Goal: Transaction & Acquisition: Purchase product/service

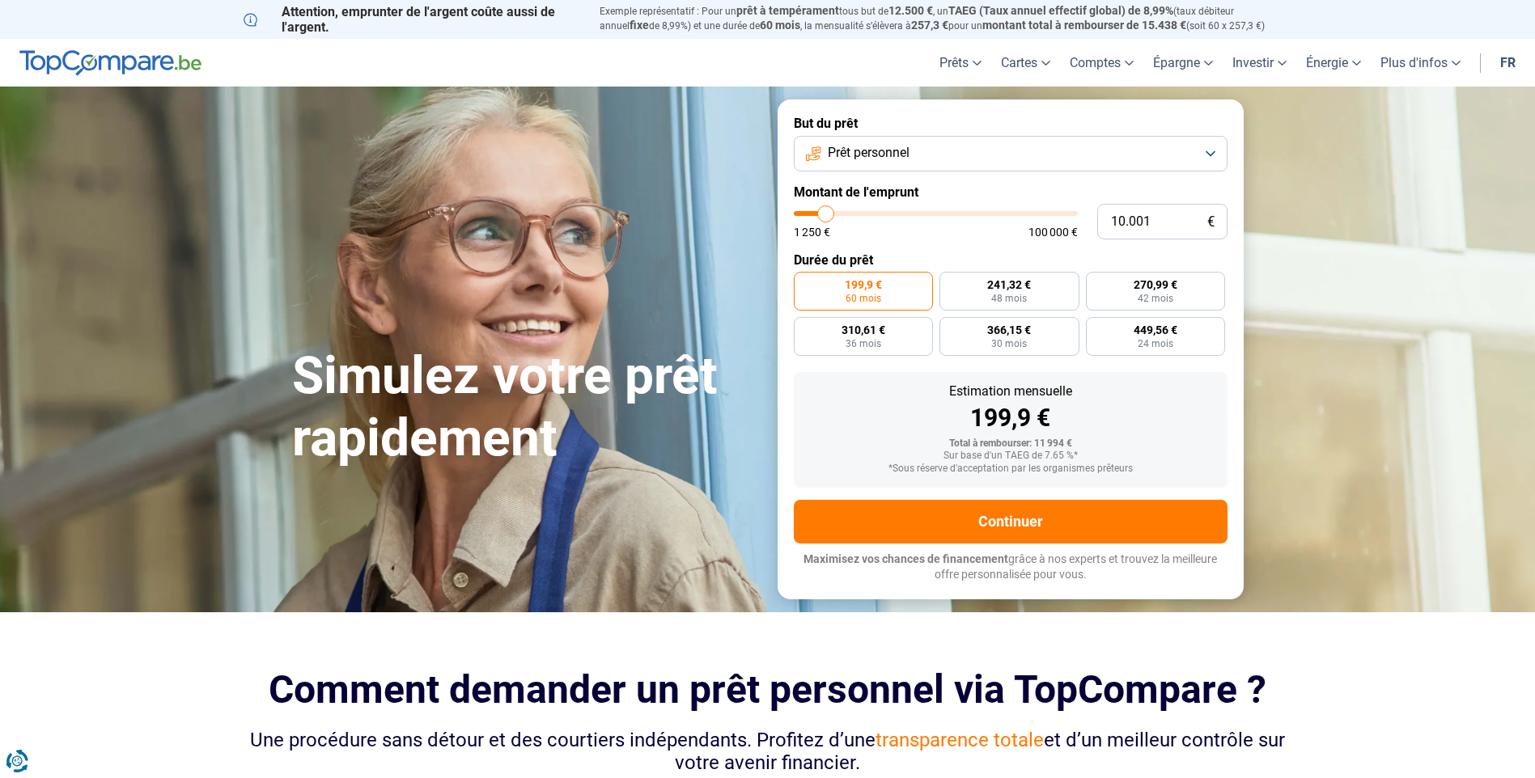
type input "11.750"
type input "11750"
type input "11.500"
type input "11500"
type input "11.250"
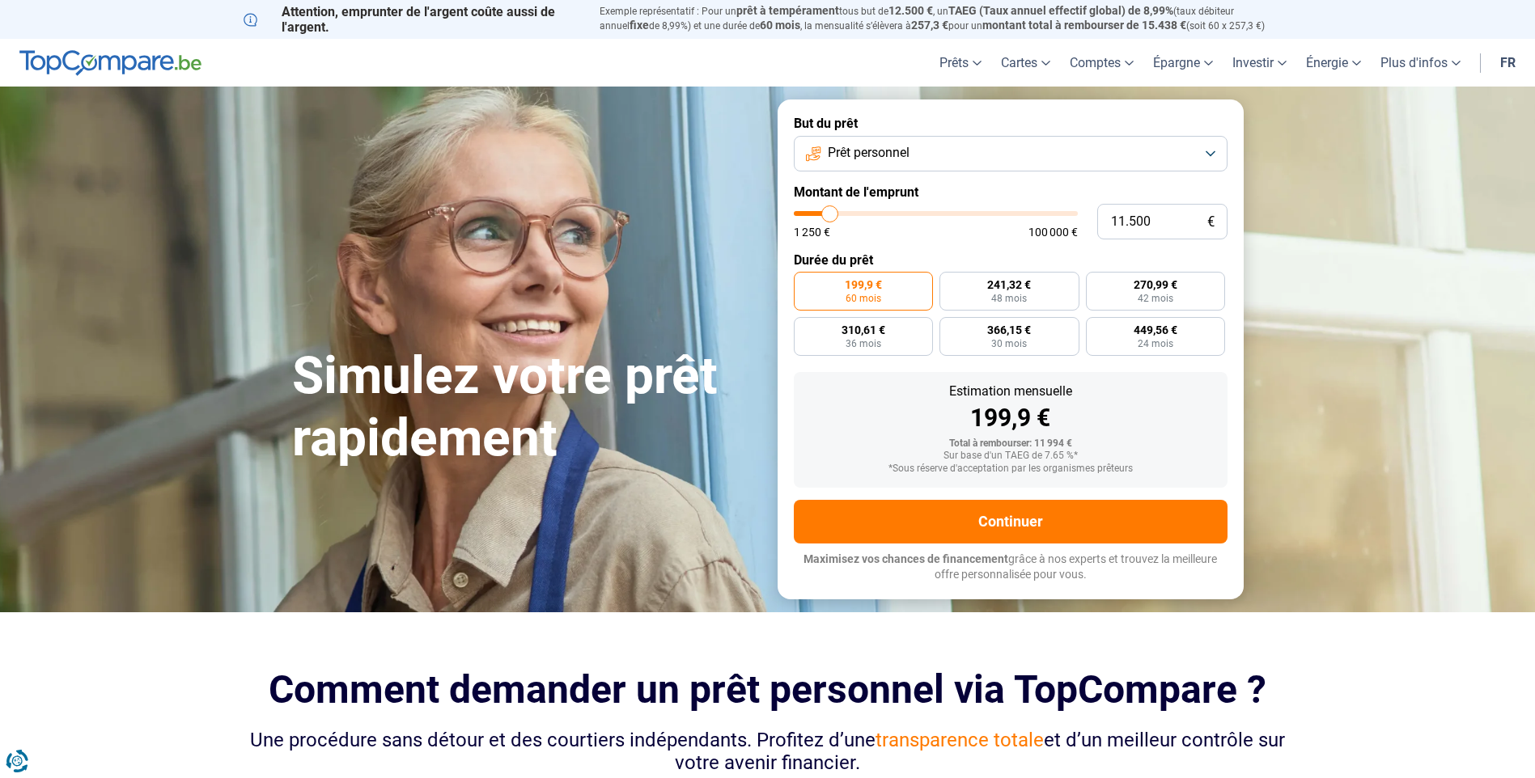
type input "11250"
type input "11.000"
type input "11000"
type input "10.500"
type input "10500"
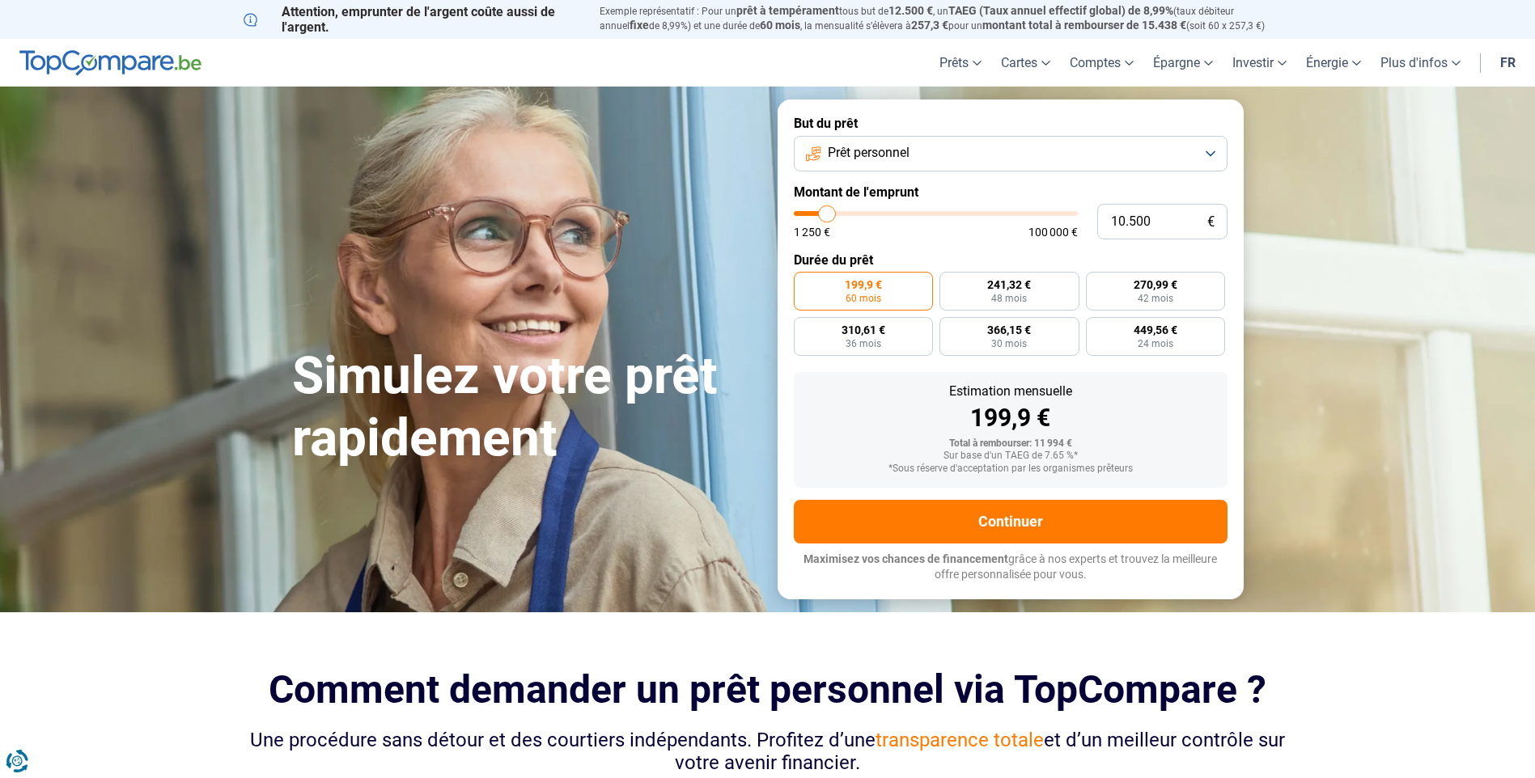
type input "10.250"
type input "10250"
type input "9.750"
type input "9750"
type input "9.500"
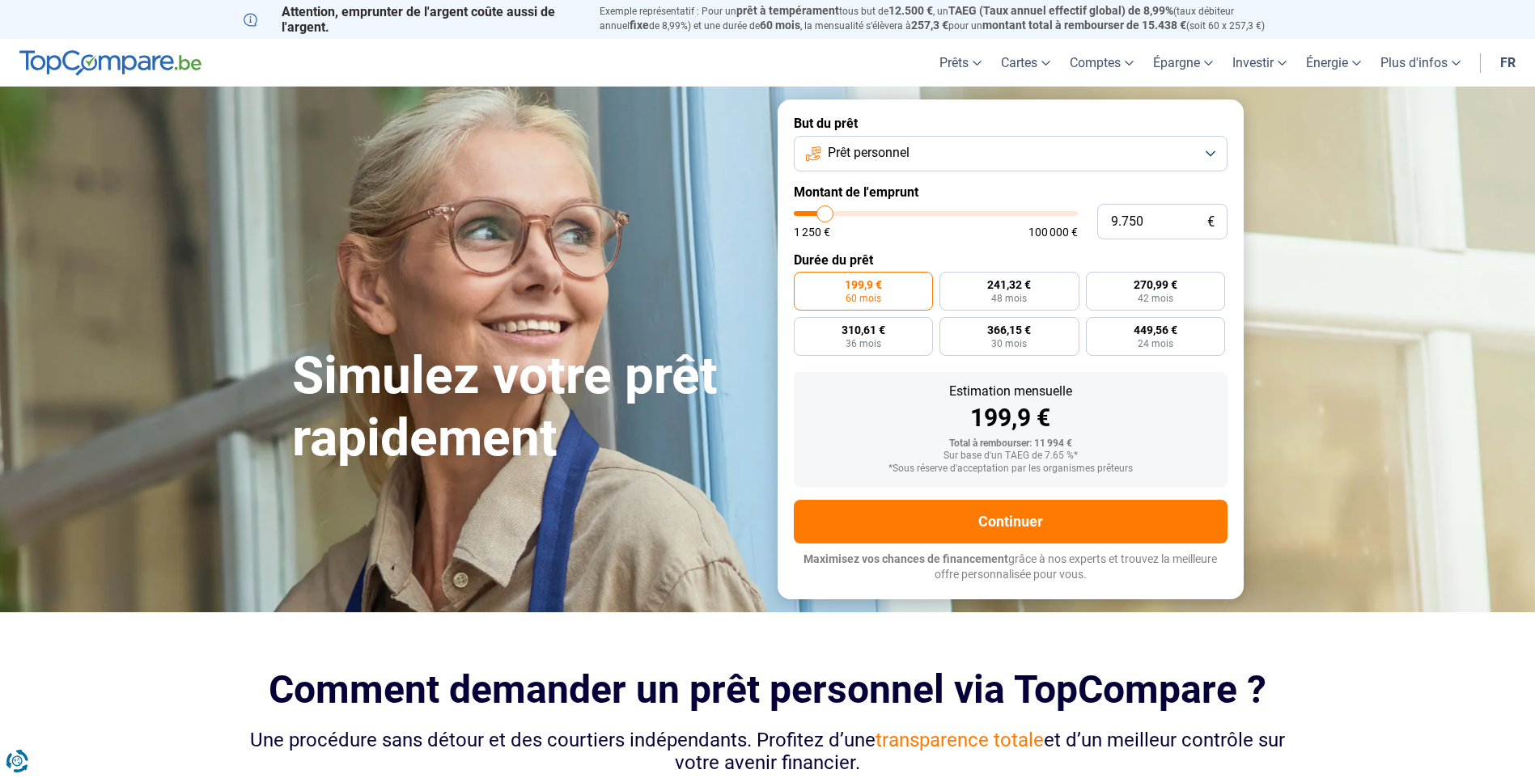
type input "9500"
type input "9.000"
type input "9000"
type input "8.500"
type input "8500"
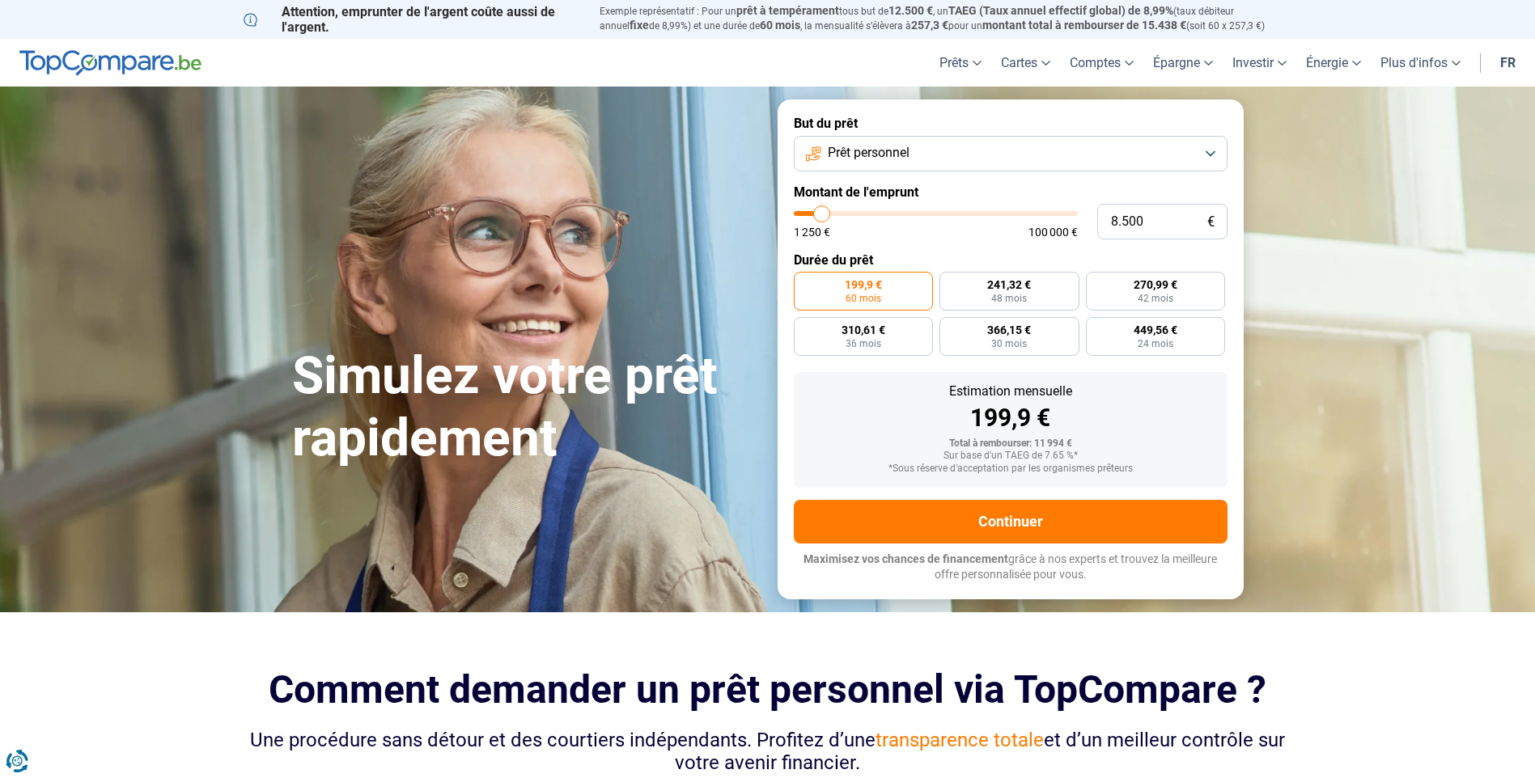
type input "8.250"
type input "8250"
type input "7.250"
type input "7250"
type input "7.000"
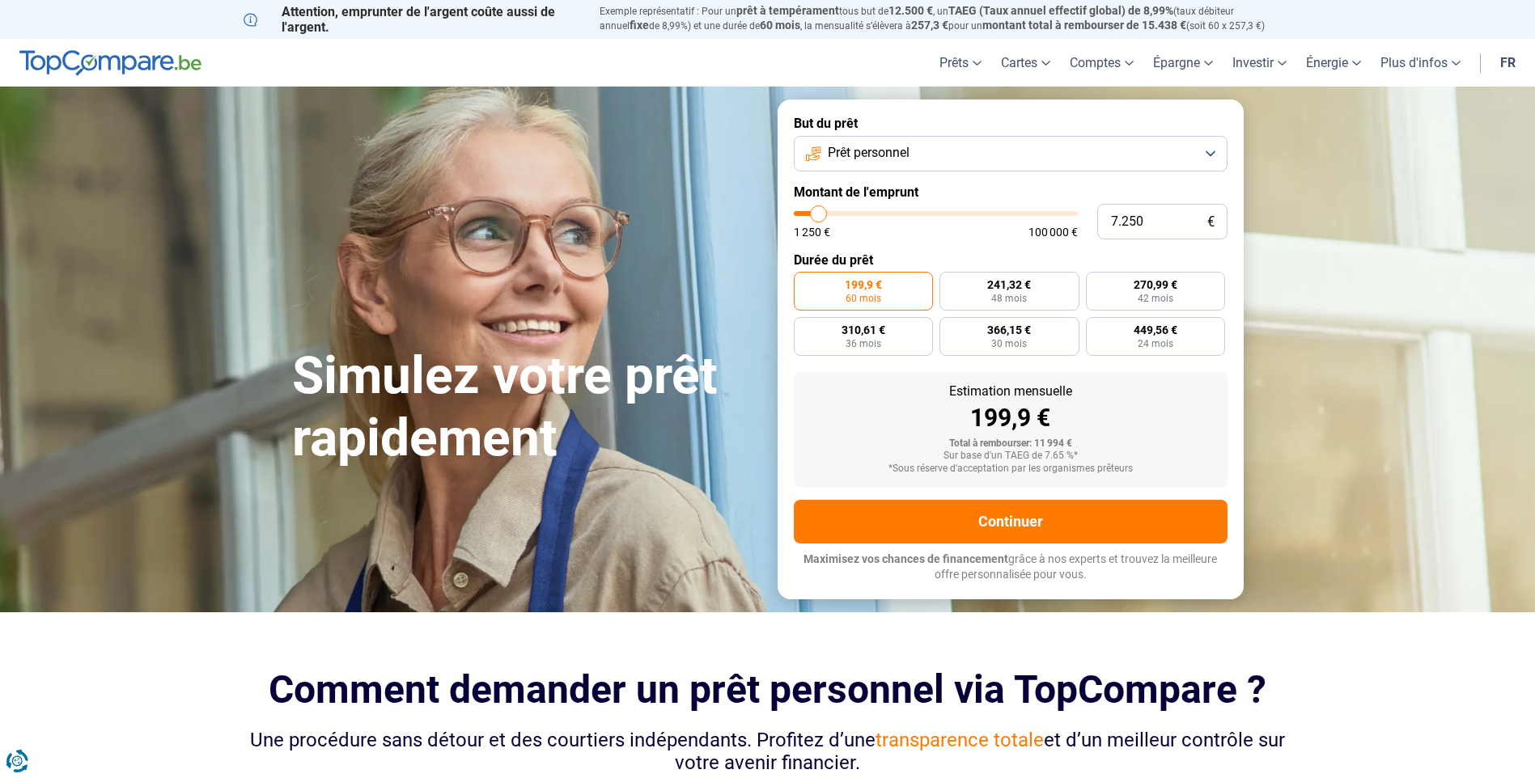
type input "7000"
type input "6.750"
type input "6750"
type input "6.000"
type input "6000"
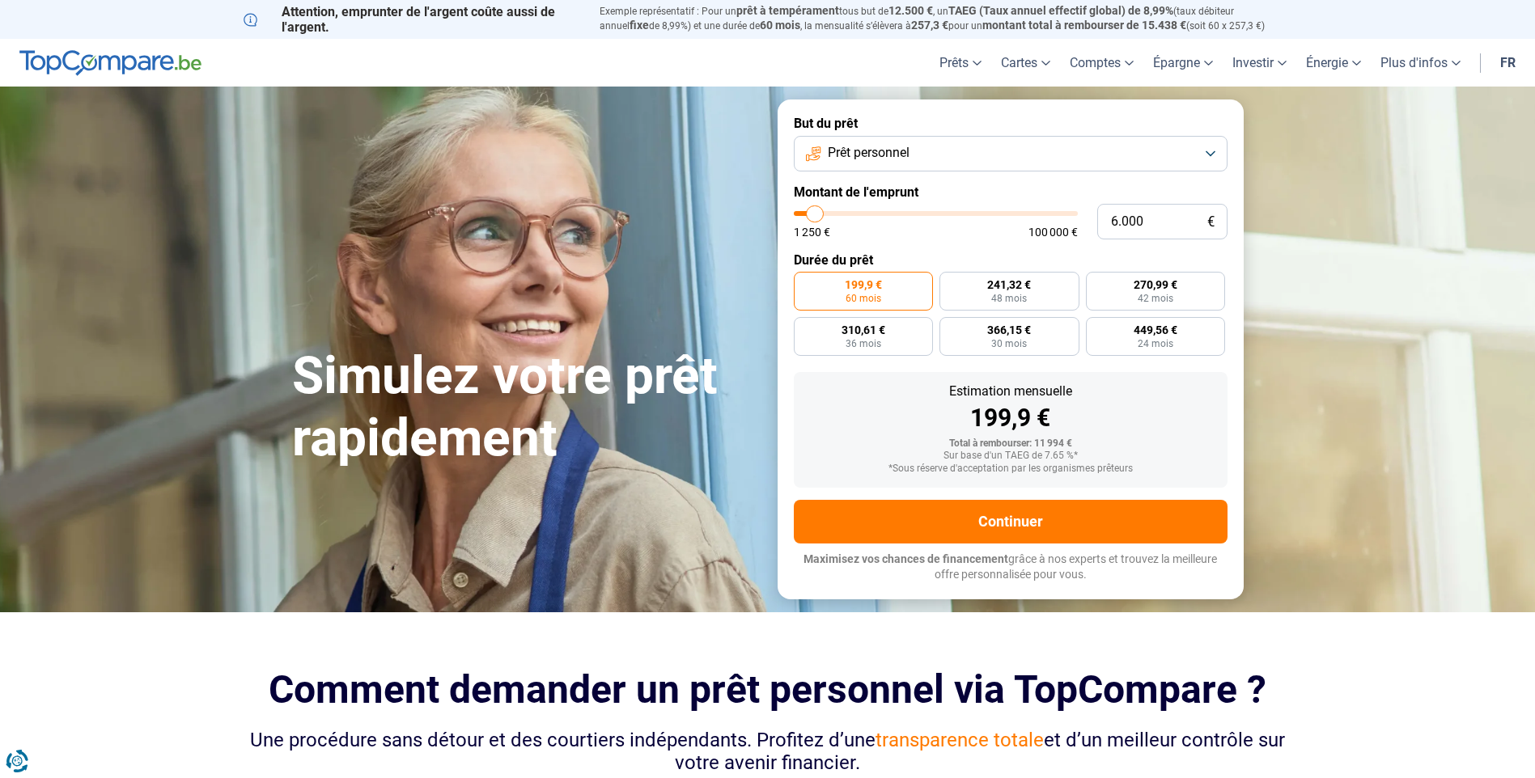
type input "5.750"
type input "5750"
type input "5.500"
type input "5500"
type input "5.000"
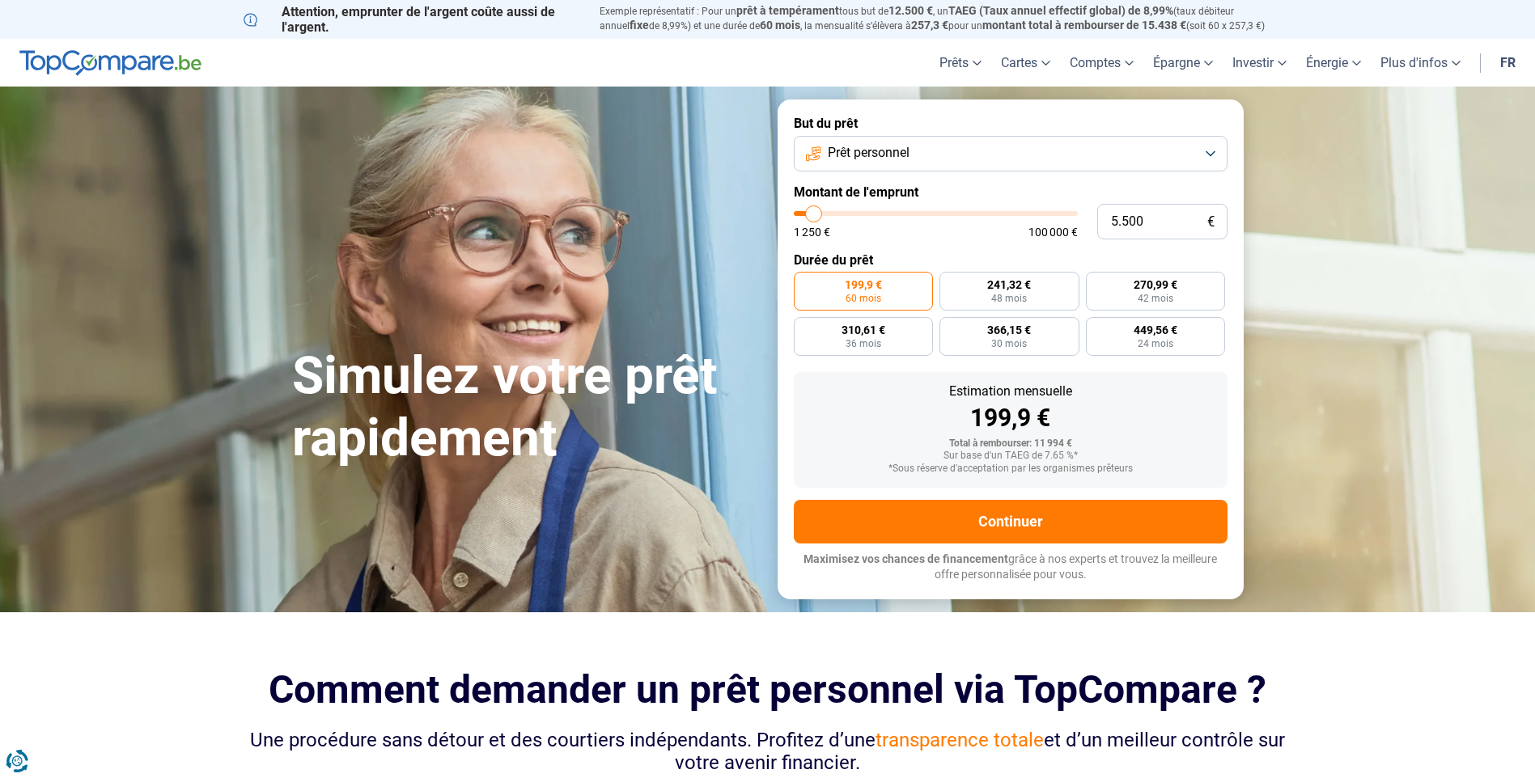
type input "5000"
type input "4.500"
type input "4500"
type input "4.250"
type input "4250"
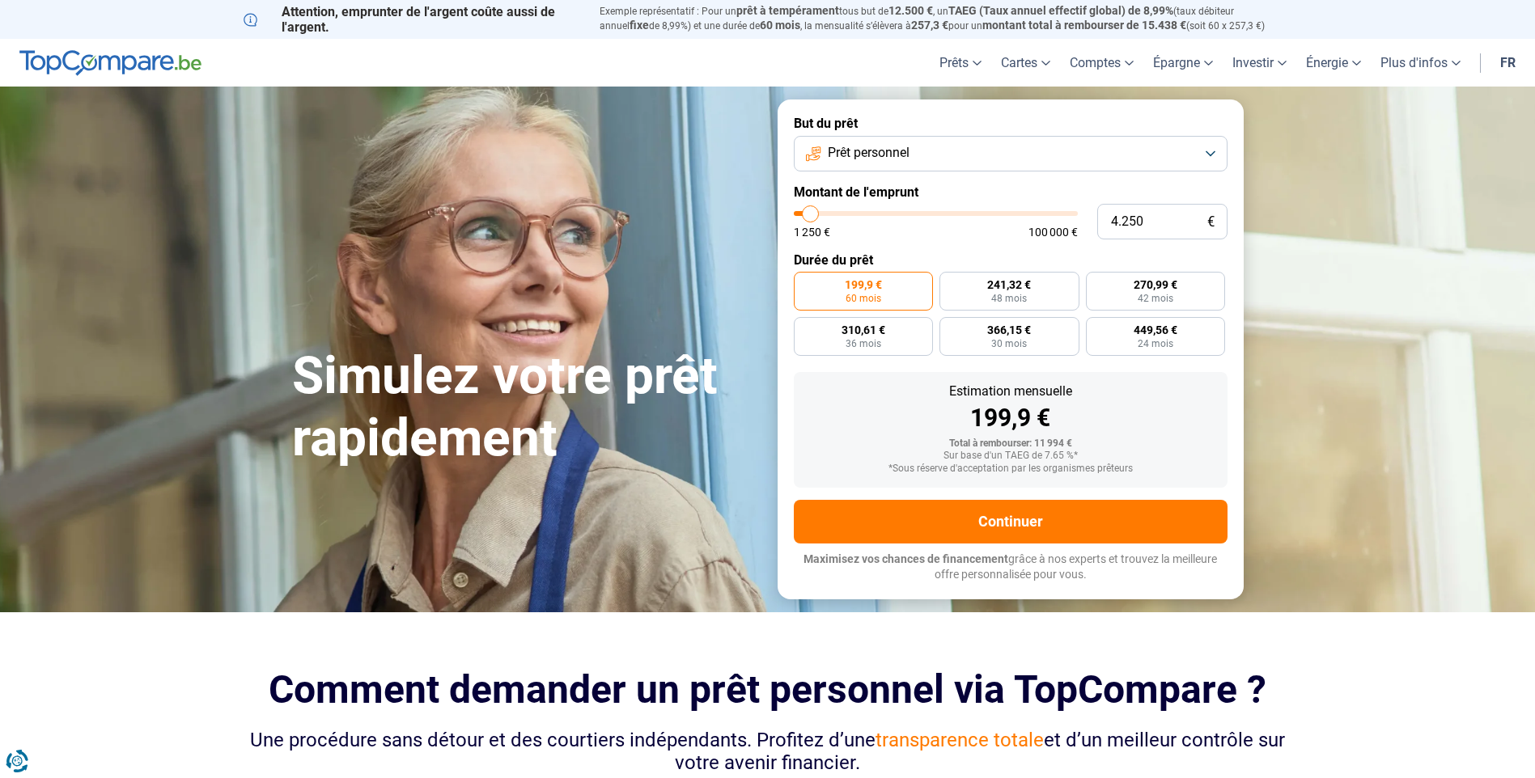
type input "3.750"
type input "3750"
type input "3.500"
type input "3500"
type input "3.000"
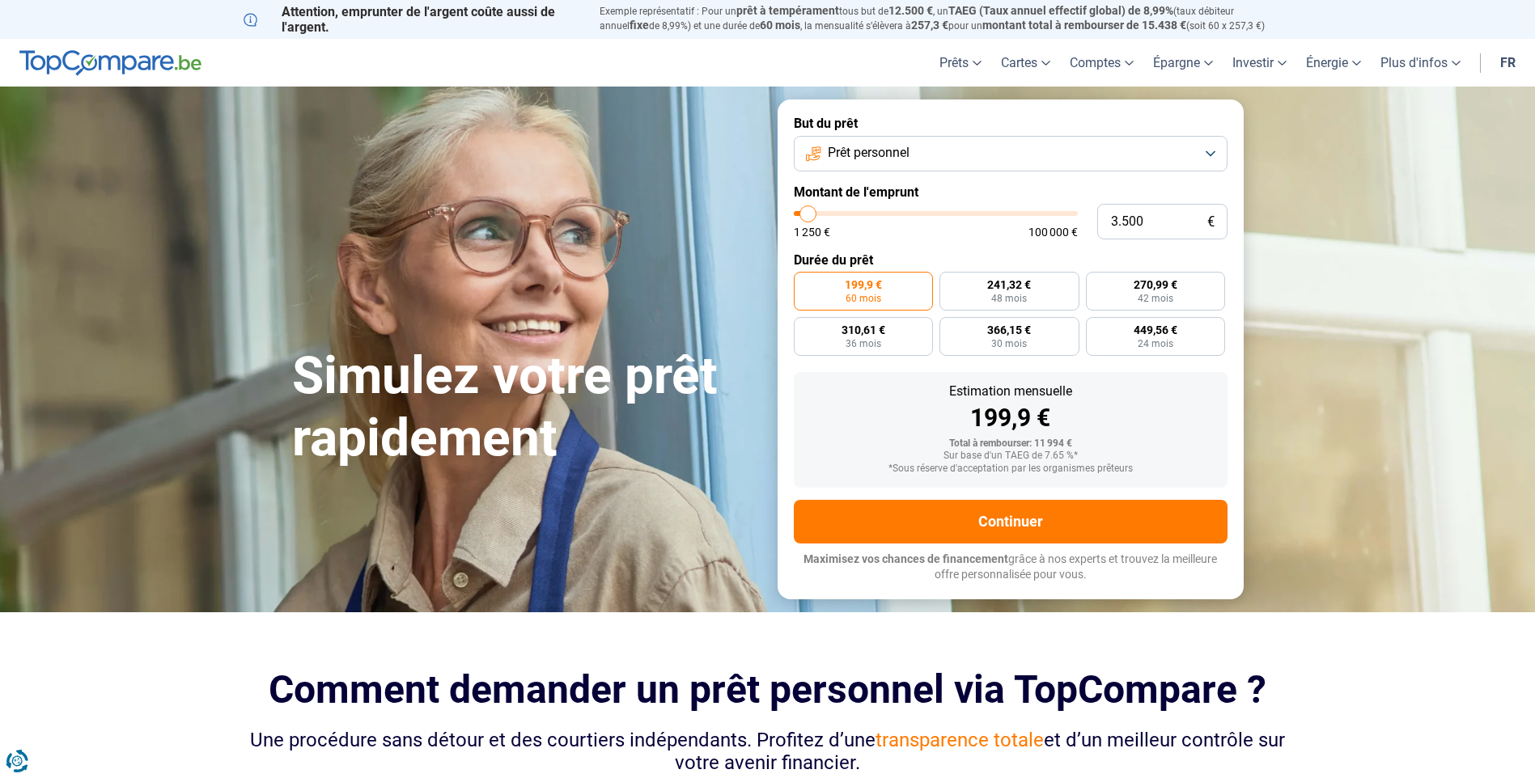
type input "3000"
type input "2.500"
type input "2500"
type input "2.250"
type input "2250"
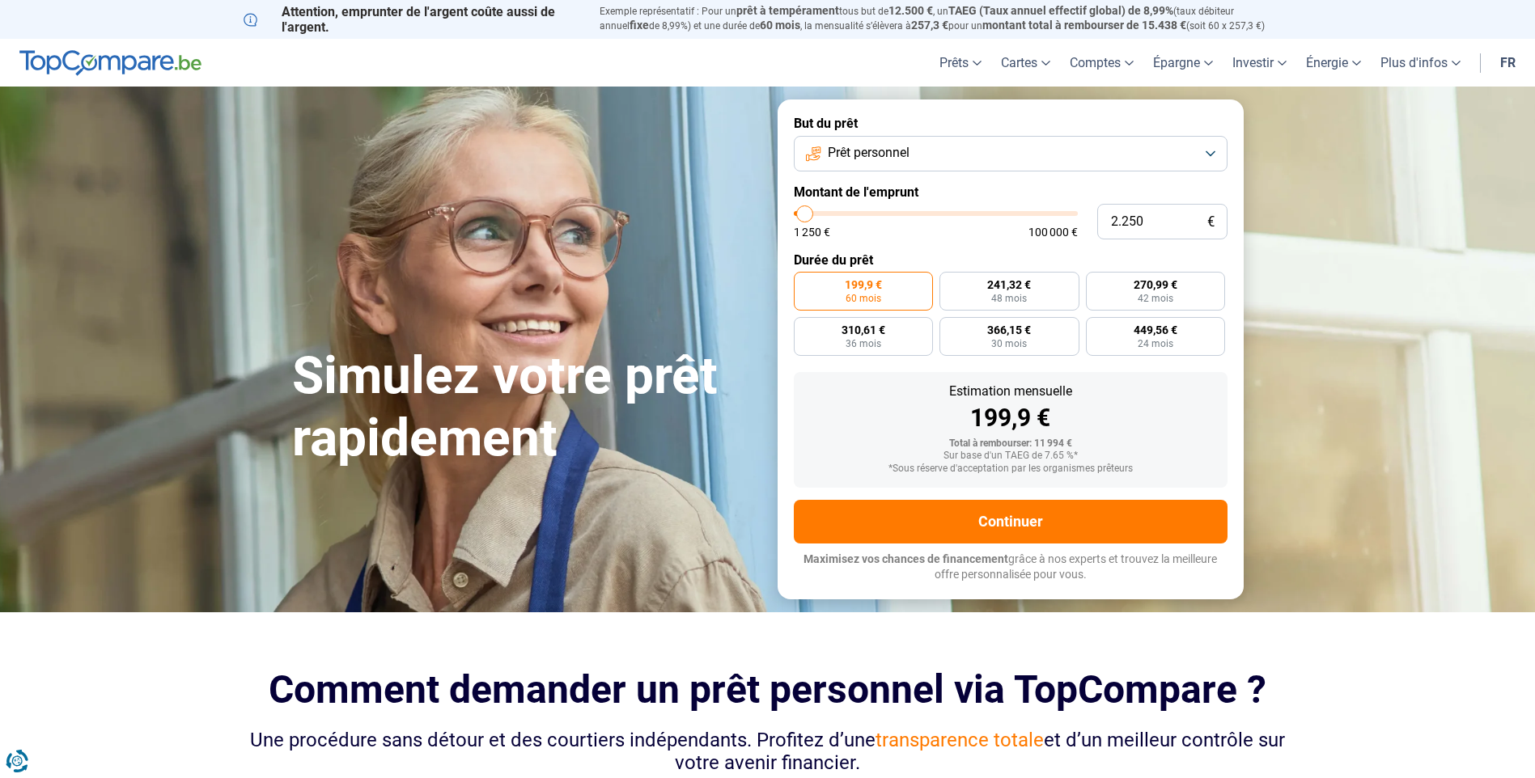
type input "1.500"
type input "1500"
type input "1.250"
drag, startPoint x: 832, startPoint y: 214, endPoint x: 799, endPoint y: 215, distance: 33.2
type input "1250"
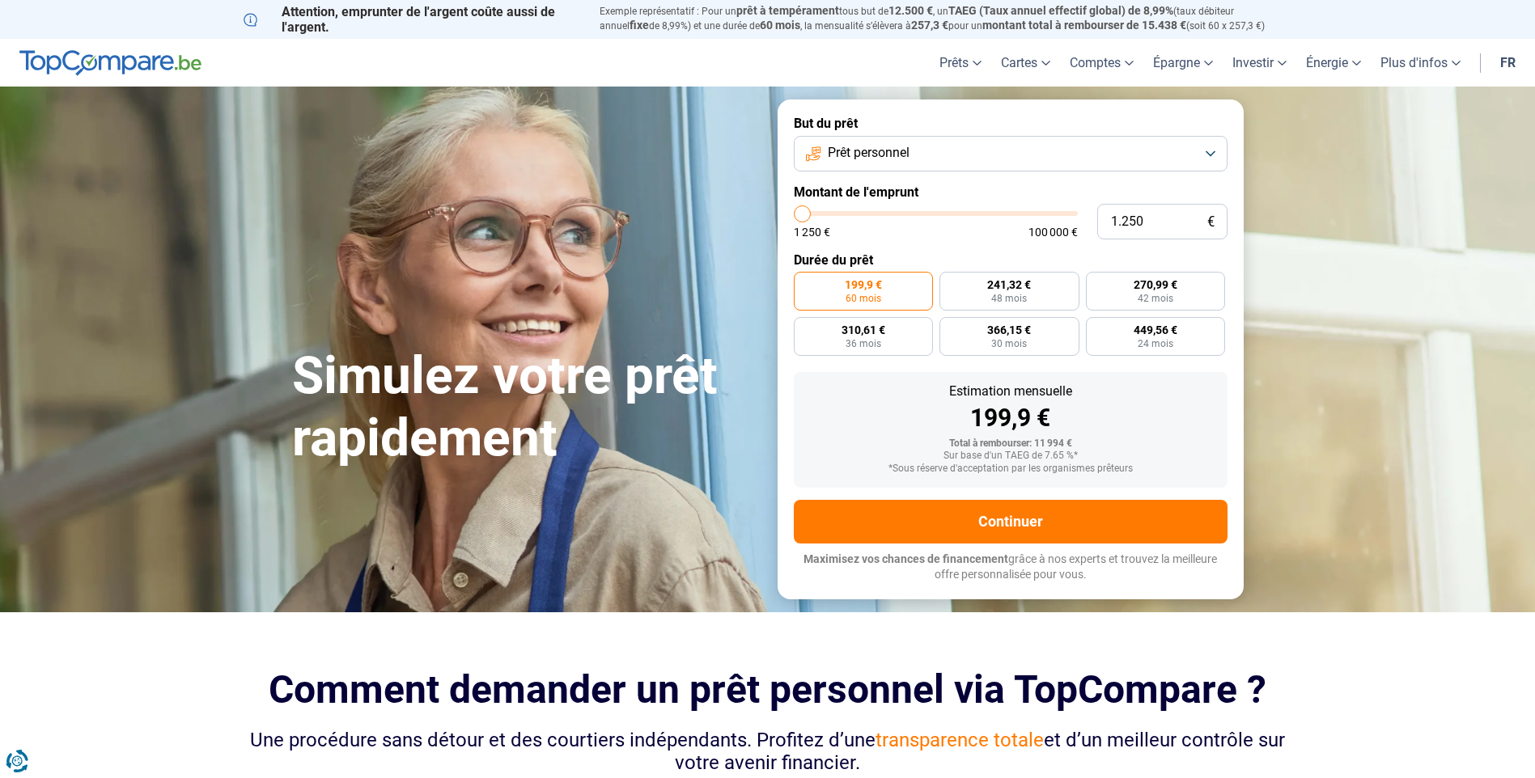
click at [799, 215] on input "range" at bounding box center [936, 213] width 284 height 5
radio input "true"
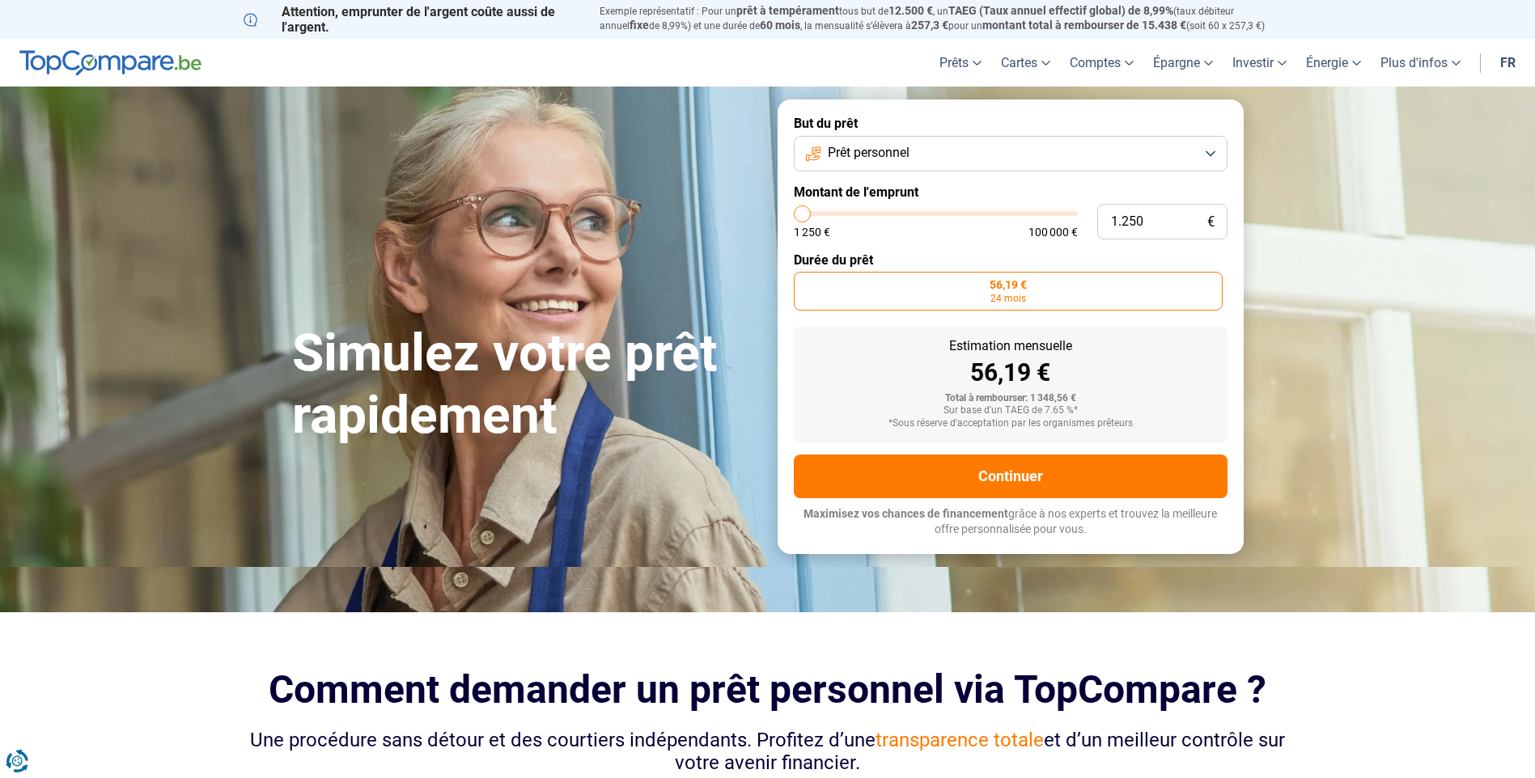
type input "1.500"
type input "1500"
type input "2.000"
type input "2000"
type input "2.250"
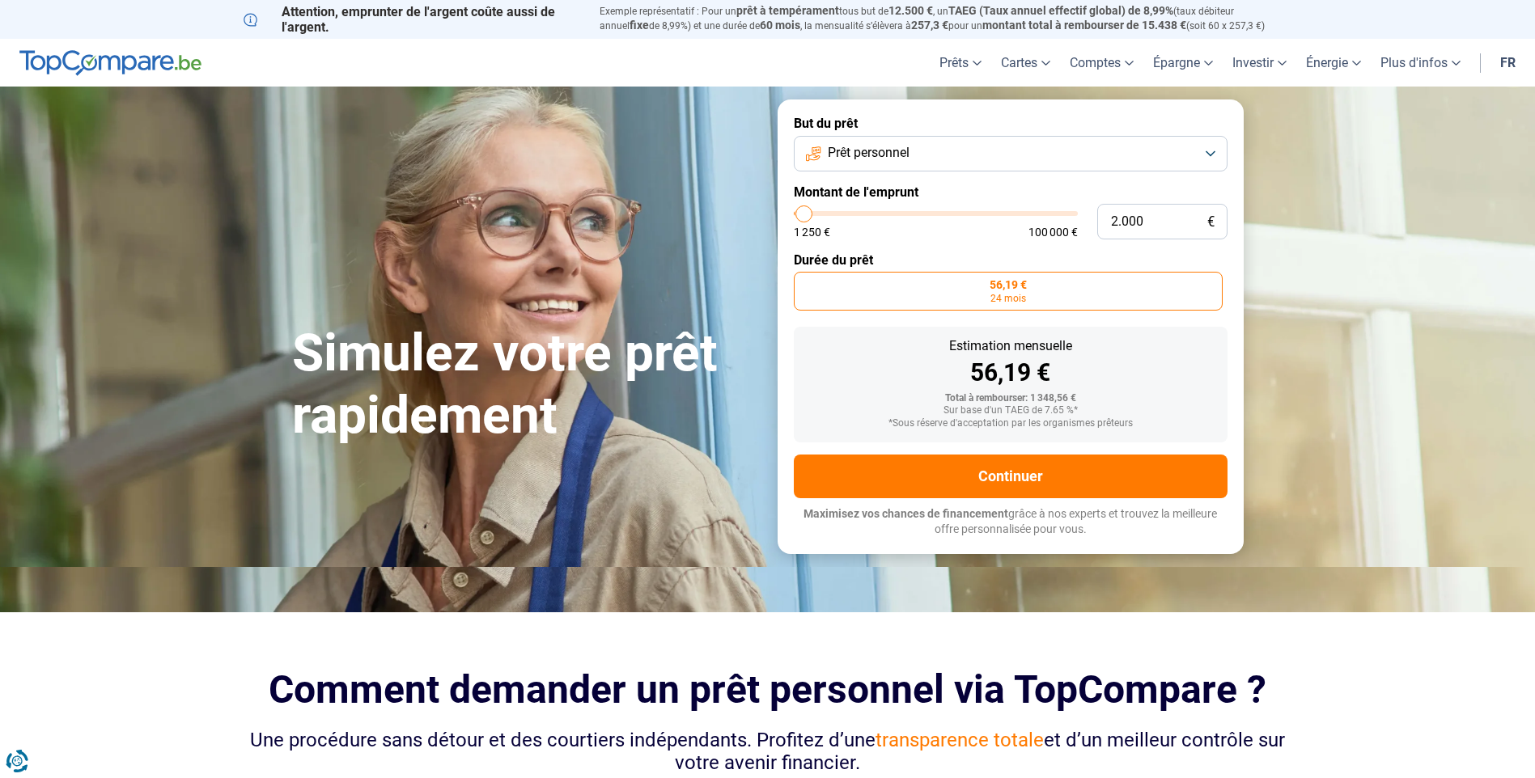
type input "2250"
type input "2.500"
type input "2500"
type input "2.750"
type input "2750"
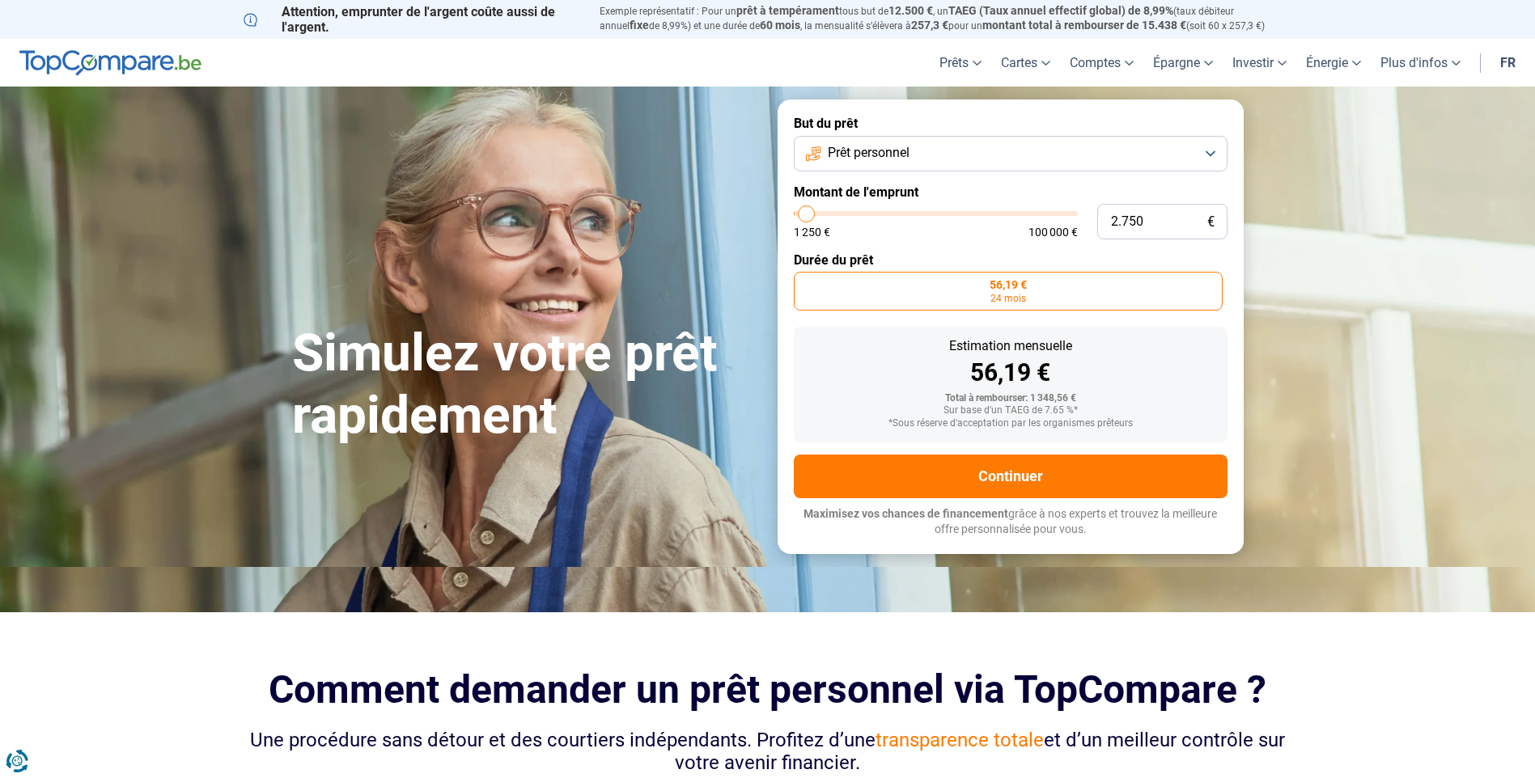
type input "3.500"
type input "3500"
type input "3.750"
type input "3750"
type input "4.250"
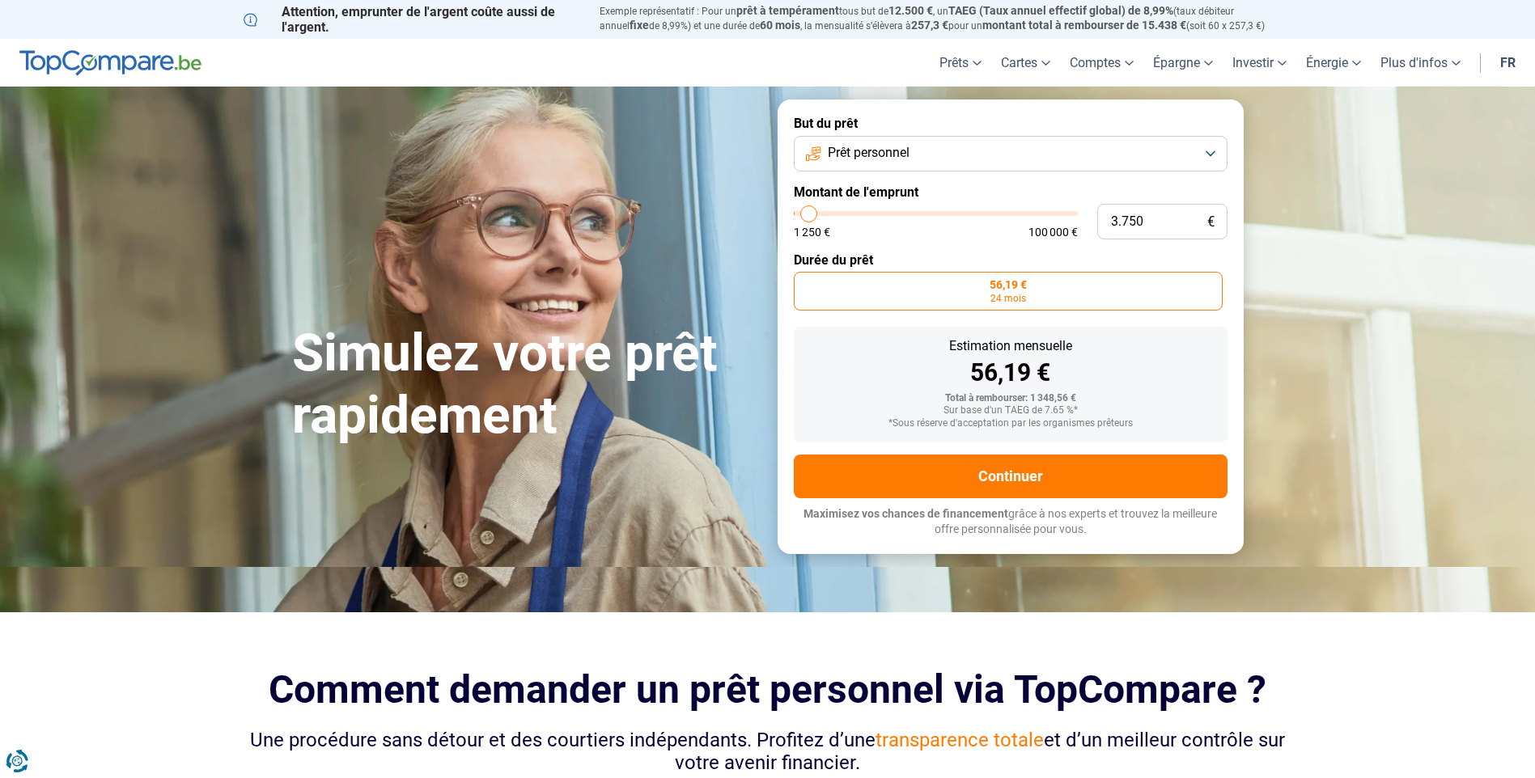
type input "4250"
type input "4.500"
type input "4500"
type input "5.000"
type input "5000"
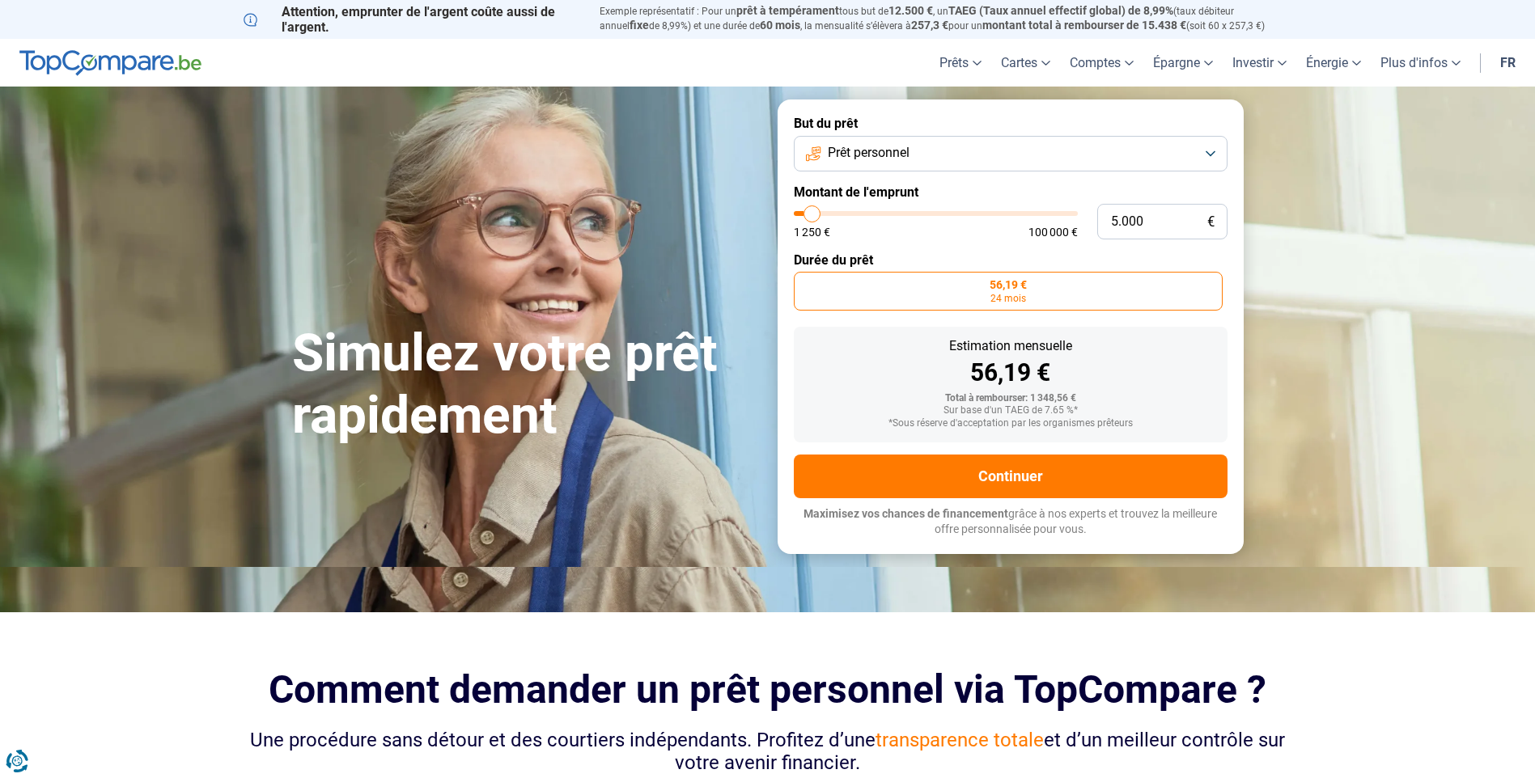
type input "5.250"
type input "5250"
type input "5.750"
type input "5750"
type input "6.000"
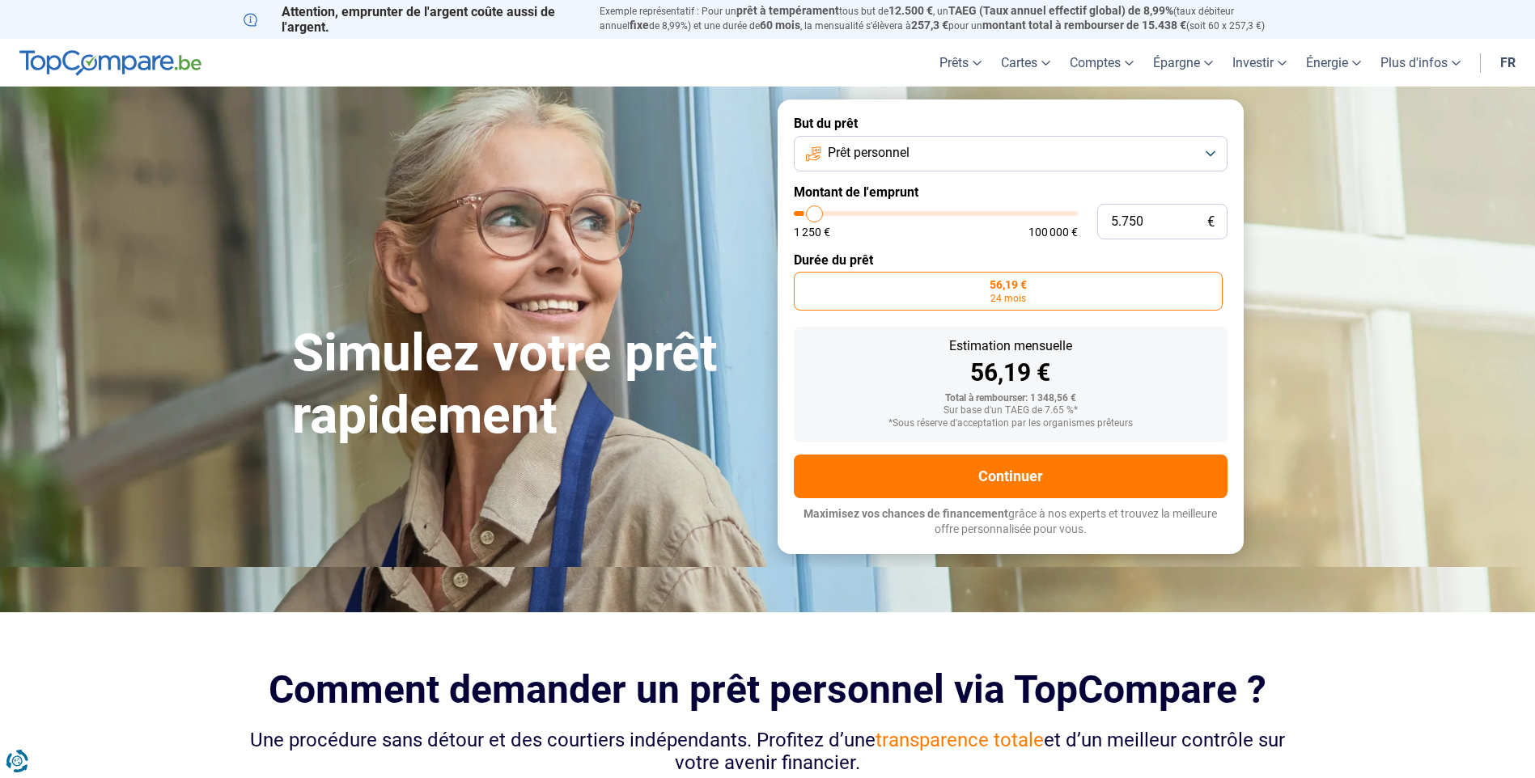
type input "6000"
type input "6.500"
type input "6500"
type input "6.750"
type input "6750"
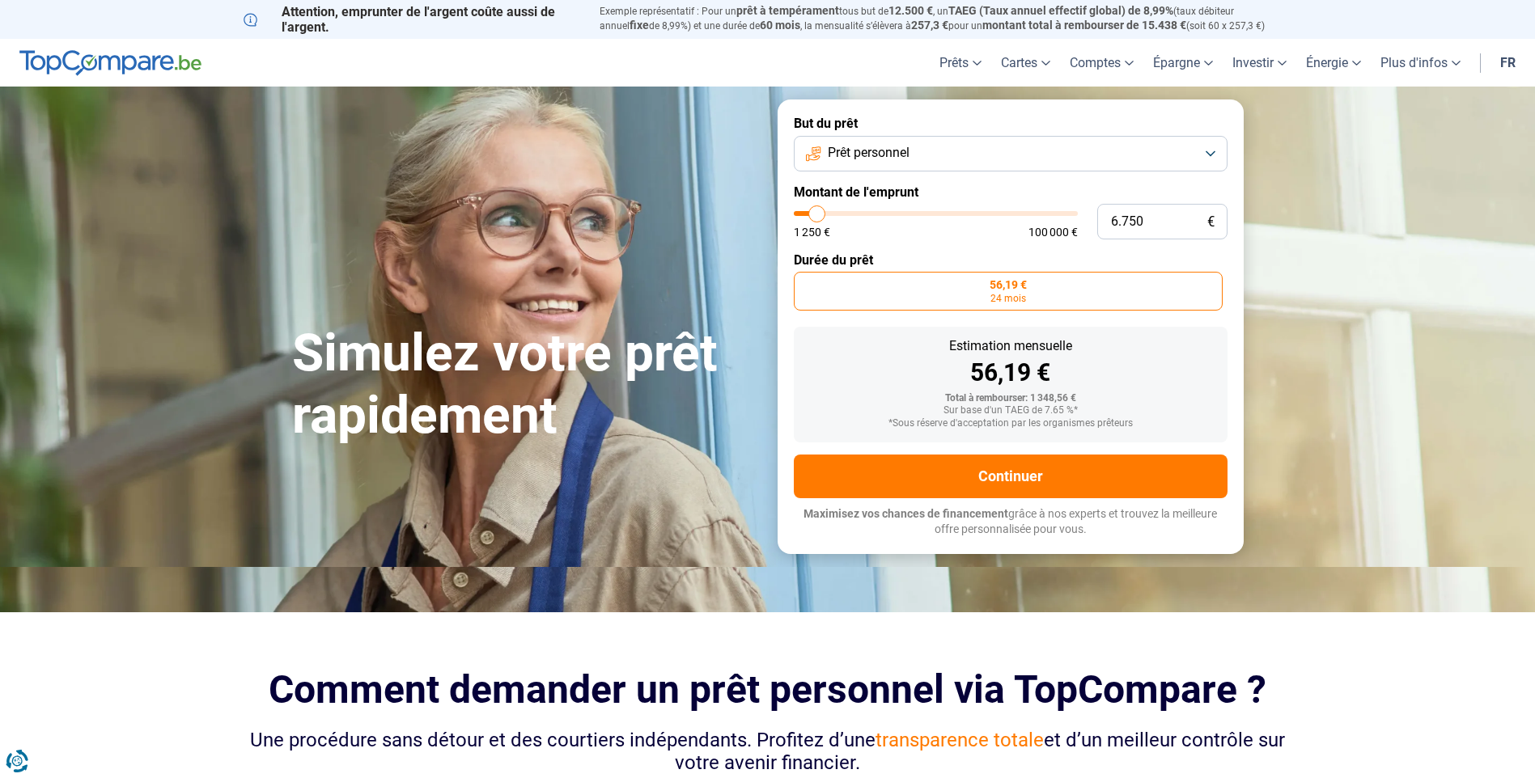
type input "7.250"
type input "7250"
type input "7.500"
type input "7500"
type input "8.000"
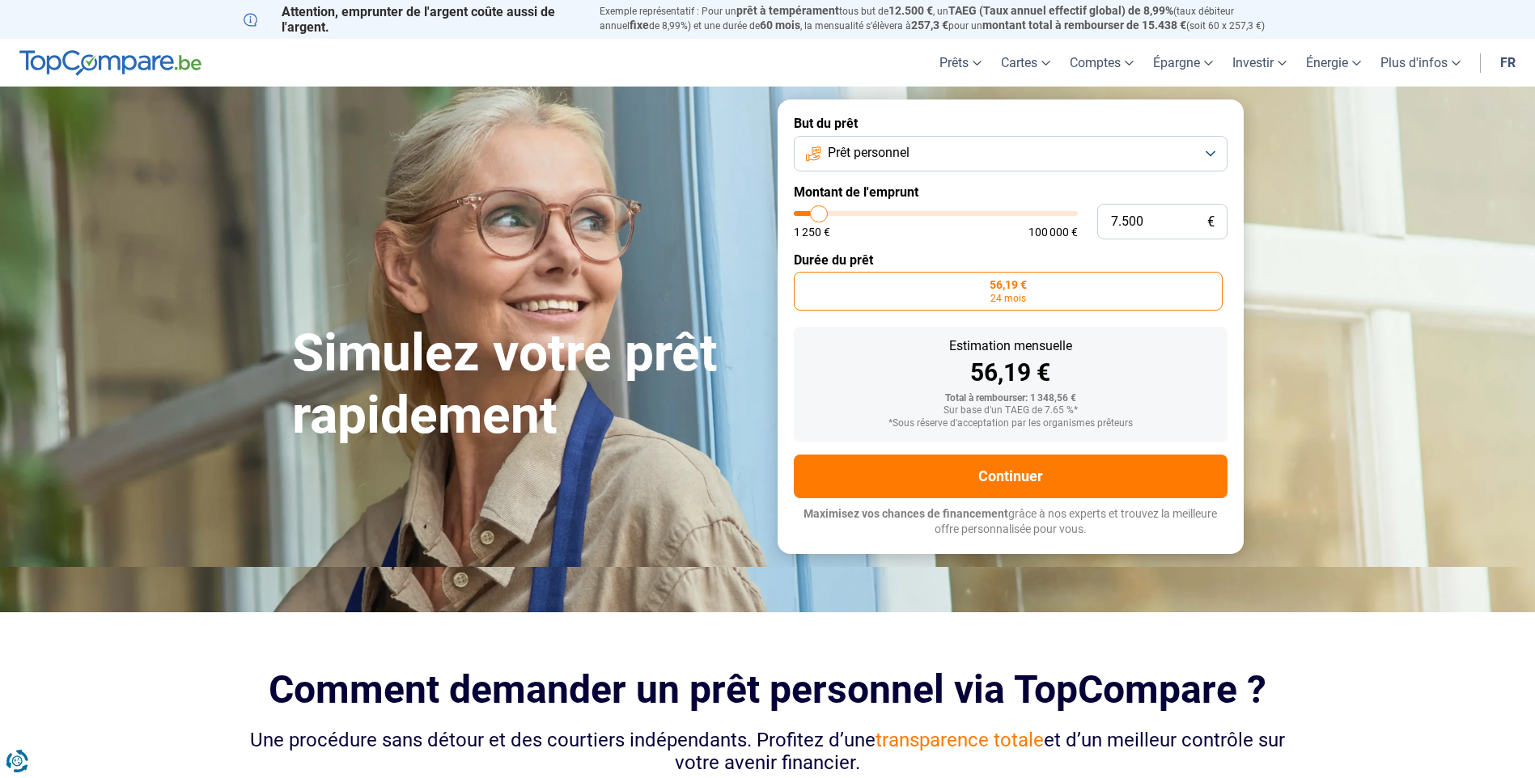
type input "8000"
type input "8.250"
type input "8250"
type input "8.500"
type input "8500"
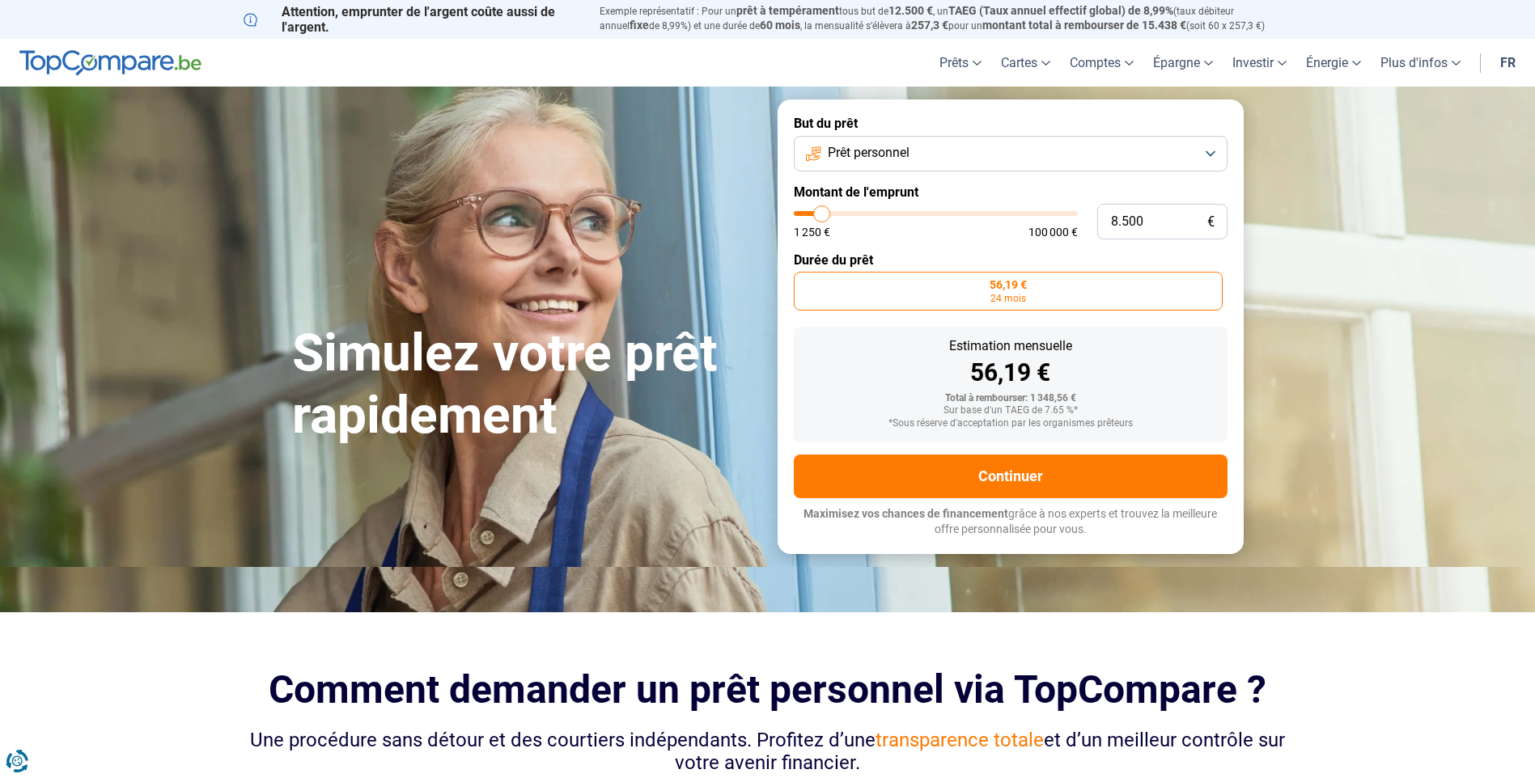
type input "8.750"
type input "8750"
type input "9.000"
type input "9000"
type input "9.500"
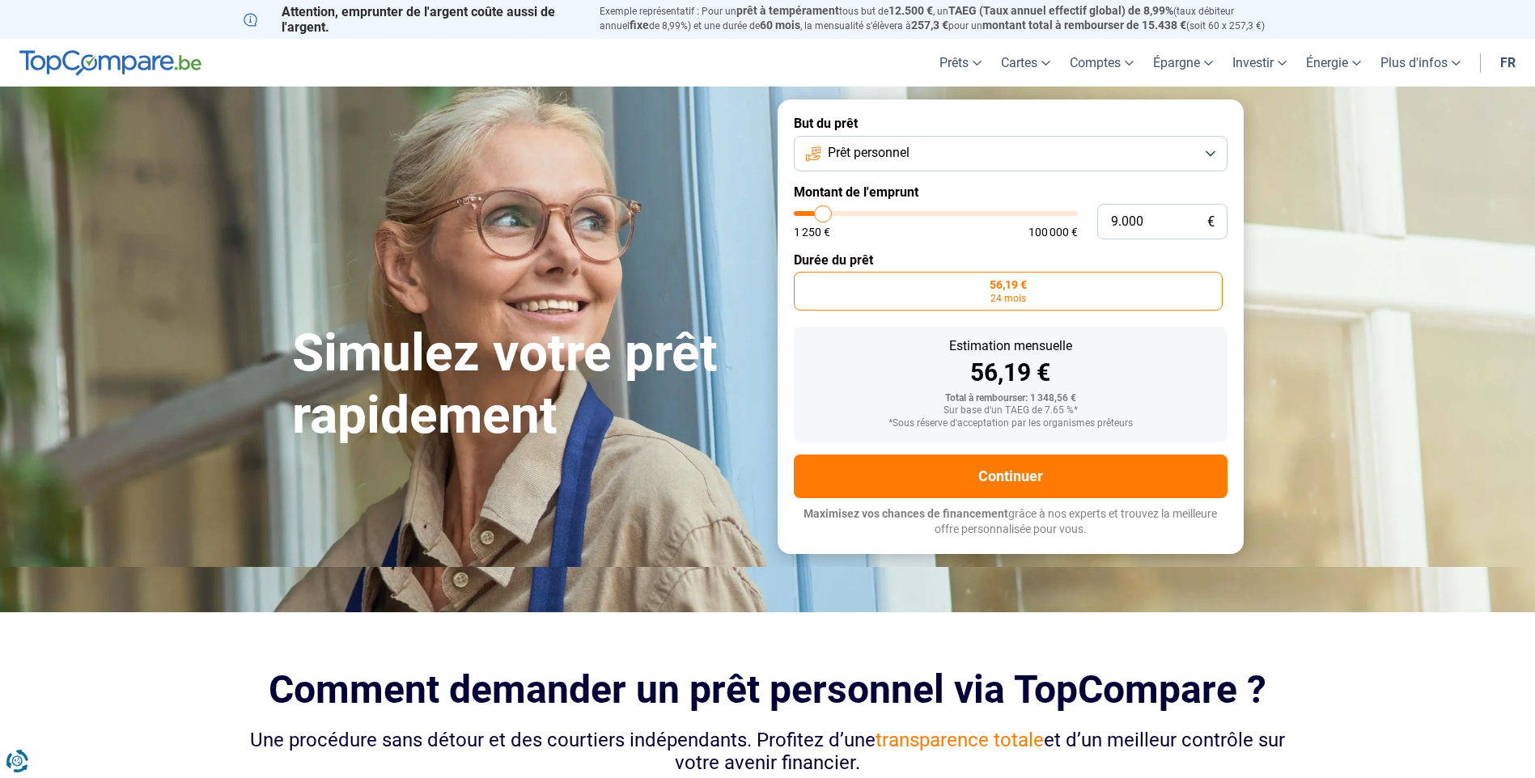
type input "9500"
type input "9.750"
type input "9750"
type input "10.000"
type input "10000"
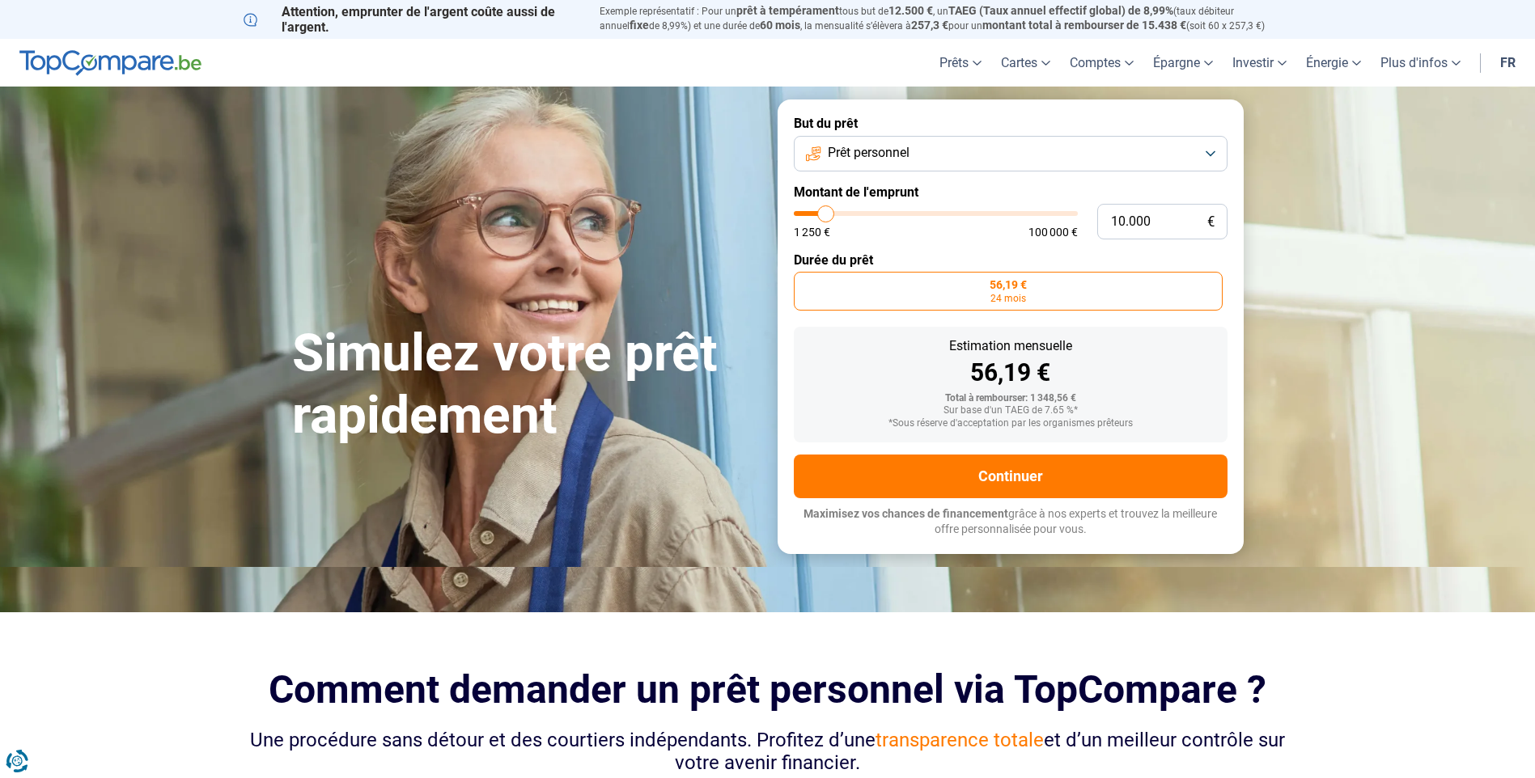
type input "10.250"
type input "10250"
type input "10.500"
type input "10500"
type input "11.000"
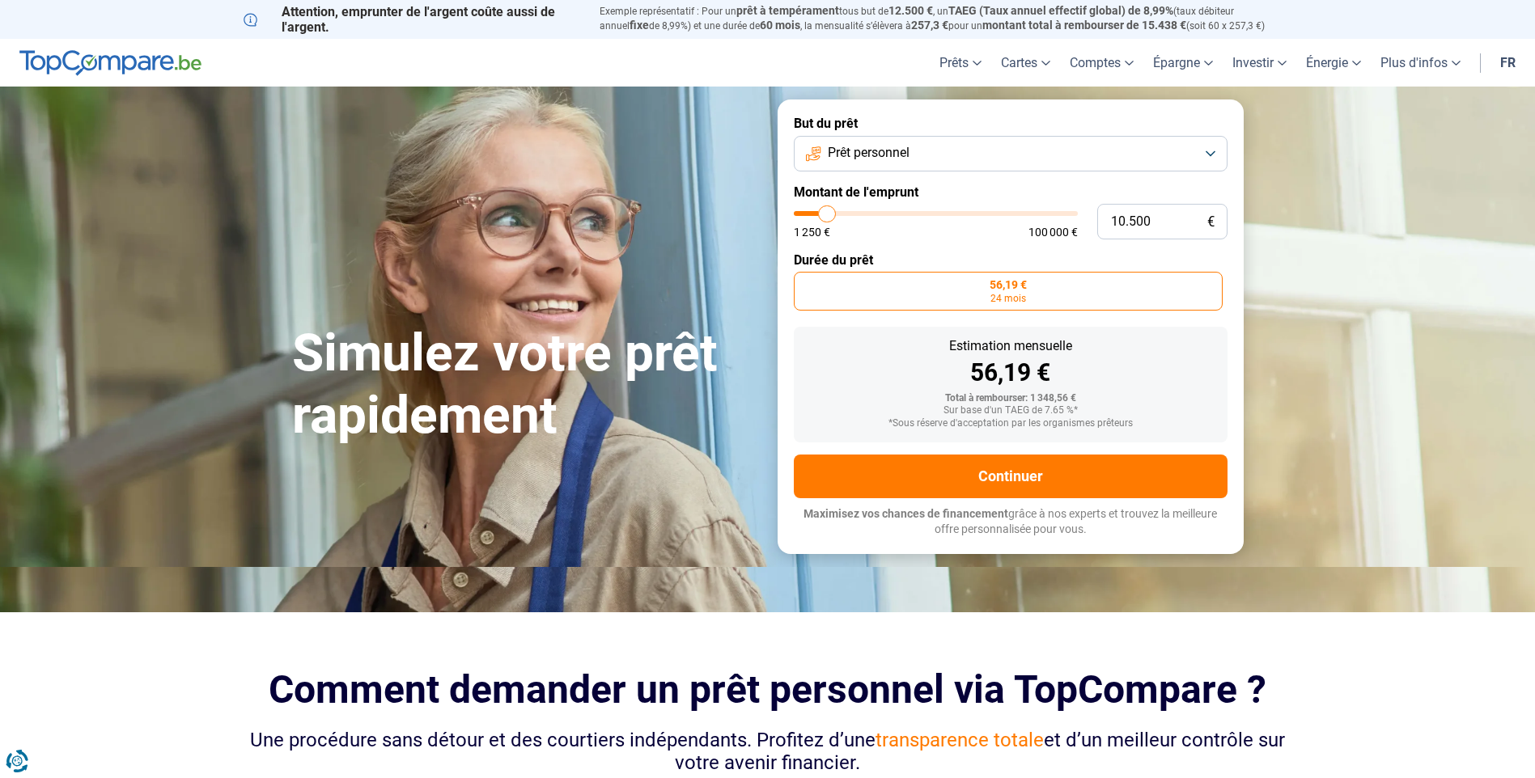
type input "11000"
type input "10.500"
type input "10500"
type input "10.250"
type input "10250"
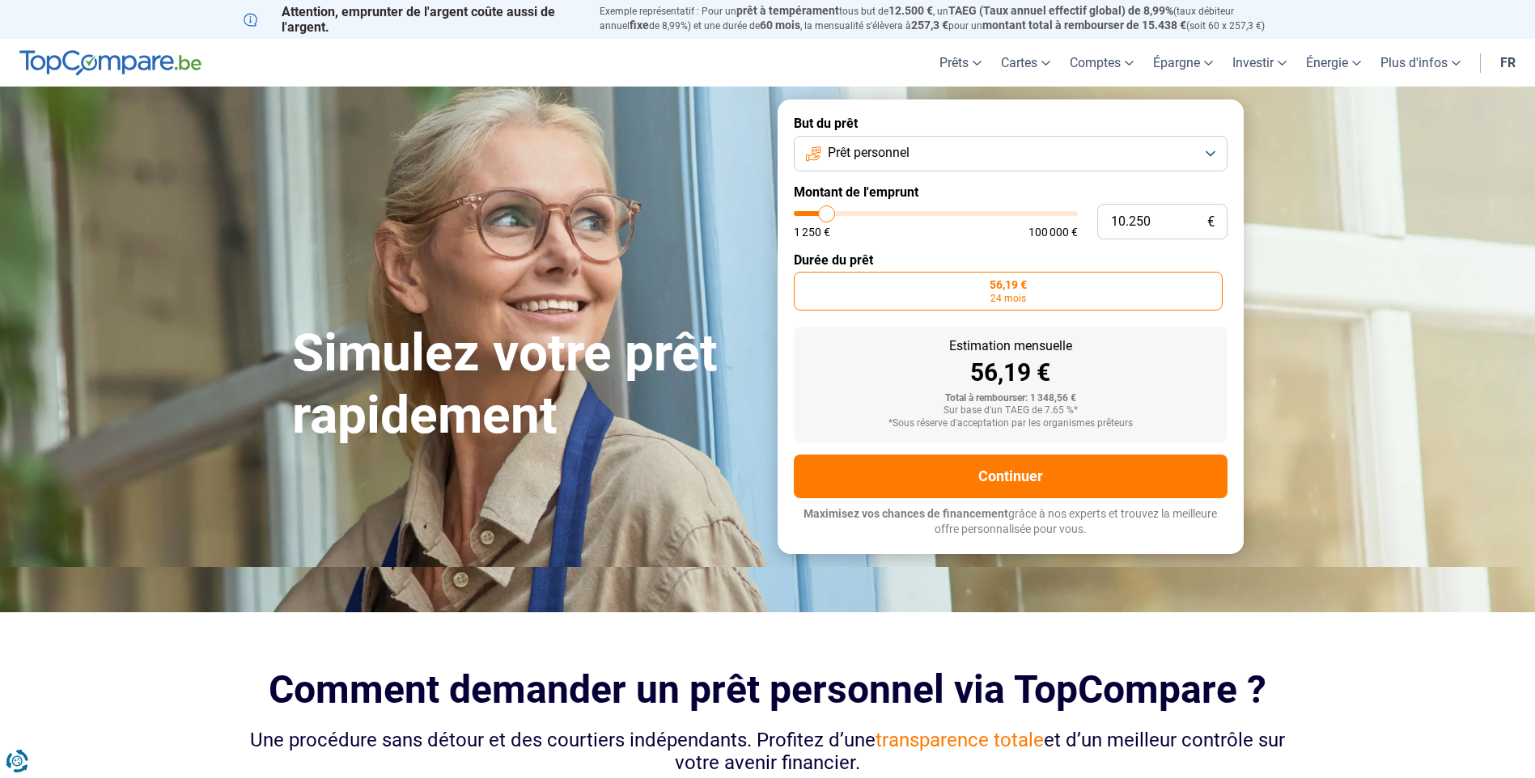
type input "10.000"
drag, startPoint x: 801, startPoint y: 217, endPoint x: 826, endPoint y: 209, distance: 26.4
type input "10000"
click at [826, 211] on input "range" at bounding box center [936, 213] width 284 height 5
radio input "false"
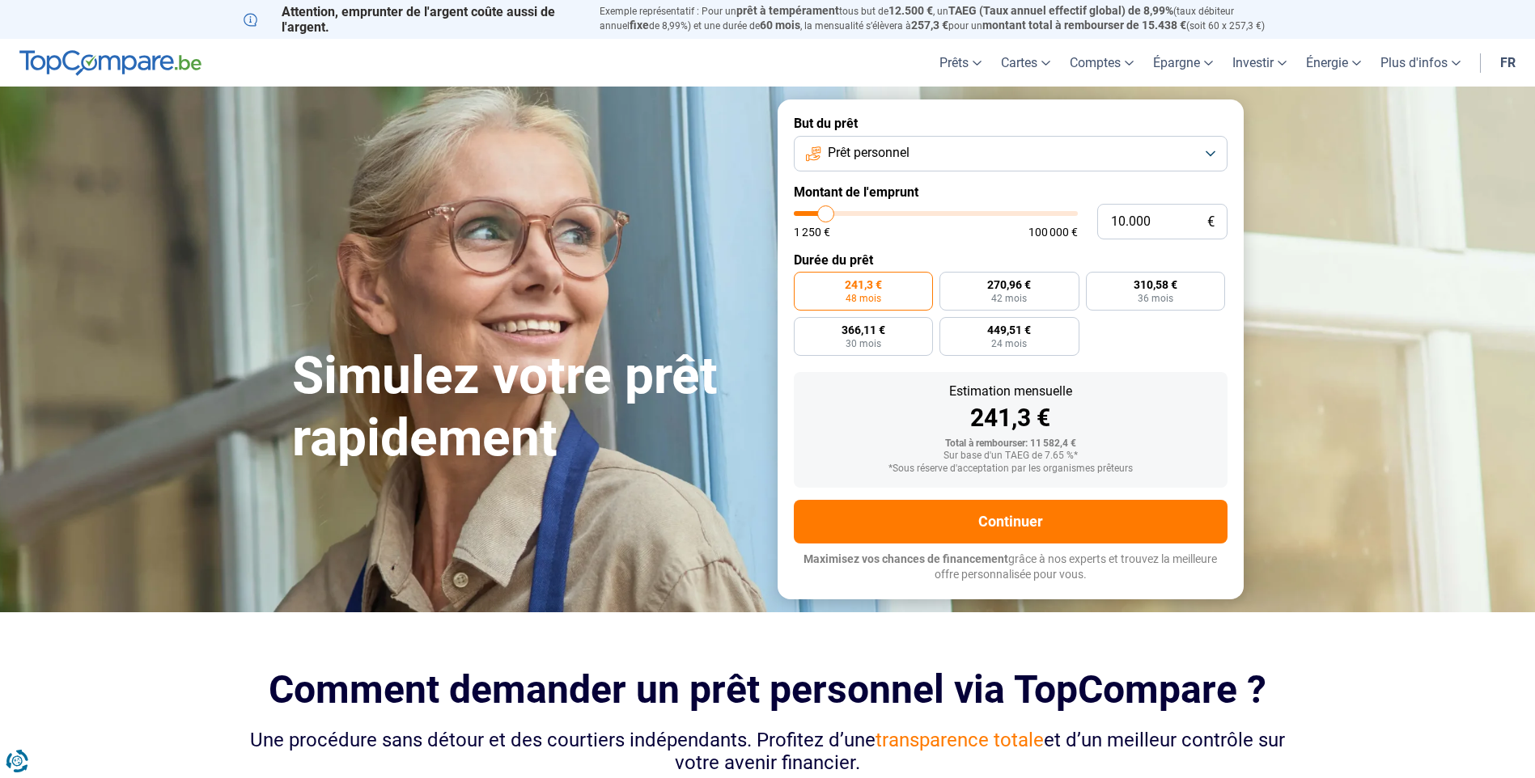
type input "11.500"
type input "11500"
type input "11.750"
type input "11750"
type input "12.000"
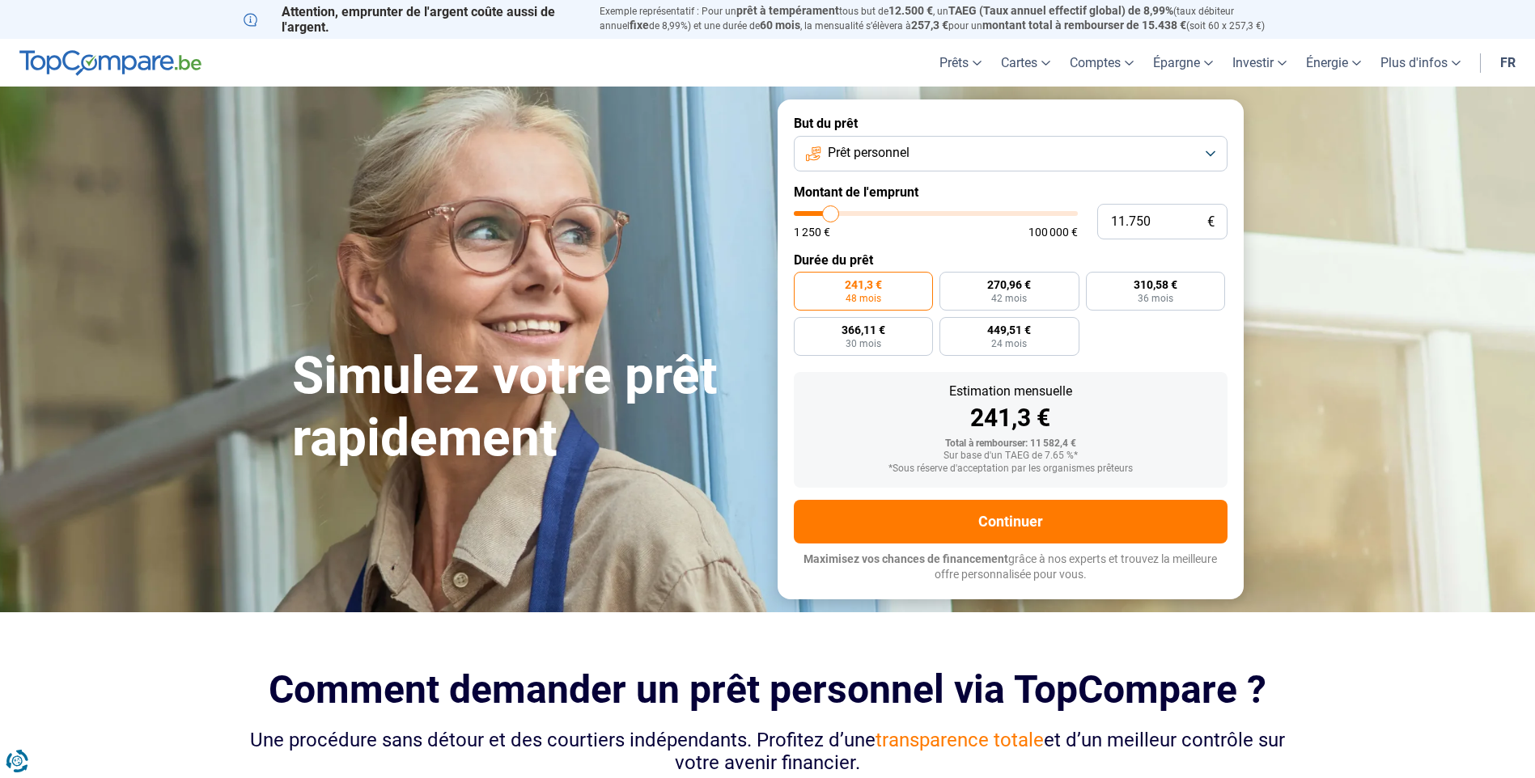
type input "12000"
type input "12.500"
type input "12500"
type input "12.750"
type input "12750"
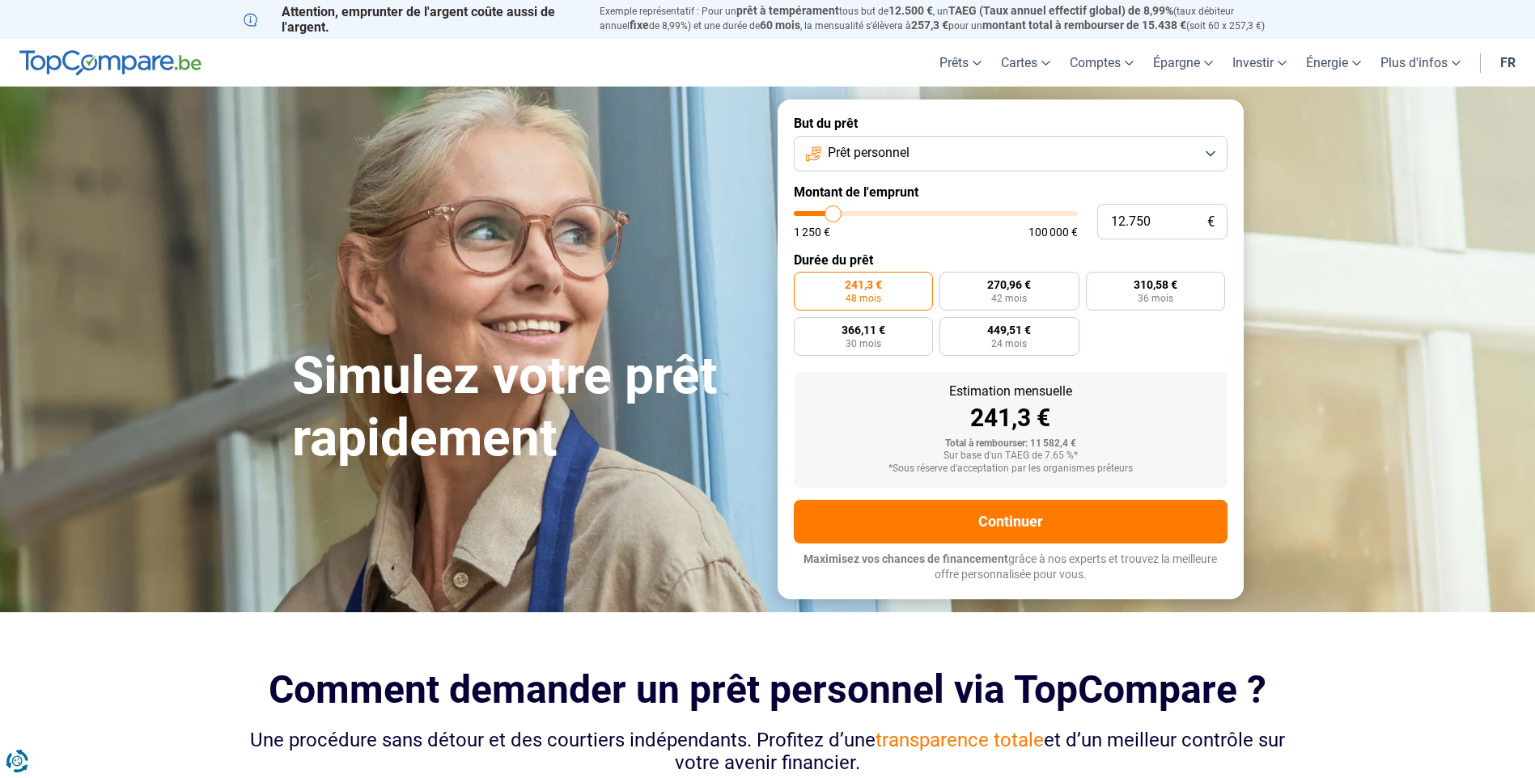
type input "13.250"
type input "13250"
type input "13.500"
type input "13500"
type input "14.000"
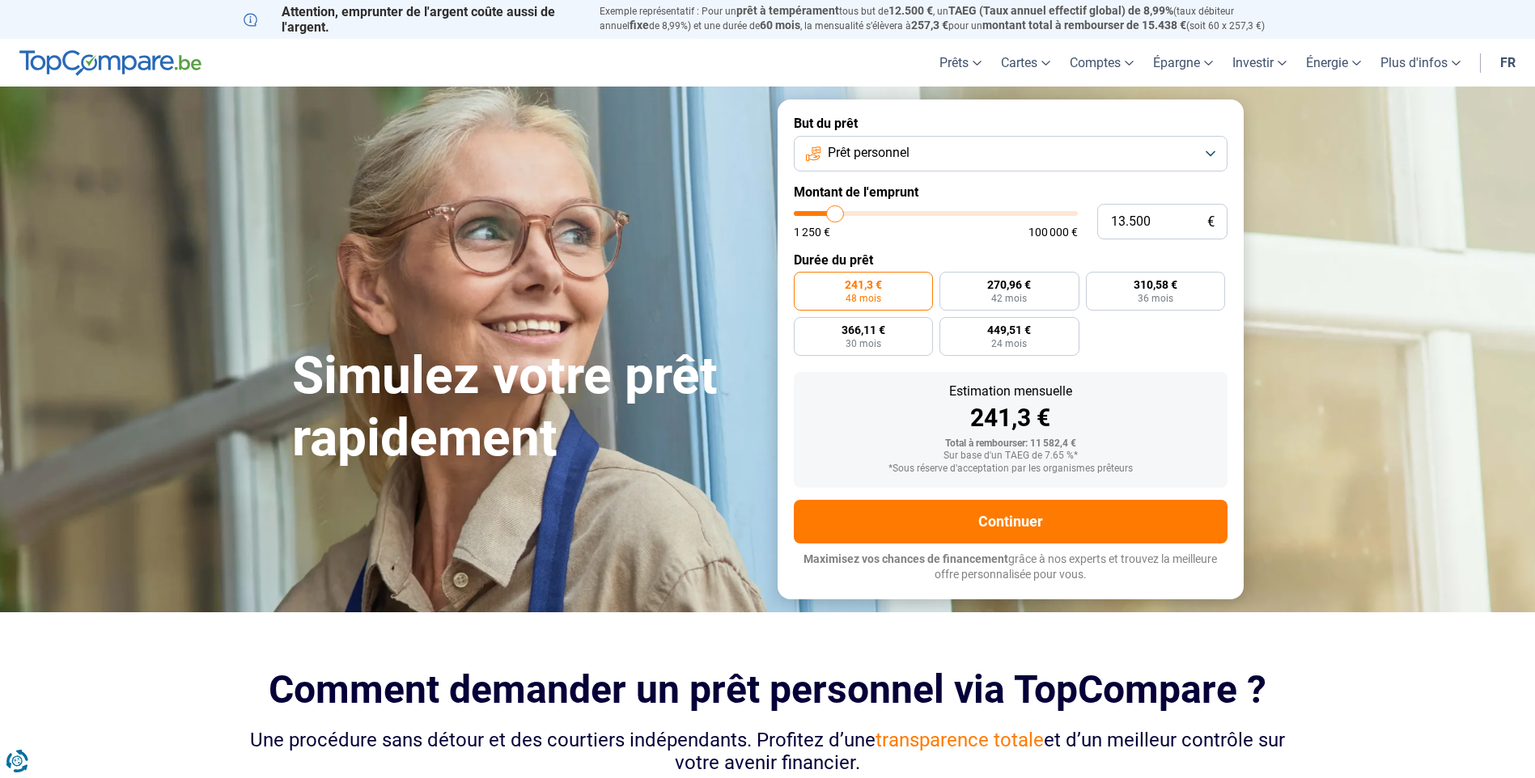
type input "14000"
type input "14.250"
type input "14250"
type input "14.500"
type input "14500"
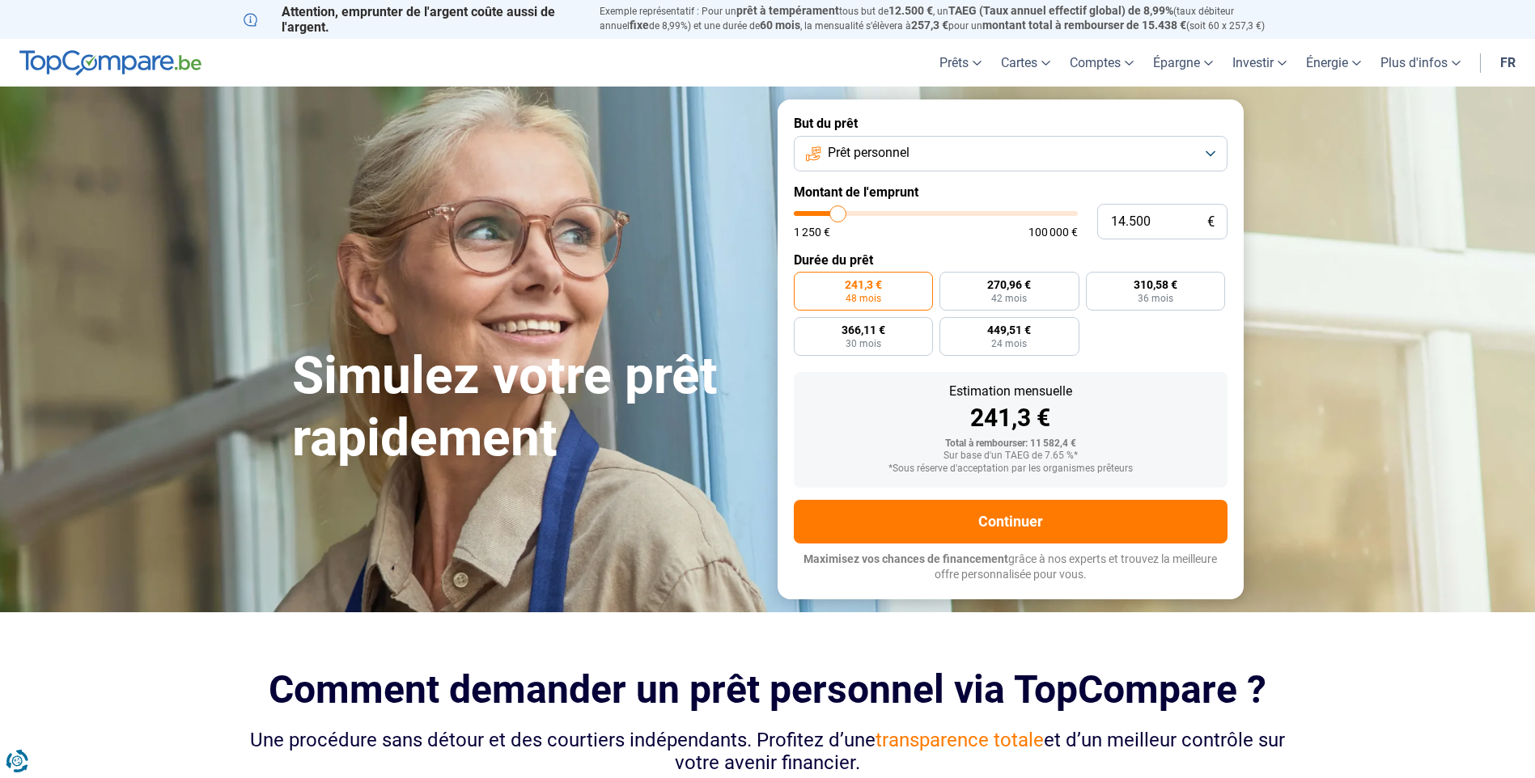
type input "14.750"
type input "14750"
type input "15.000"
type input "15000"
type input "15.500"
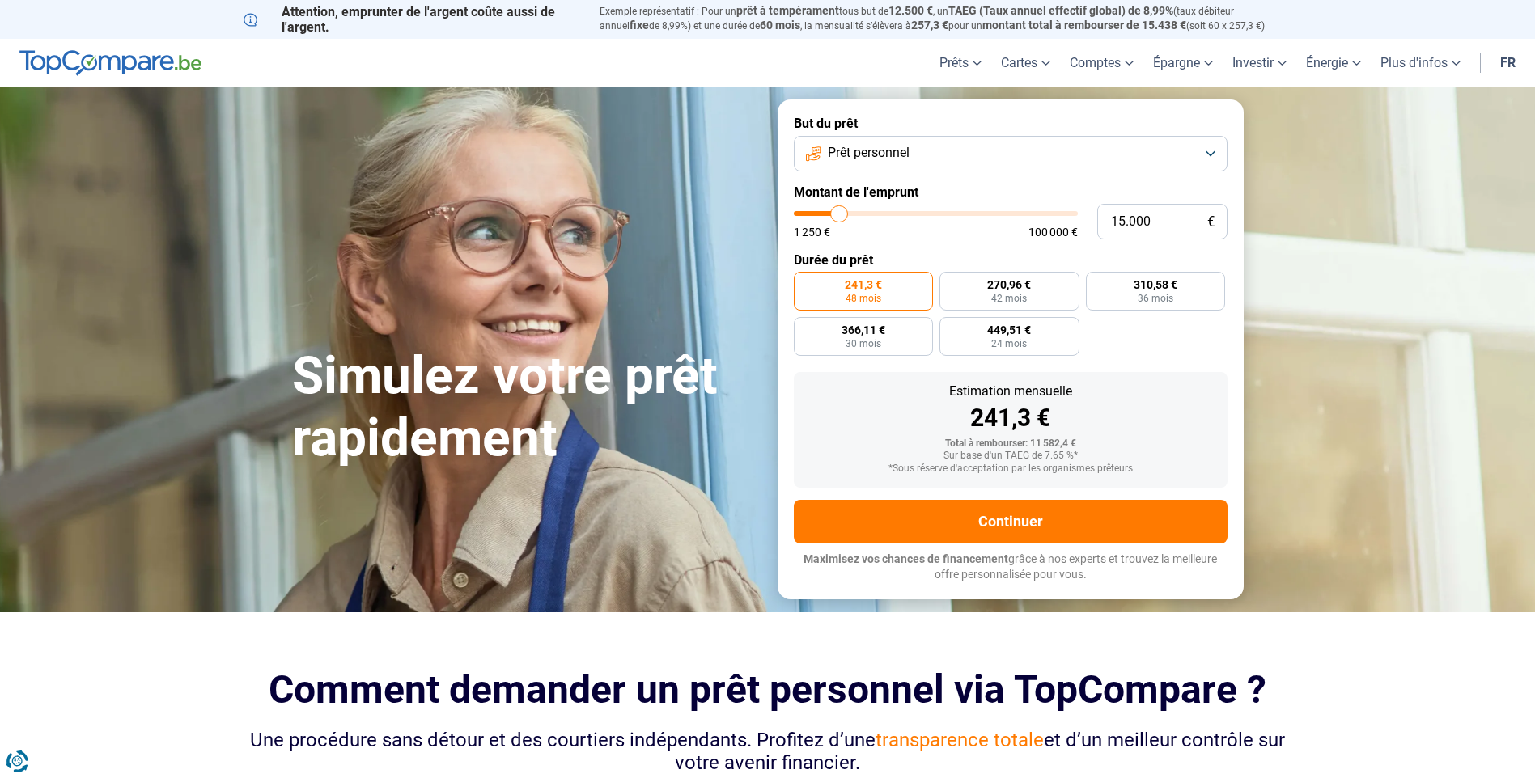
type input "15500"
type input "15.000"
drag, startPoint x: 830, startPoint y: 218, endPoint x: 840, endPoint y: 218, distance: 9.7
type input "15000"
click at [840, 216] on input "range" at bounding box center [936, 213] width 284 height 5
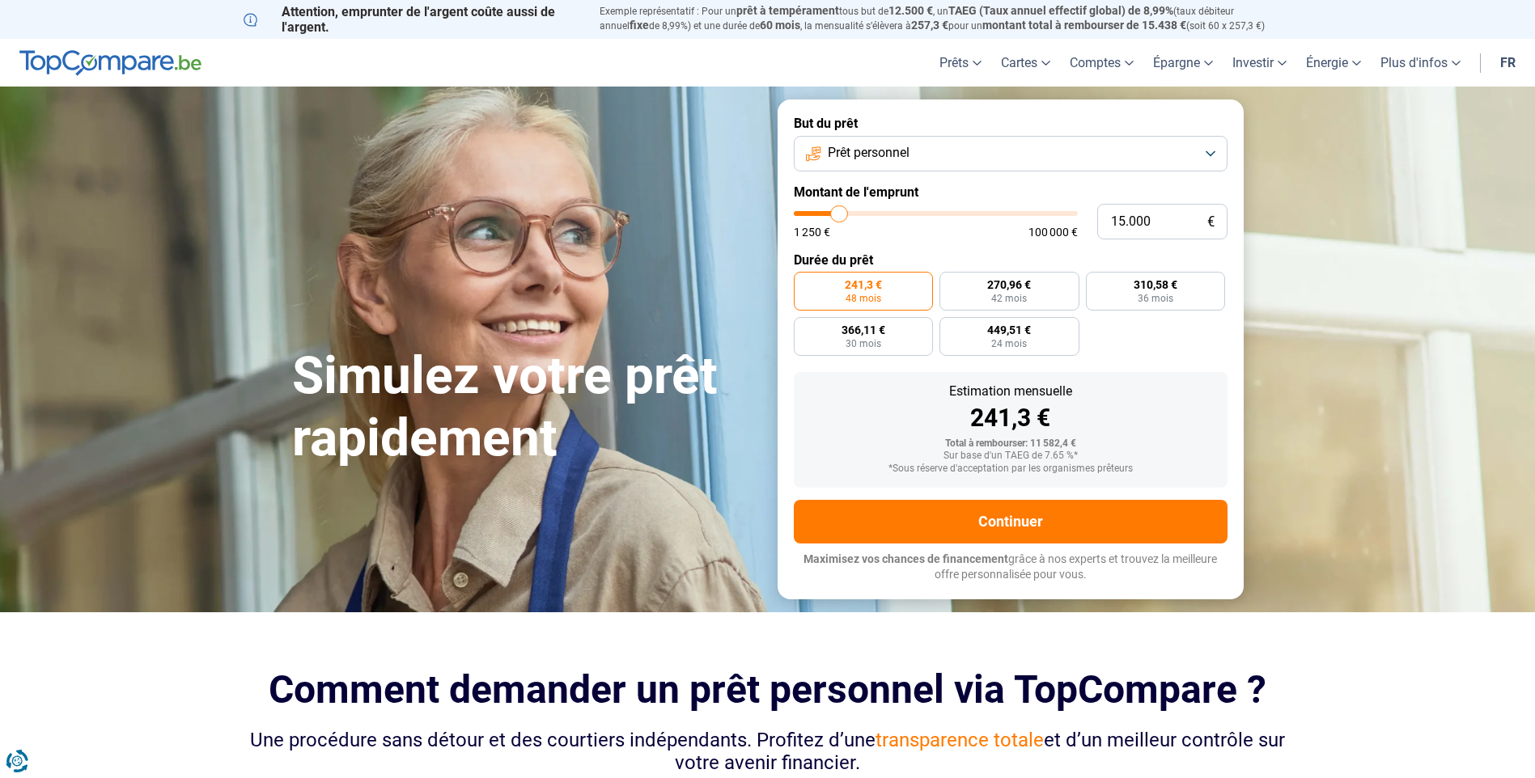
radio input "false"
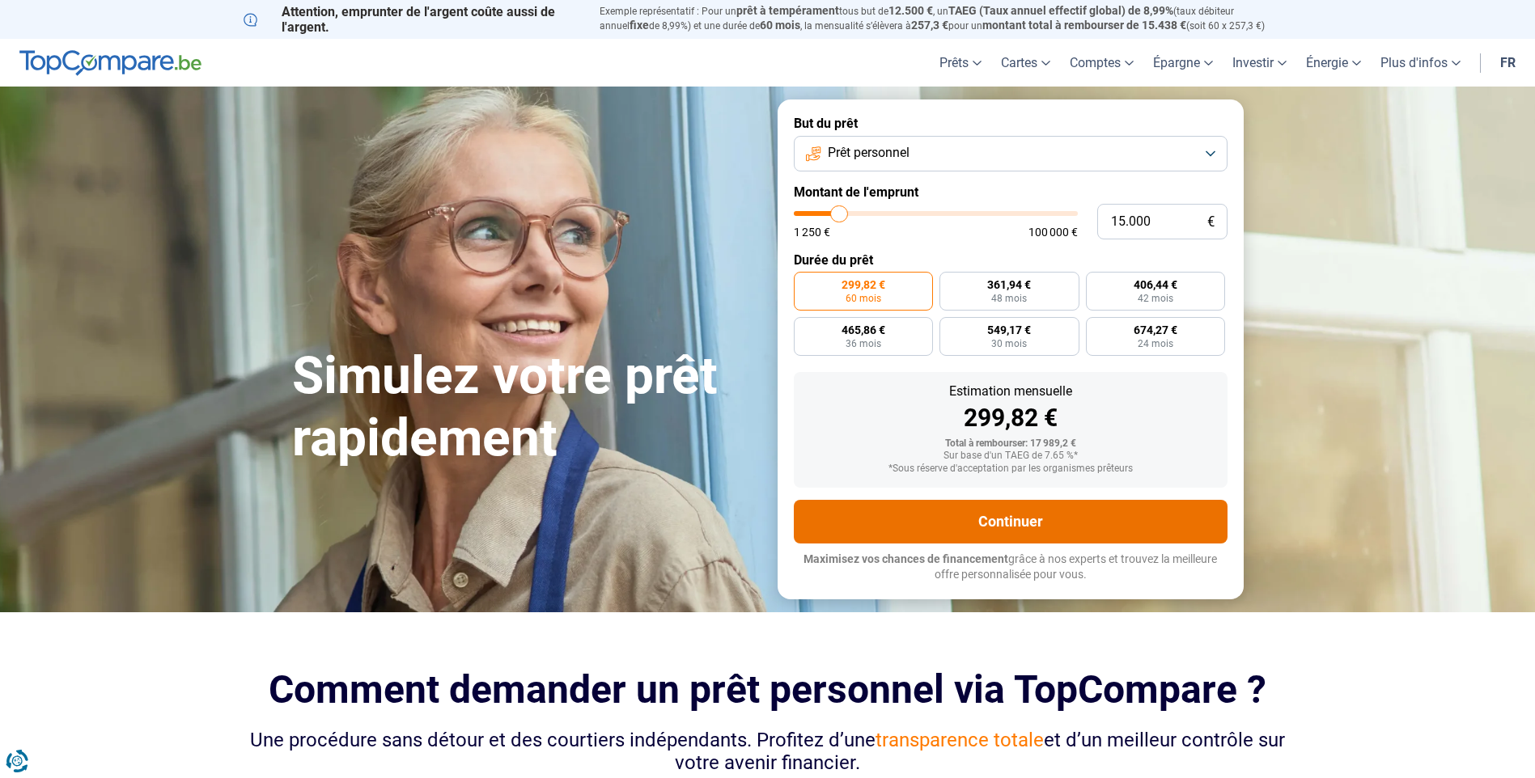
click at [983, 510] on button "Continuer" at bounding box center [1011, 522] width 434 height 44
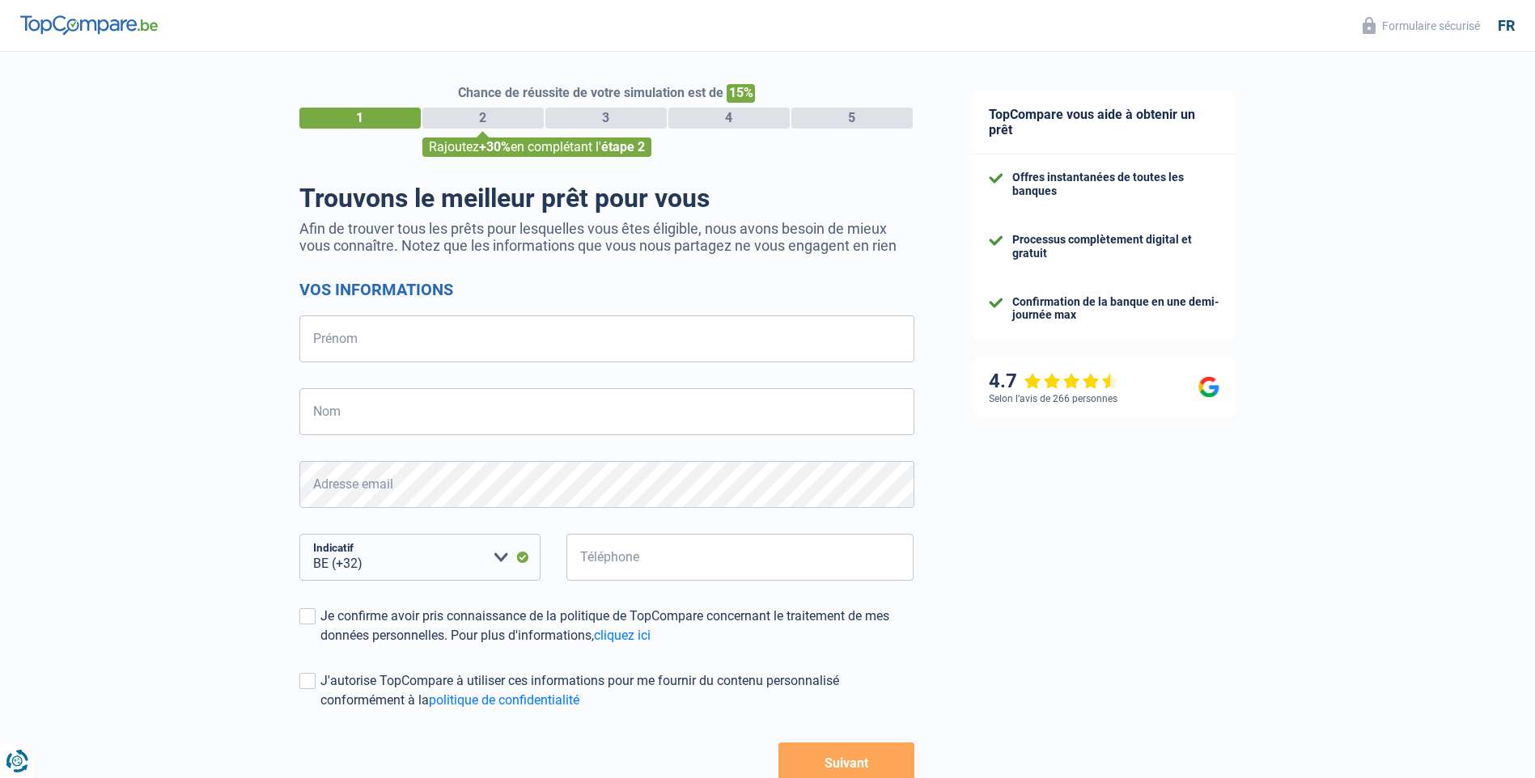
select select "32"
click at [417, 332] on input "Prénom" at bounding box center [606, 338] width 615 height 47
type input "Philippe"
type input "Mahieu"
type input "498599431"
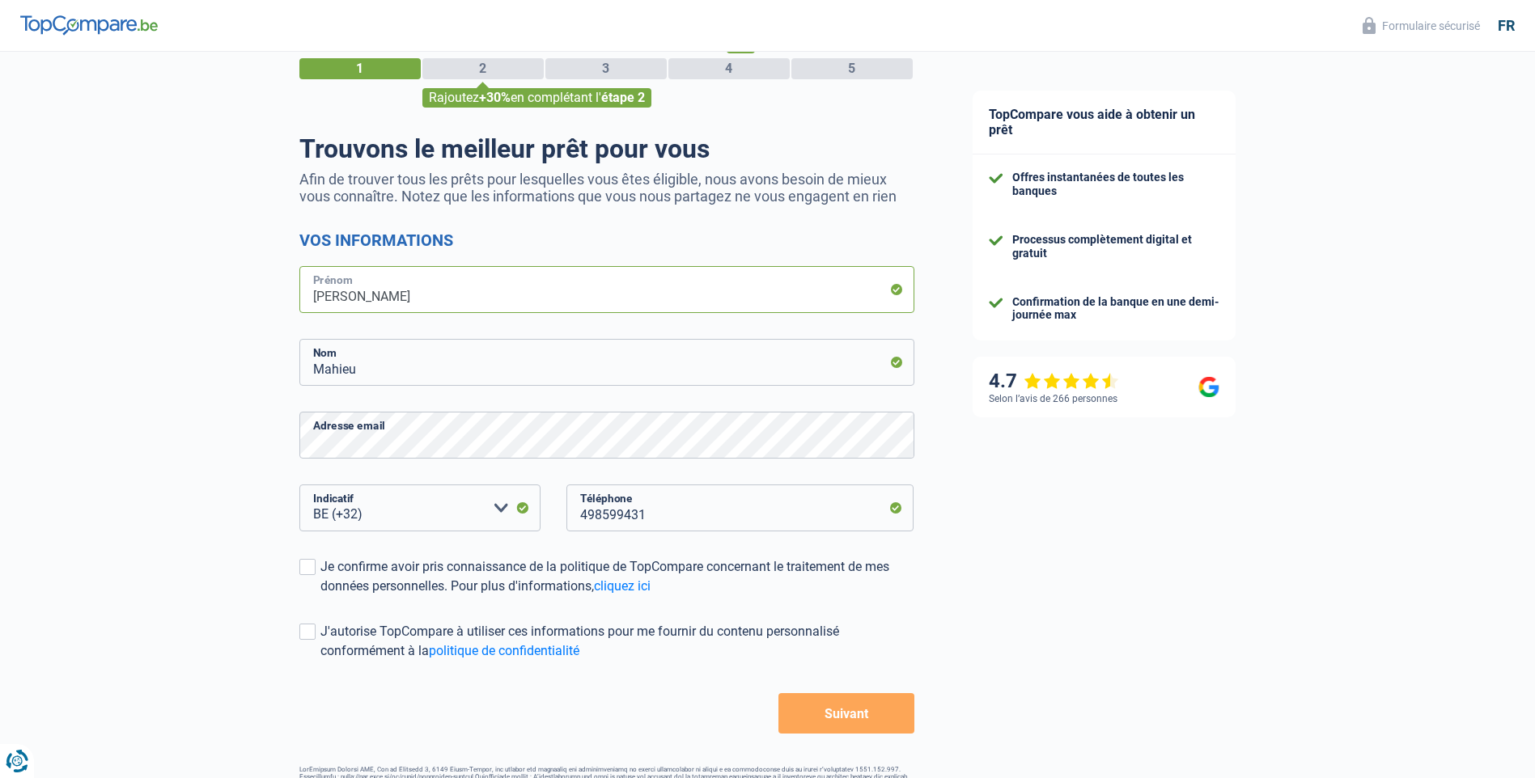
scroll to position [100, 0]
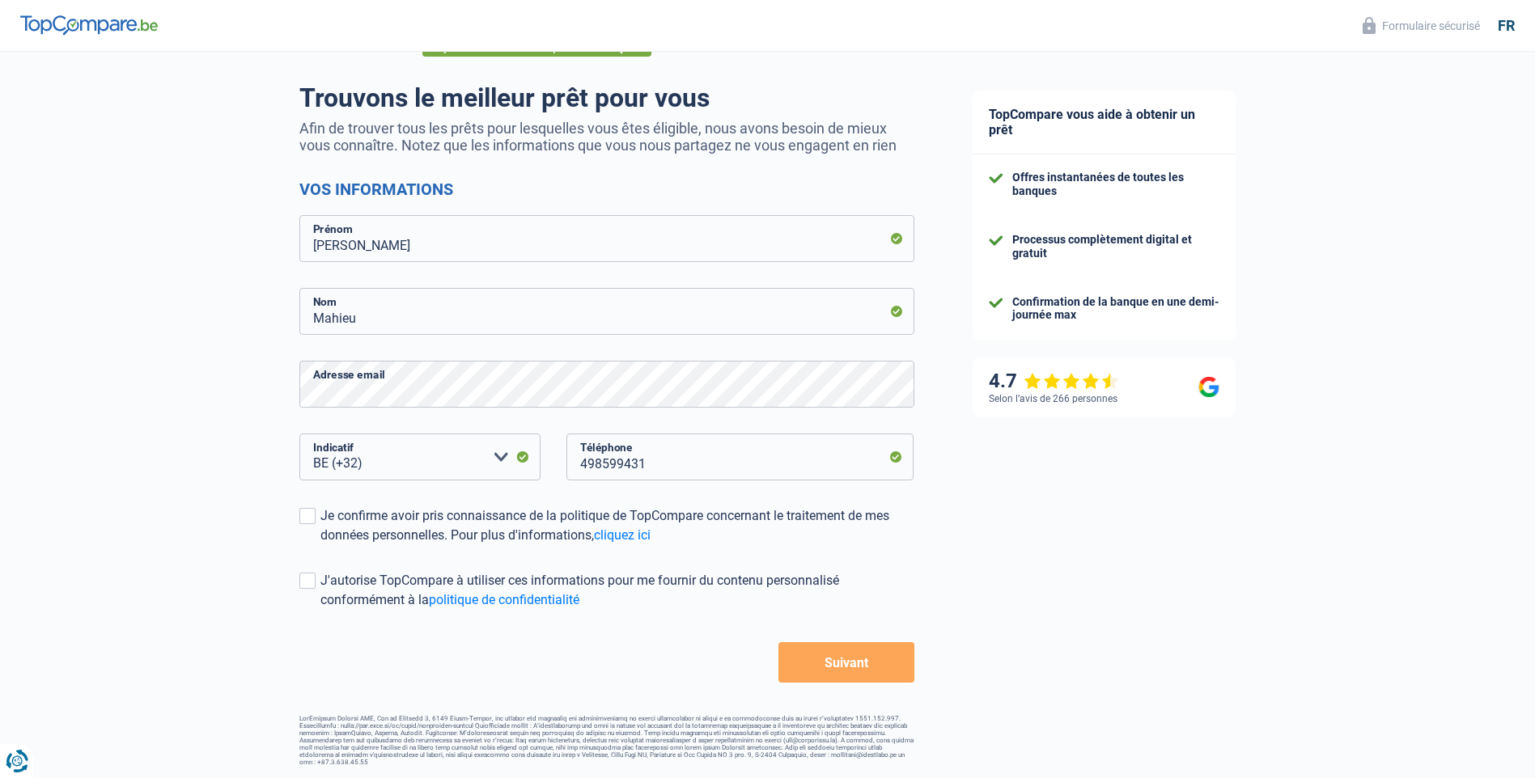
click at [307, 522] on span at bounding box center [307, 516] width 16 height 16
click at [320, 545] on input "Je confirme avoir pris connaissance de la politique de TopCompare concernant le…" at bounding box center [320, 545] width 0 height 0
click at [308, 584] on span at bounding box center [307, 581] width 16 height 16
click at [320, 610] on input "J'autorise TopCompare à utiliser ces informations pour me fournir du contenu pe…" at bounding box center [320, 610] width 0 height 0
click at [874, 669] on button "Suivant" at bounding box center [845, 662] width 135 height 40
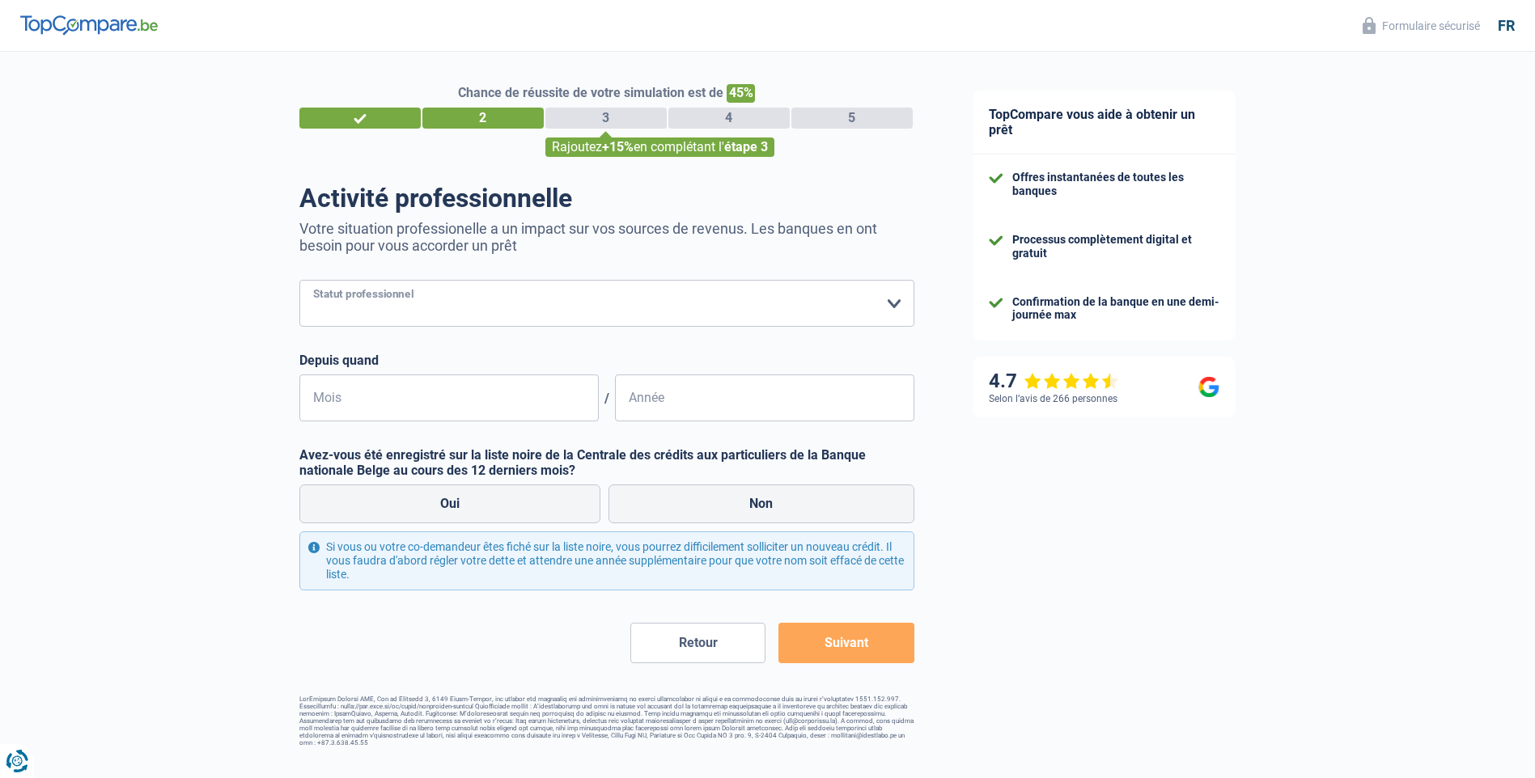
click at [888, 307] on select "Ouvrier Employé privé Employé public Invalide Indépendant Pensionné Chômeur Mut…" at bounding box center [606, 303] width 615 height 47
select select "publicEmployee"
click at [299, 282] on select "Ouvrier Employé privé Employé public Invalide Indépendant Pensionné Chômeur Mut…" at bounding box center [606, 303] width 615 height 47
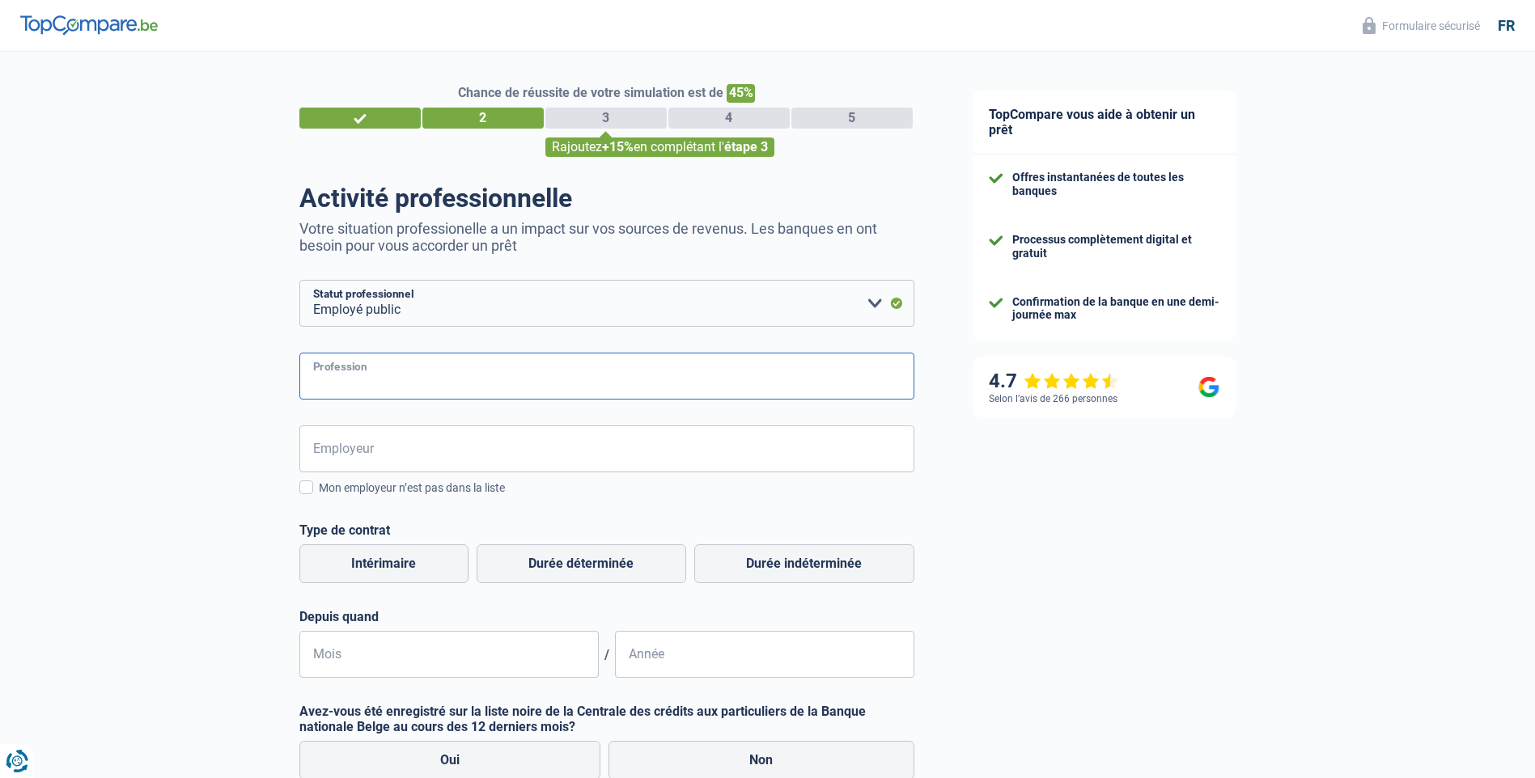
click at [828, 377] on input "Profession" at bounding box center [606, 376] width 615 height 47
type input "Assistant"
click at [514, 445] on input "Employeur" at bounding box center [606, 449] width 615 height 47
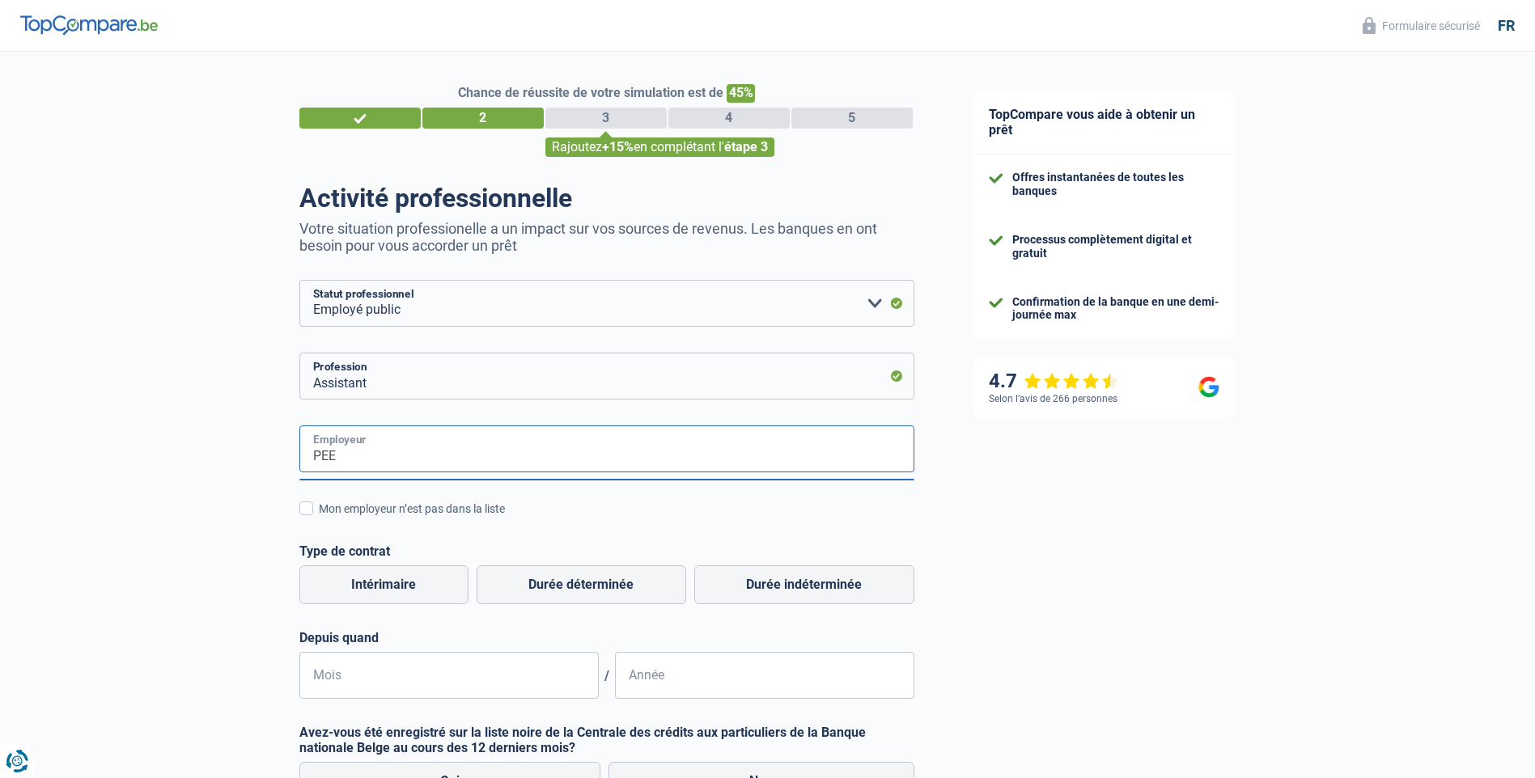
click at [317, 456] on input "PEE" at bounding box center [606, 449] width 615 height 47
type input "CEE"
click at [737, 590] on label "Durée indéterminée" at bounding box center [804, 584] width 220 height 39
click at [737, 590] on input "Durée indéterminée" at bounding box center [804, 584] width 220 height 39
radio input "true"
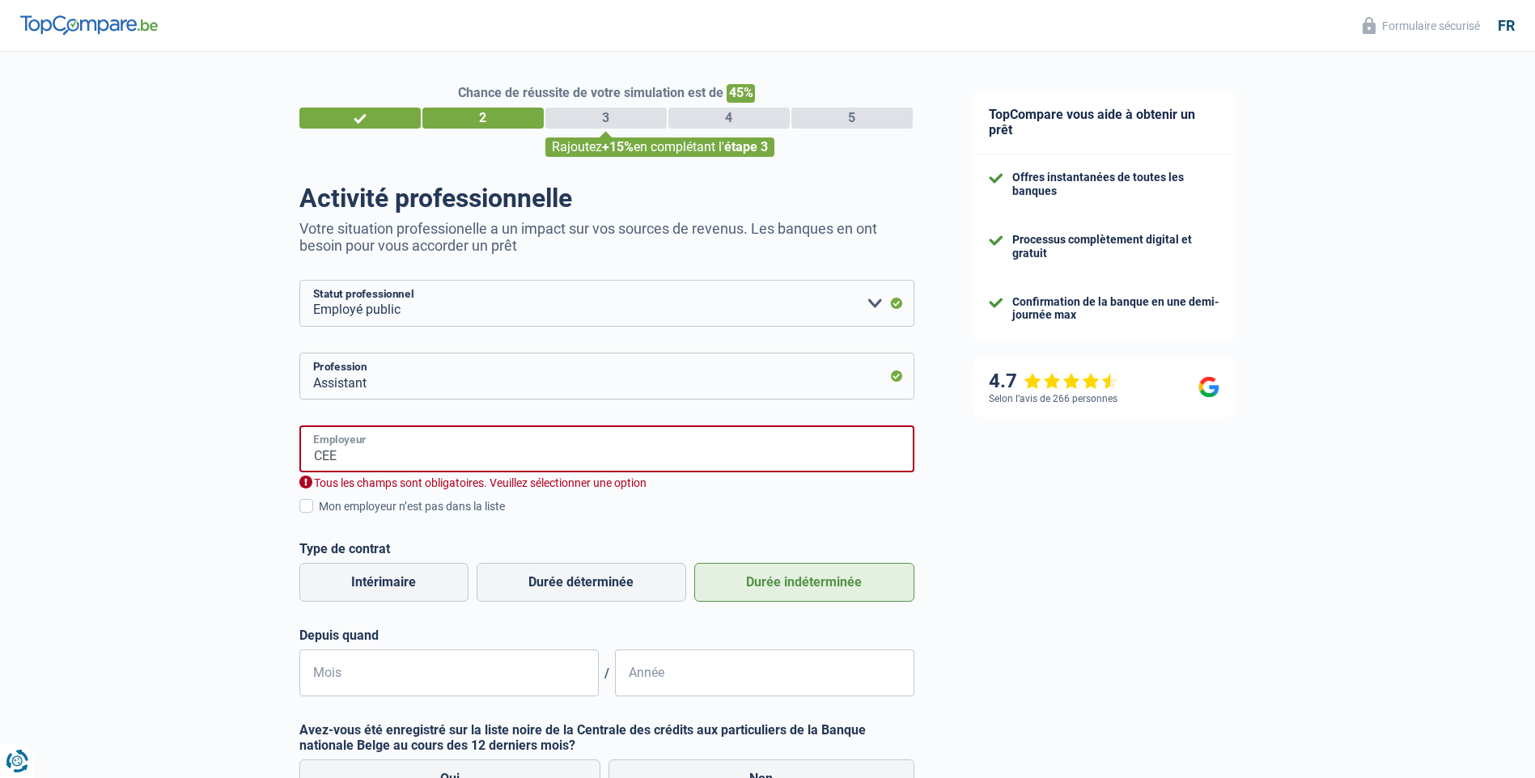
drag, startPoint x: 314, startPoint y: 456, endPoint x: 341, endPoint y: 459, distance: 27.7
click at [341, 460] on input "CEE" at bounding box center [606, 449] width 615 height 47
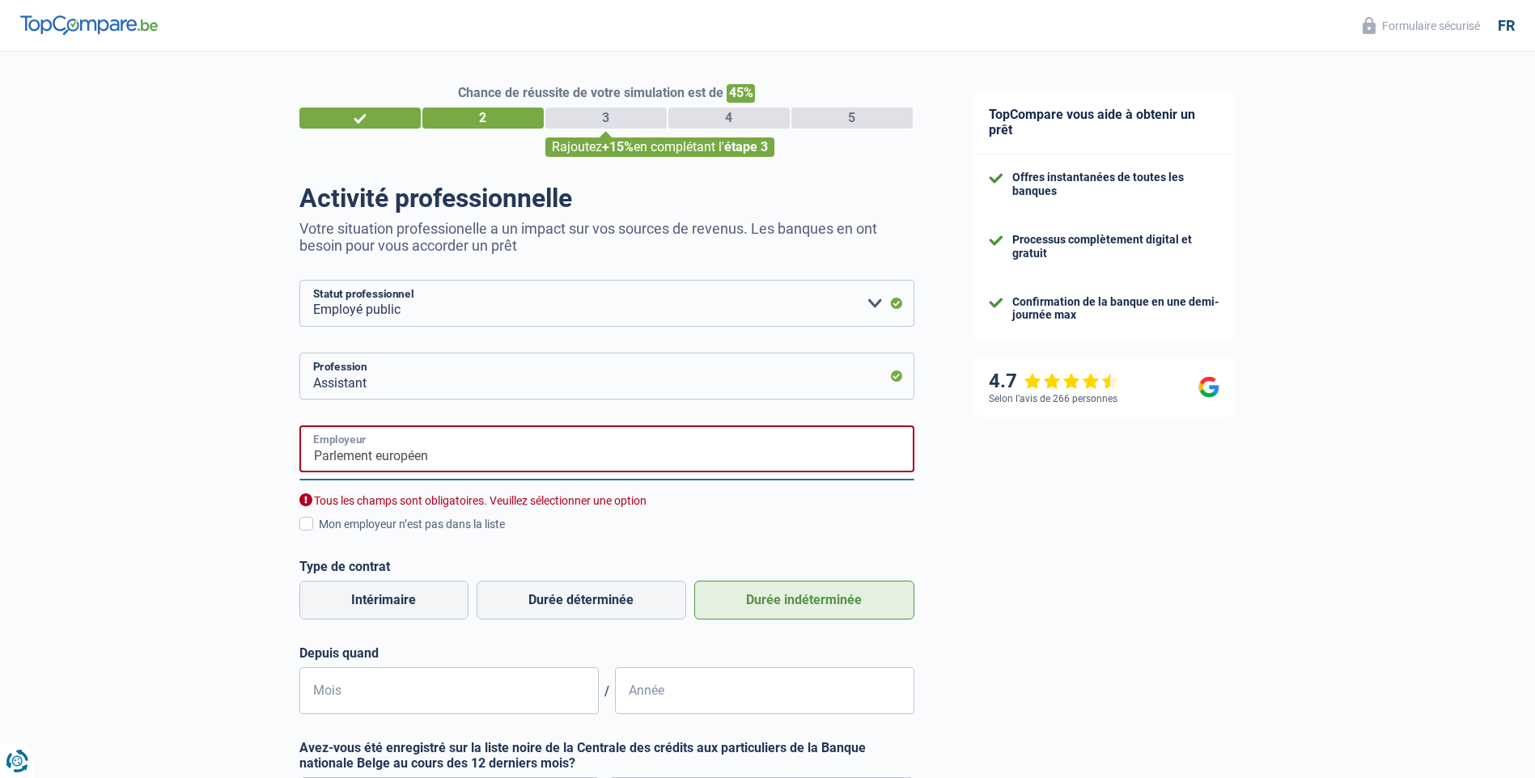
type input "Parlement européen"
click at [845, 529] on div "Mon employeur n’est pas dans la liste" at bounding box center [616, 524] width 595 height 17
click at [319, 533] on input "Mon employeur n’est pas dans la liste" at bounding box center [319, 533] width 0 height 0
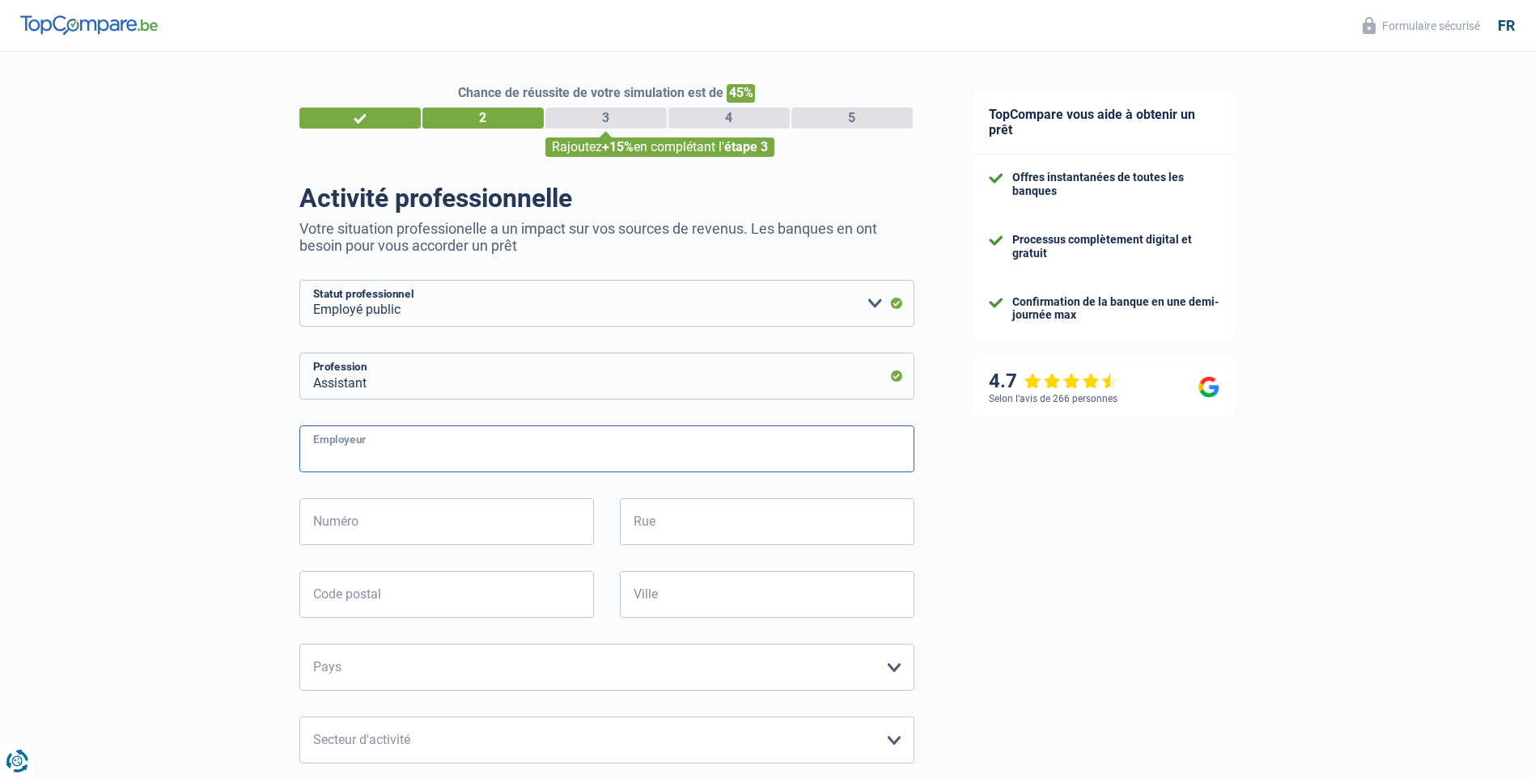
click at [522, 455] on input "Employeur" at bounding box center [606, 449] width 615 height 47
type input "parlement européen"
type input "1082 Bruxelles"
type input "Rue du Broek 120/1"
type input "1082"
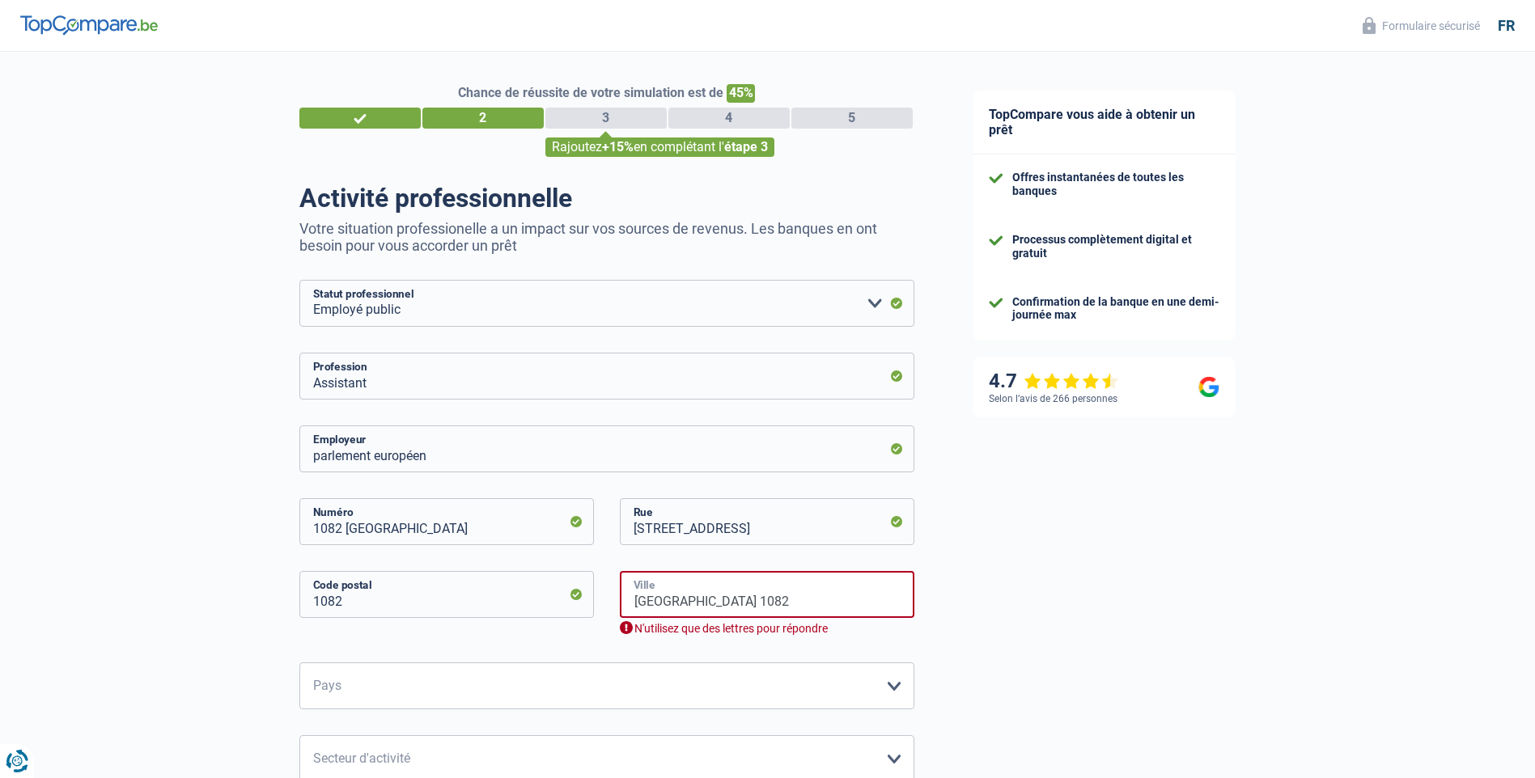
click at [692, 601] on input "Bruxelles 1082" at bounding box center [767, 594] width 294 height 47
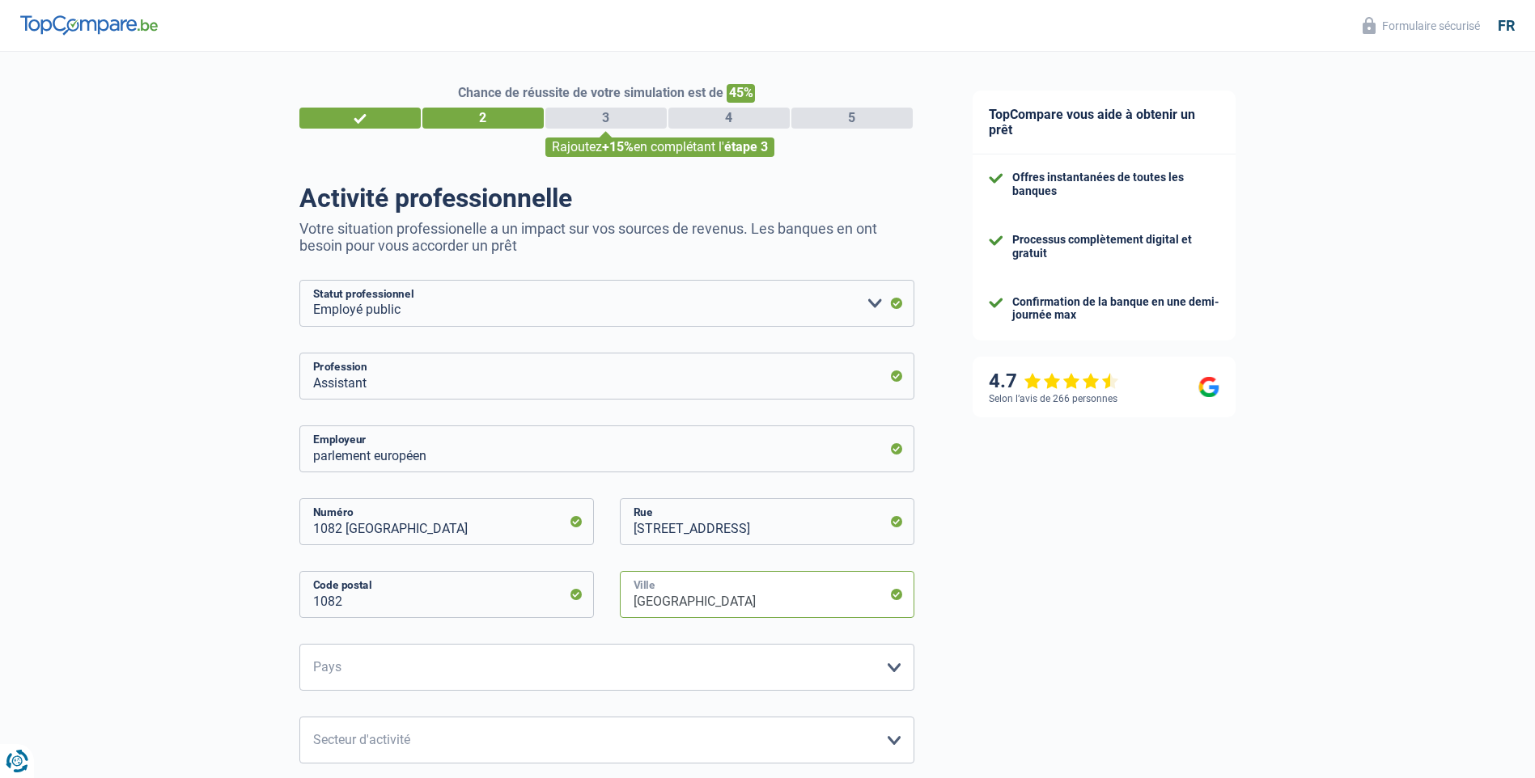
type input "Bruxelles"
click at [977, 629] on div "TopCompare vous aide à obtenir un prêt Offres instantanées de toutes les banque…" at bounding box center [1239, 667] width 592 height 1231
click at [891, 669] on select "Belgique France Allemagne Italie Luxembourg Pays-Bas Espagne Suisse Veuillez sé…" at bounding box center [606, 667] width 615 height 47
select select "BE"
click at [299, 646] on select "Belgique France Allemagne Italie Luxembourg Pays-Bas Espagne Suisse Veuillez sé…" at bounding box center [606, 667] width 615 height 47
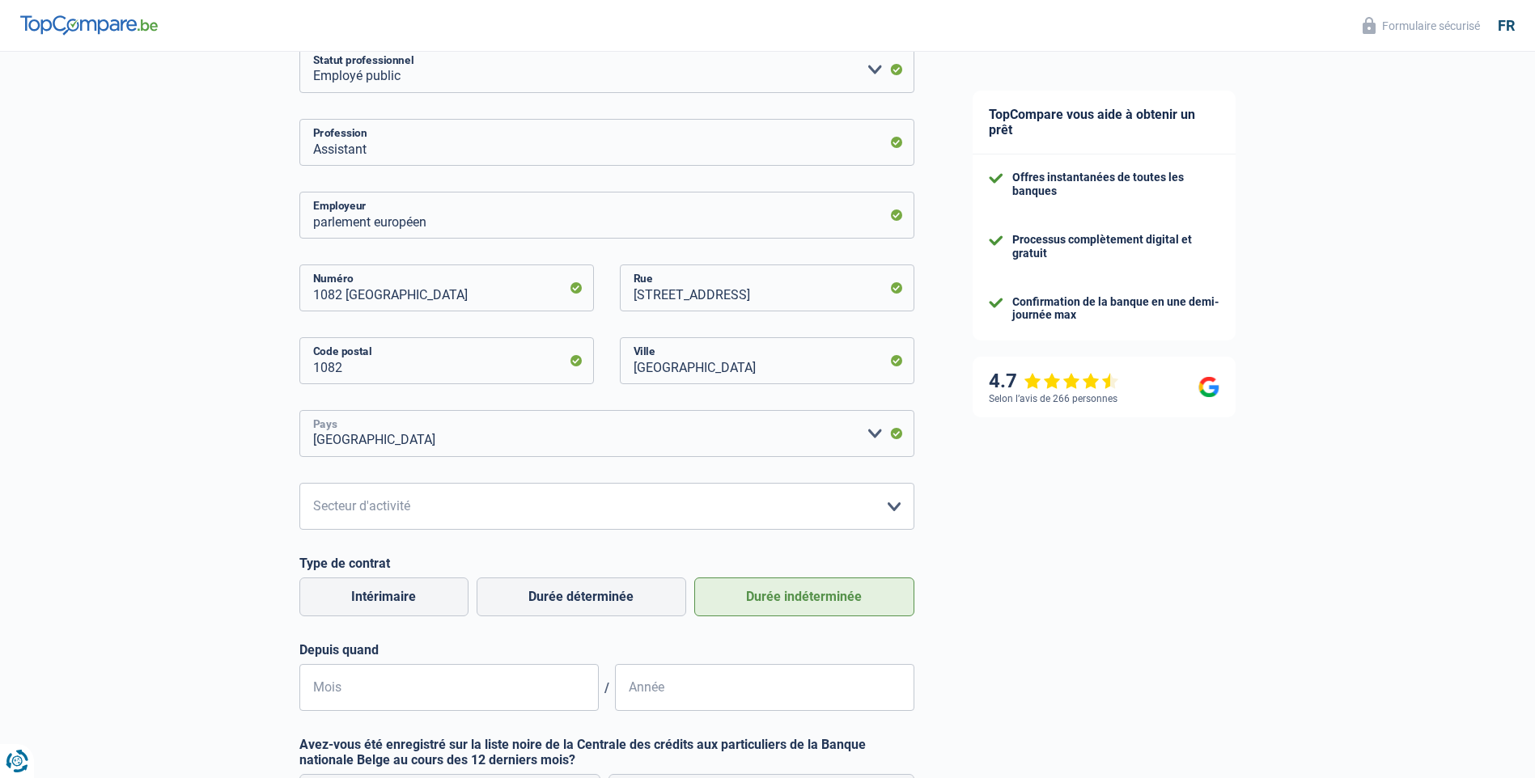
scroll to position [243, 0]
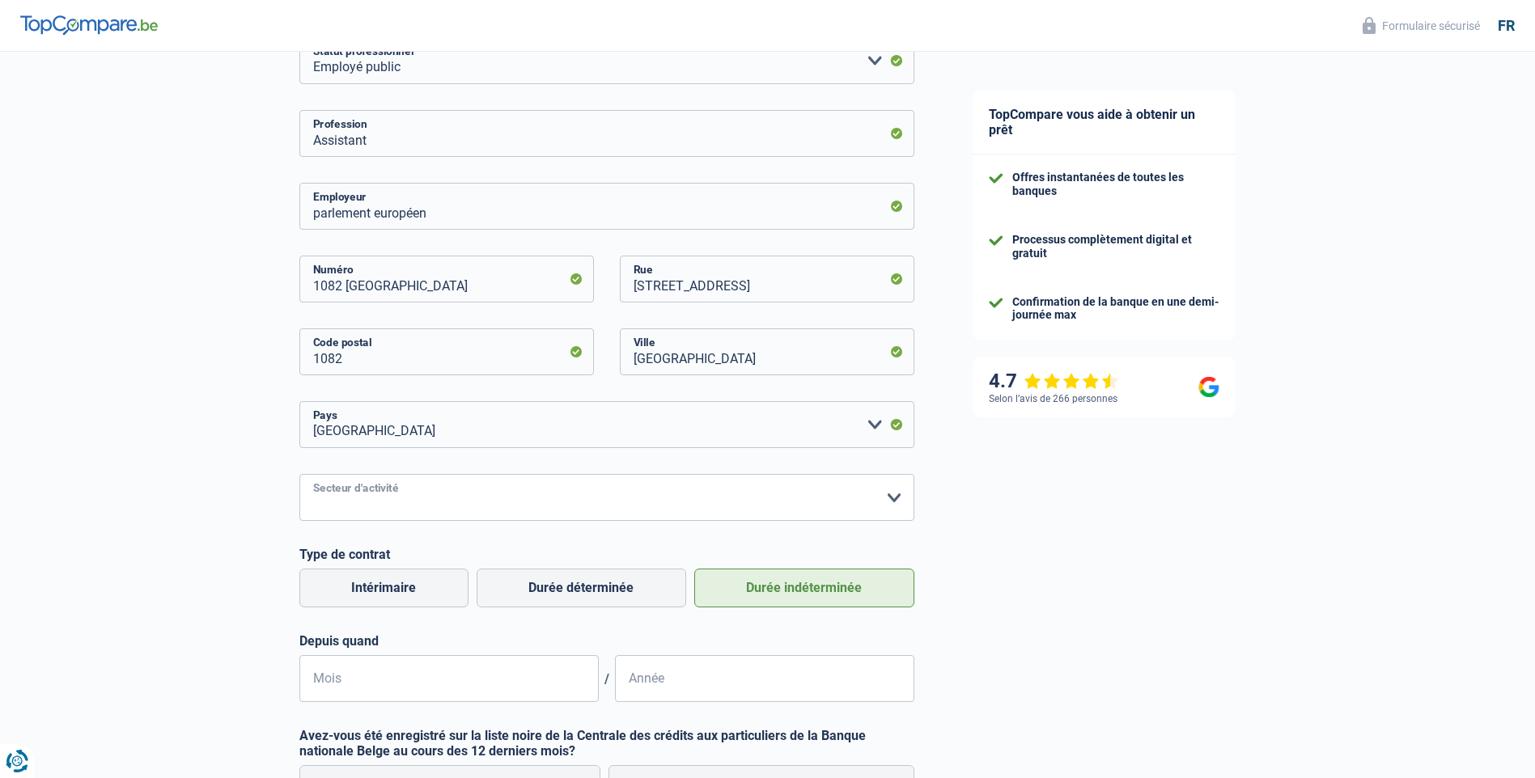
click at [894, 496] on select "Agriculture/Pêche Industrie Horeca Courier/Fitness/Taxi Construction Banques/As…" at bounding box center [606, 497] width 615 height 47
select select "otherInstitutions"
click at [299, 476] on select "Agriculture/Pêche Industrie Horeca Courier/Fitness/Taxi Construction Banques/As…" at bounding box center [606, 497] width 615 height 47
click at [574, 684] on input "Mois" at bounding box center [448, 678] width 299 height 47
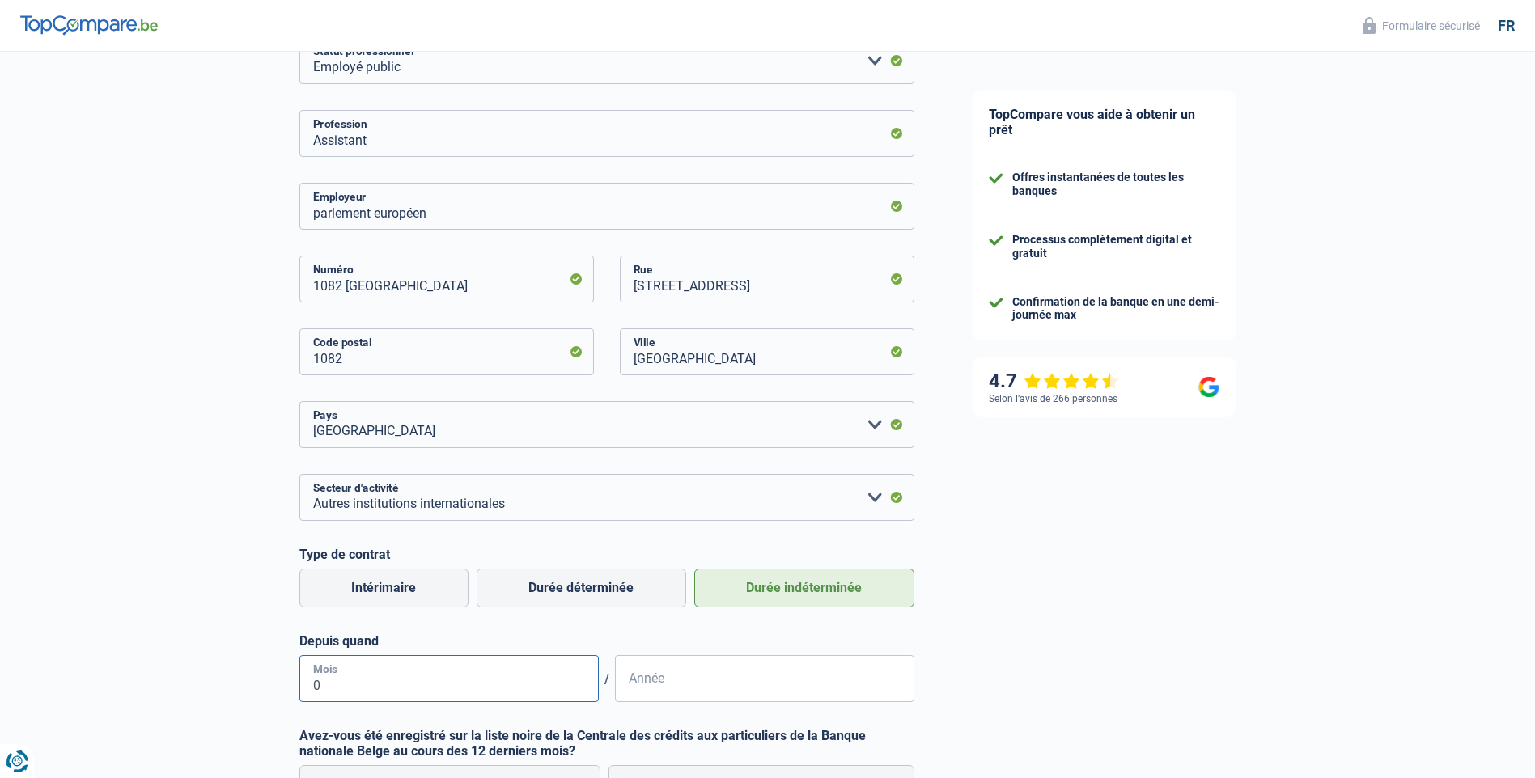
type input "08"
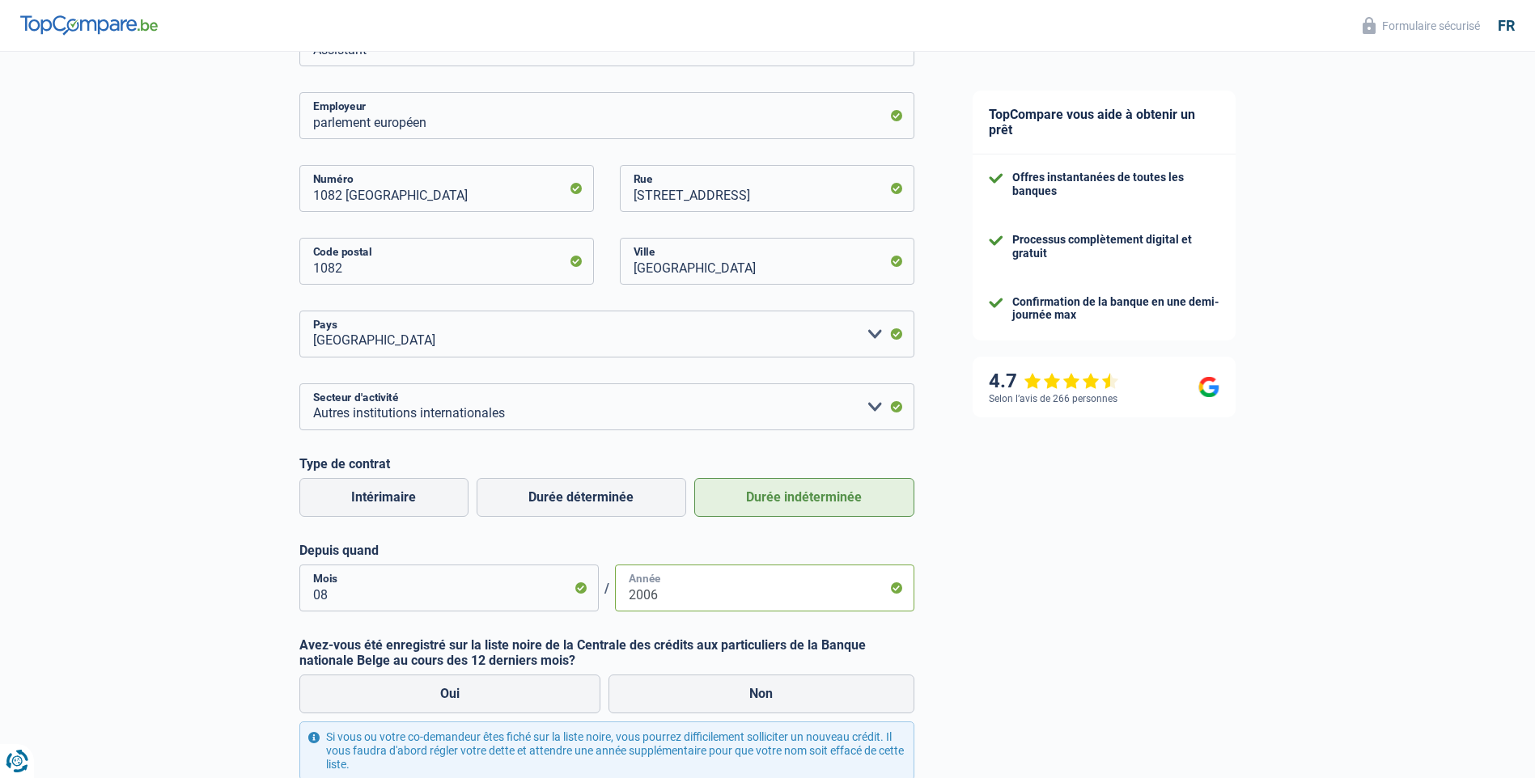
scroll to position [404, 0]
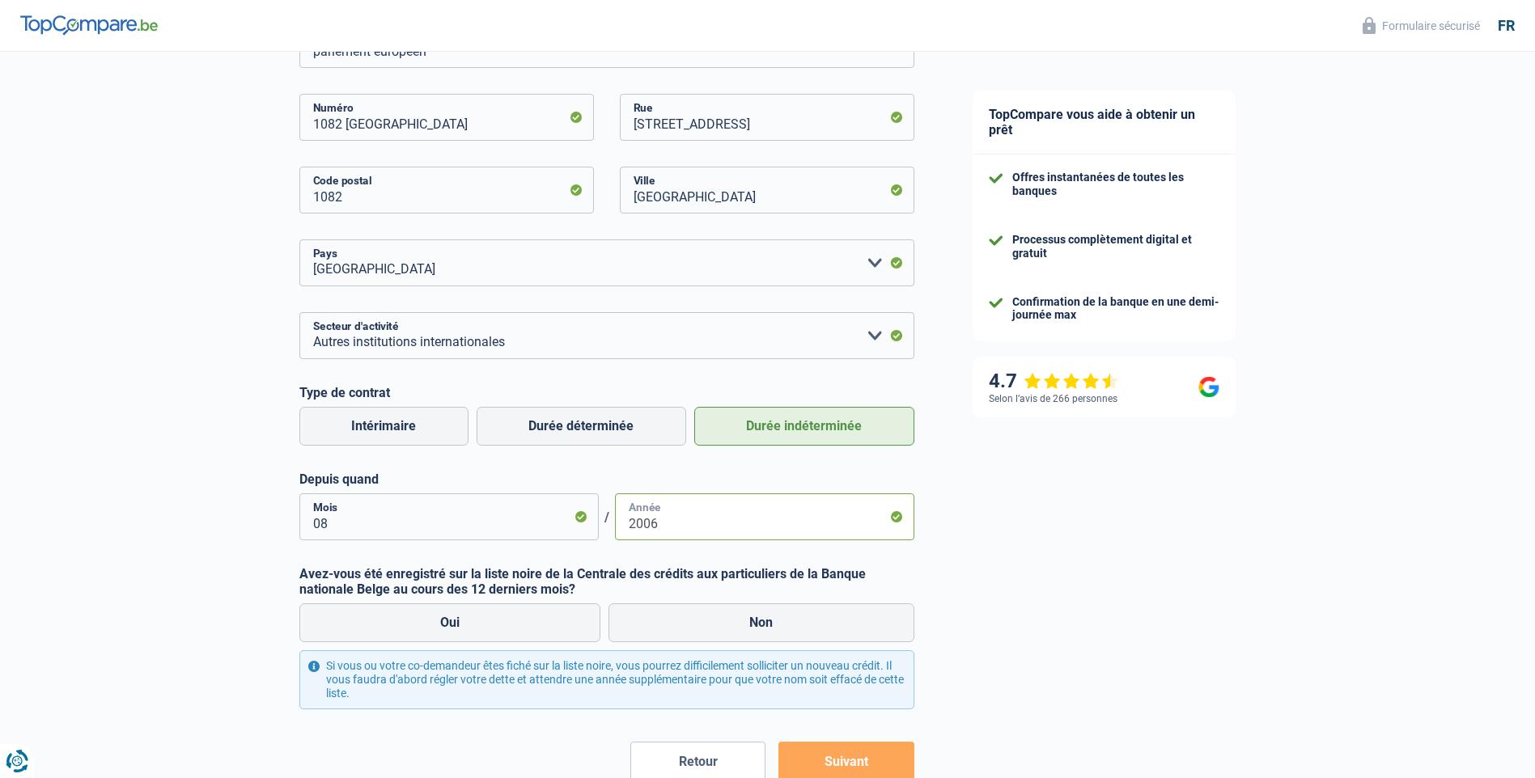
type input "2006"
click at [752, 616] on label "Non" at bounding box center [761, 622] width 306 height 39
click at [752, 616] on input "Non" at bounding box center [761, 622] width 306 height 39
radio input "true"
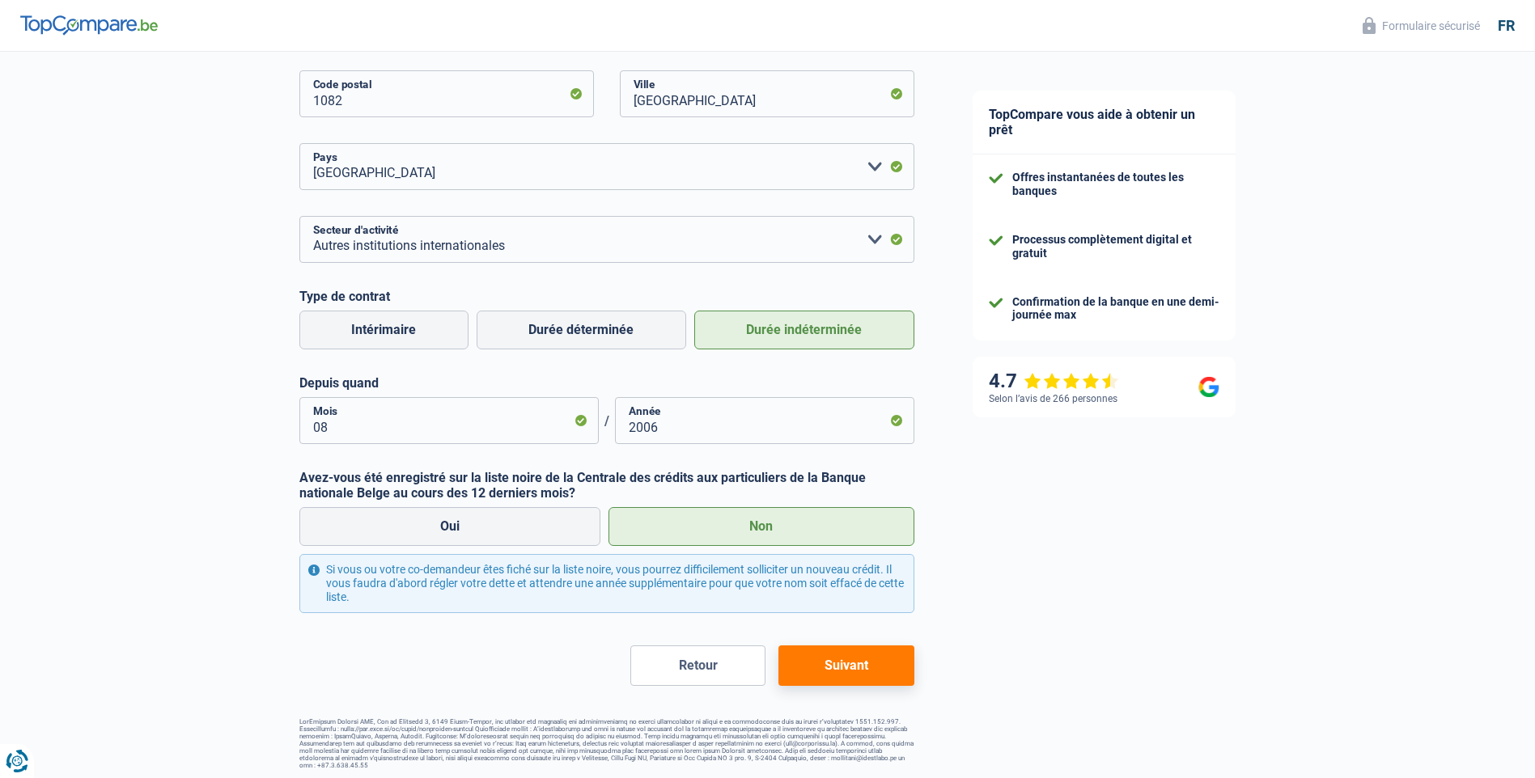
scroll to position [504, 0]
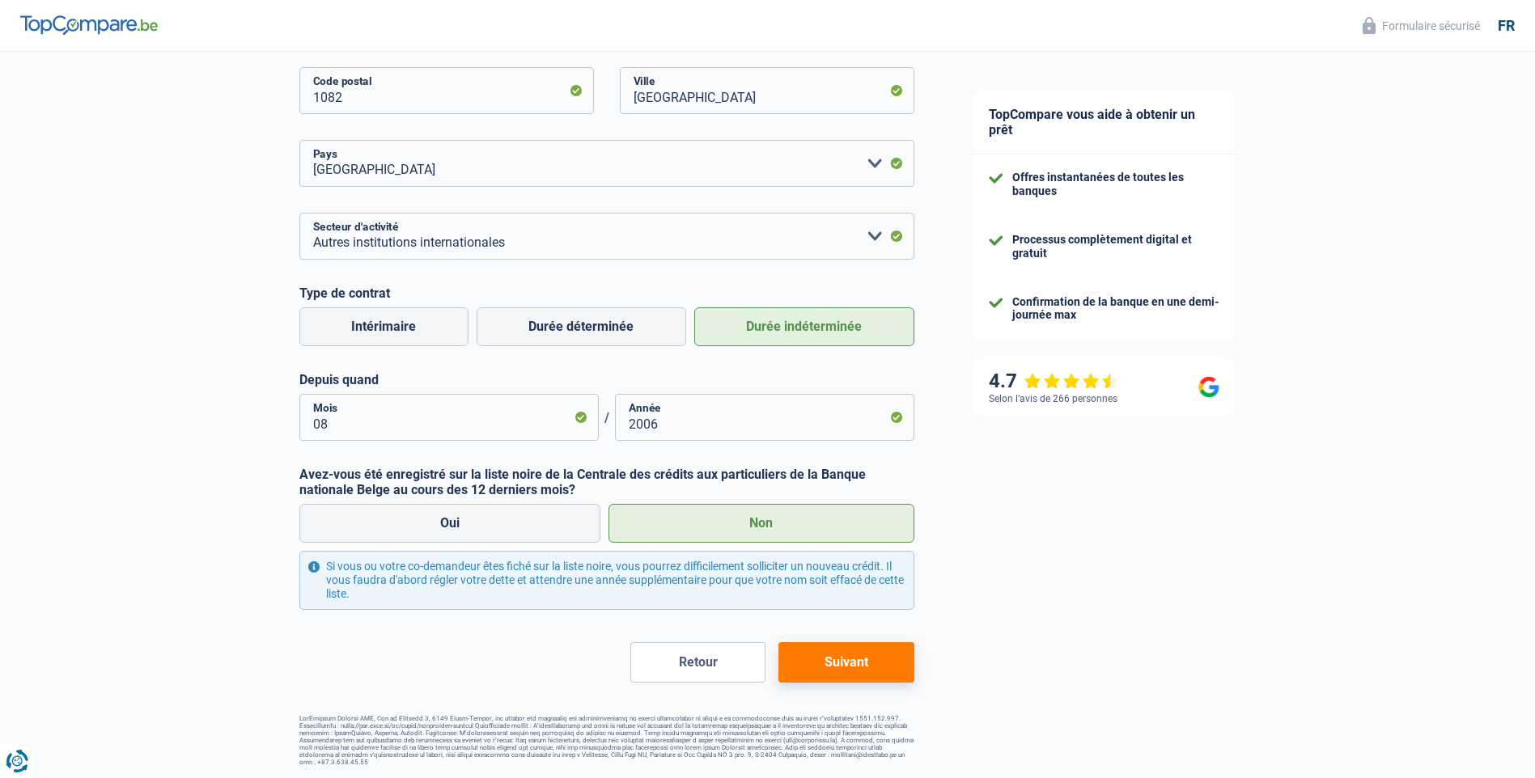
click at [818, 668] on button "Suivant" at bounding box center [845, 662] width 135 height 40
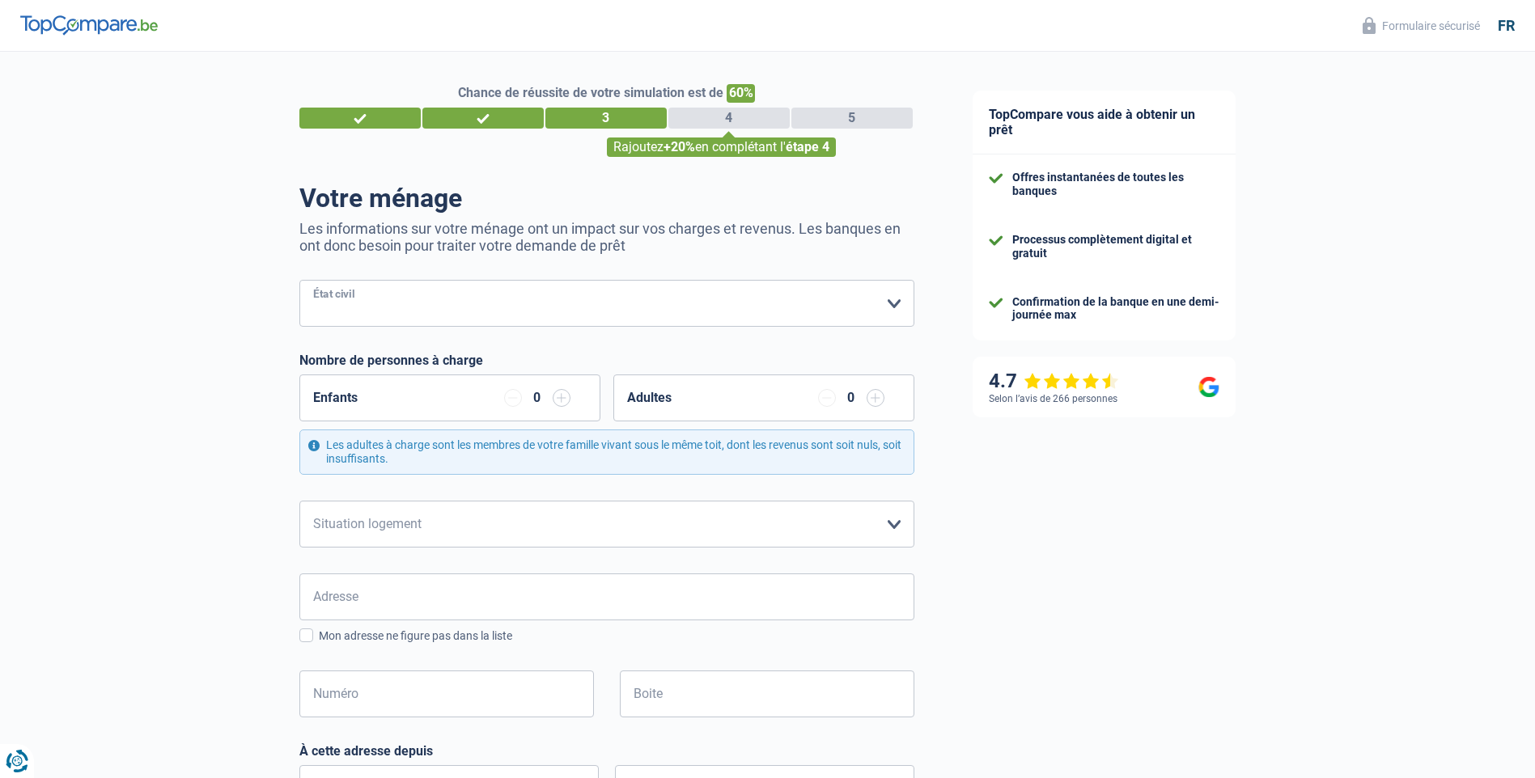
click at [891, 305] on select "Célibataire Marié(e) Cohabitant(e) légal(e) Divorcé(e) Veuf(ve) Séparé (de fait…" at bounding box center [606, 303] width 615 height 47
select select "married"
click at [299, 282] on select "Célibataire Marié(e) Cohabitant(e) légal(e) Divorcé(e) Veuf(ve) Séparé (de fait…" at bounding box center [606, 303] width 615 height 47
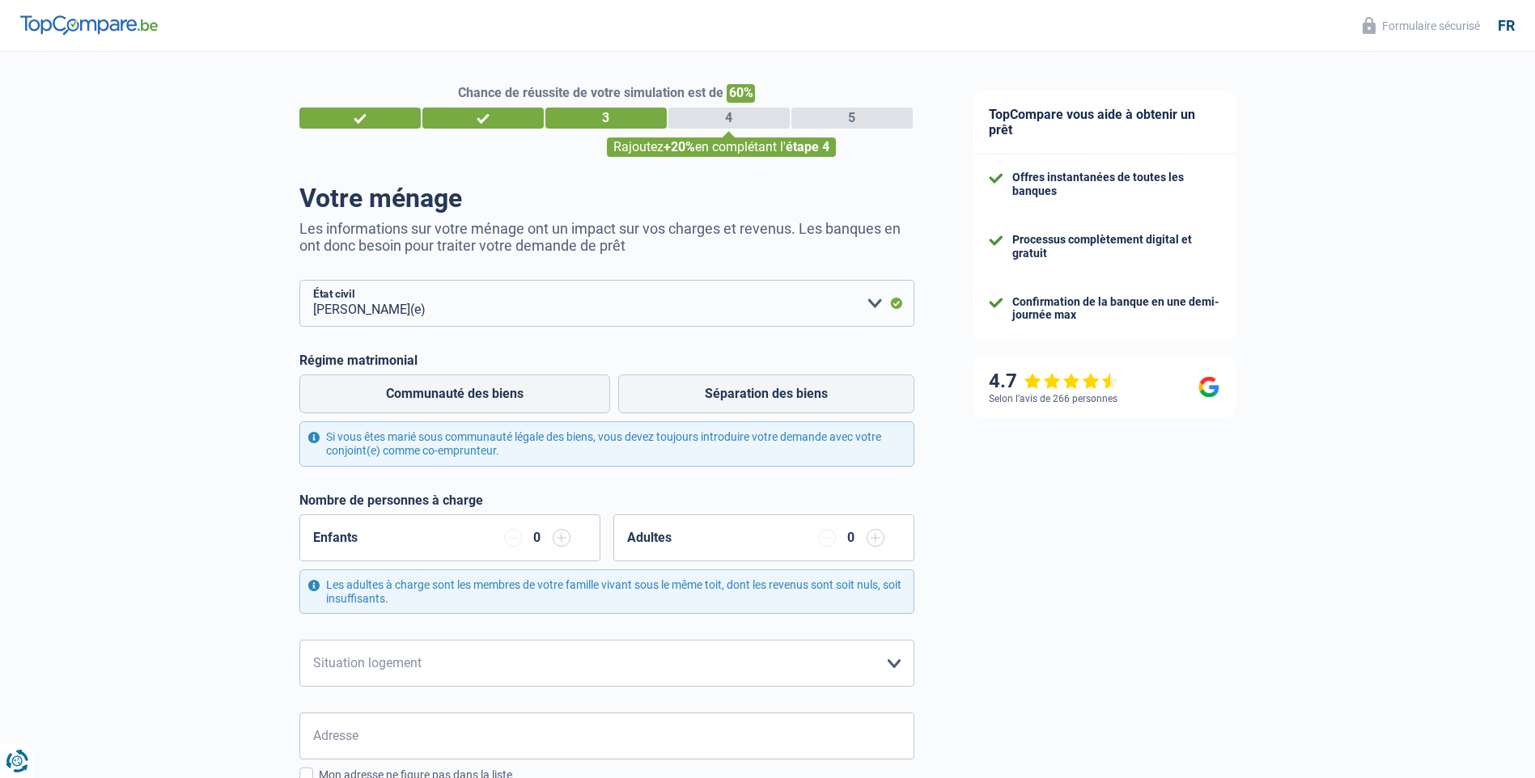
click at [692, 391] on label "Séparation des biens" at bounding box center [766, 394] width 296 height 39
click at [692, 391] on input "Séparation des biens" at bounding box center [766, 394] width 296 height 39
radio input "true"
click at [560, 545] on input "button" at bounding box center [562, 538] width 18 height 18
click at [872, 540] on input "button" at bounding box center [875, 538] width 18 height 18
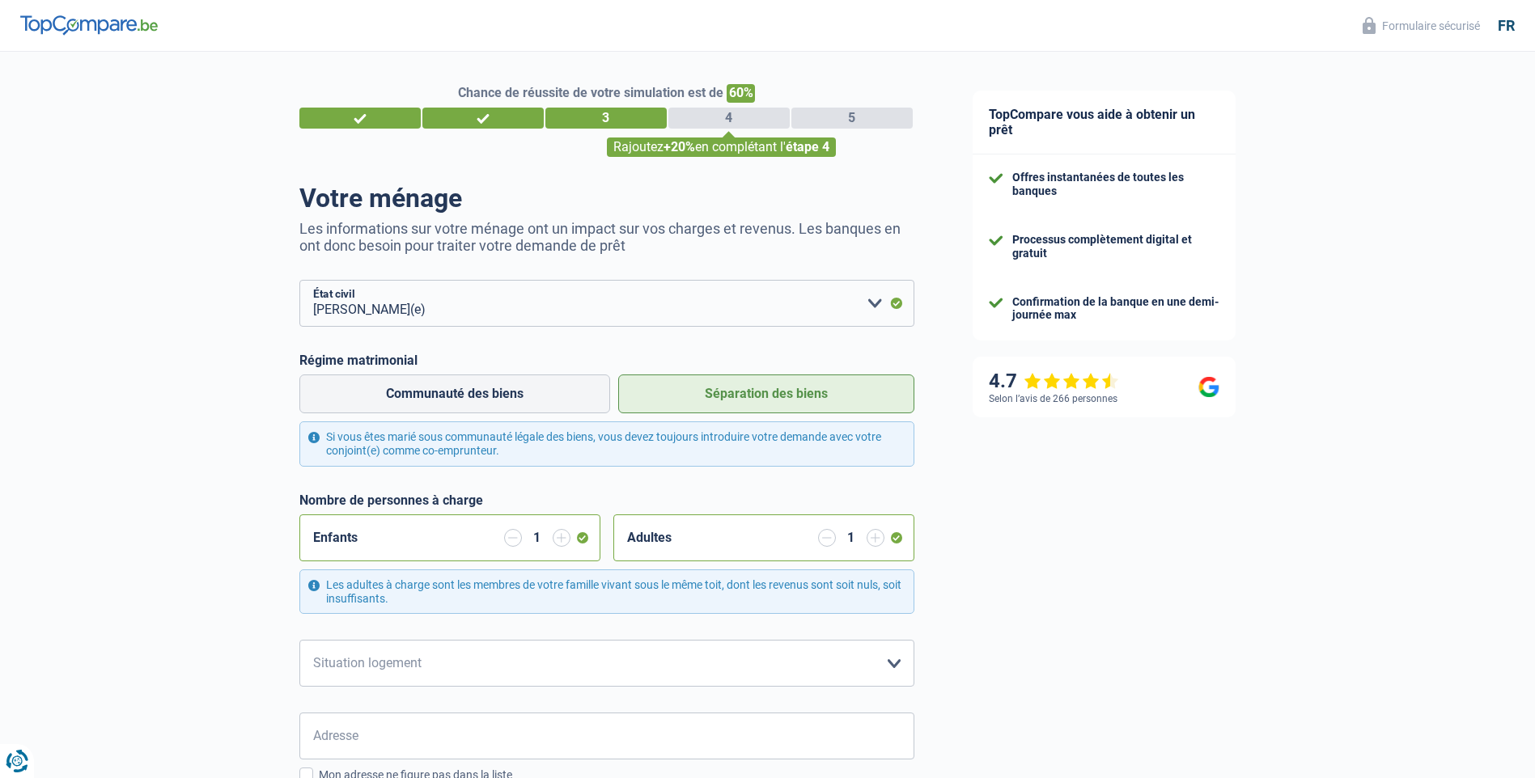
click at [873, 540] on input "button" at bounding box center [875, 538] width 18 height 18
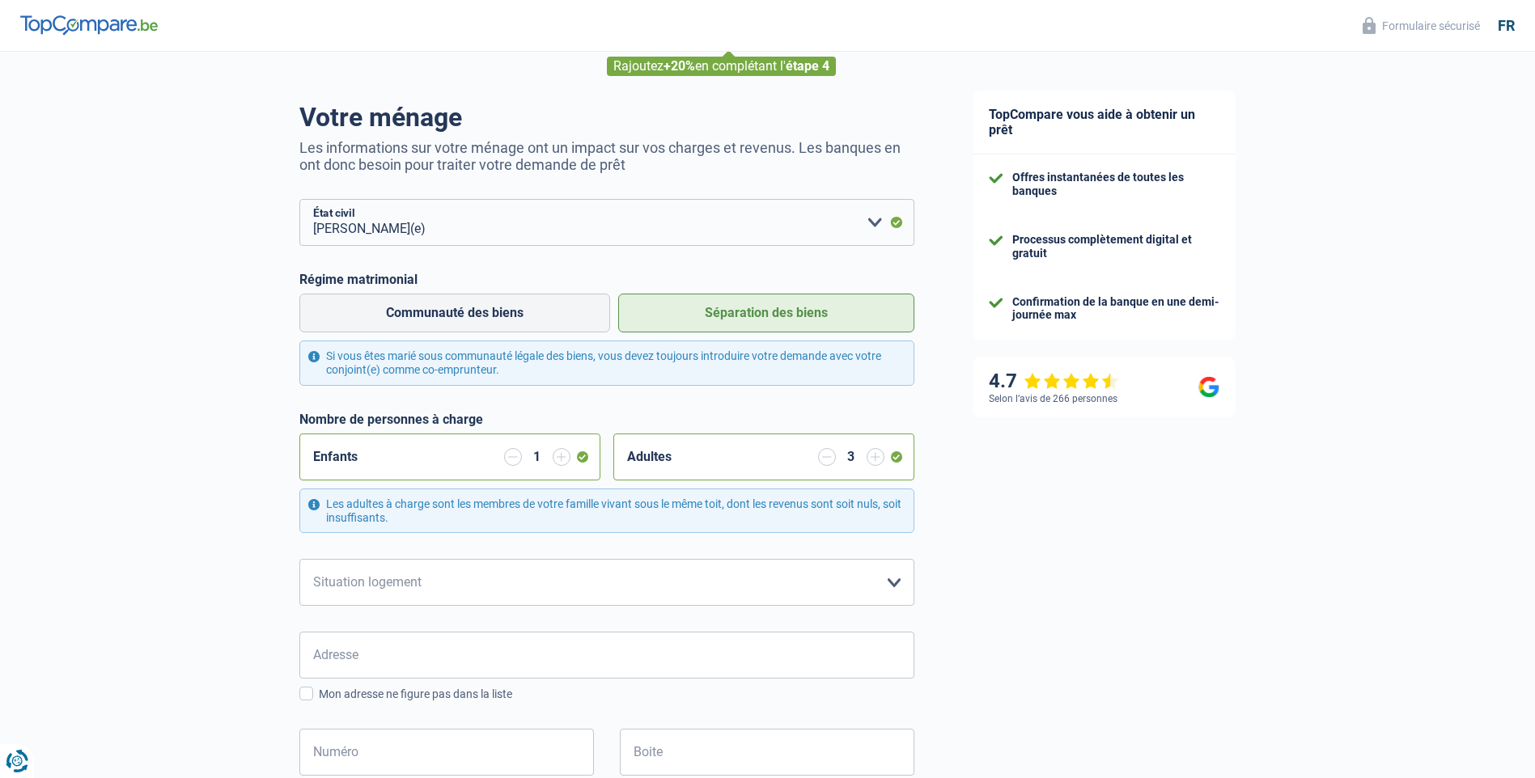
scroll to position [162, 0]
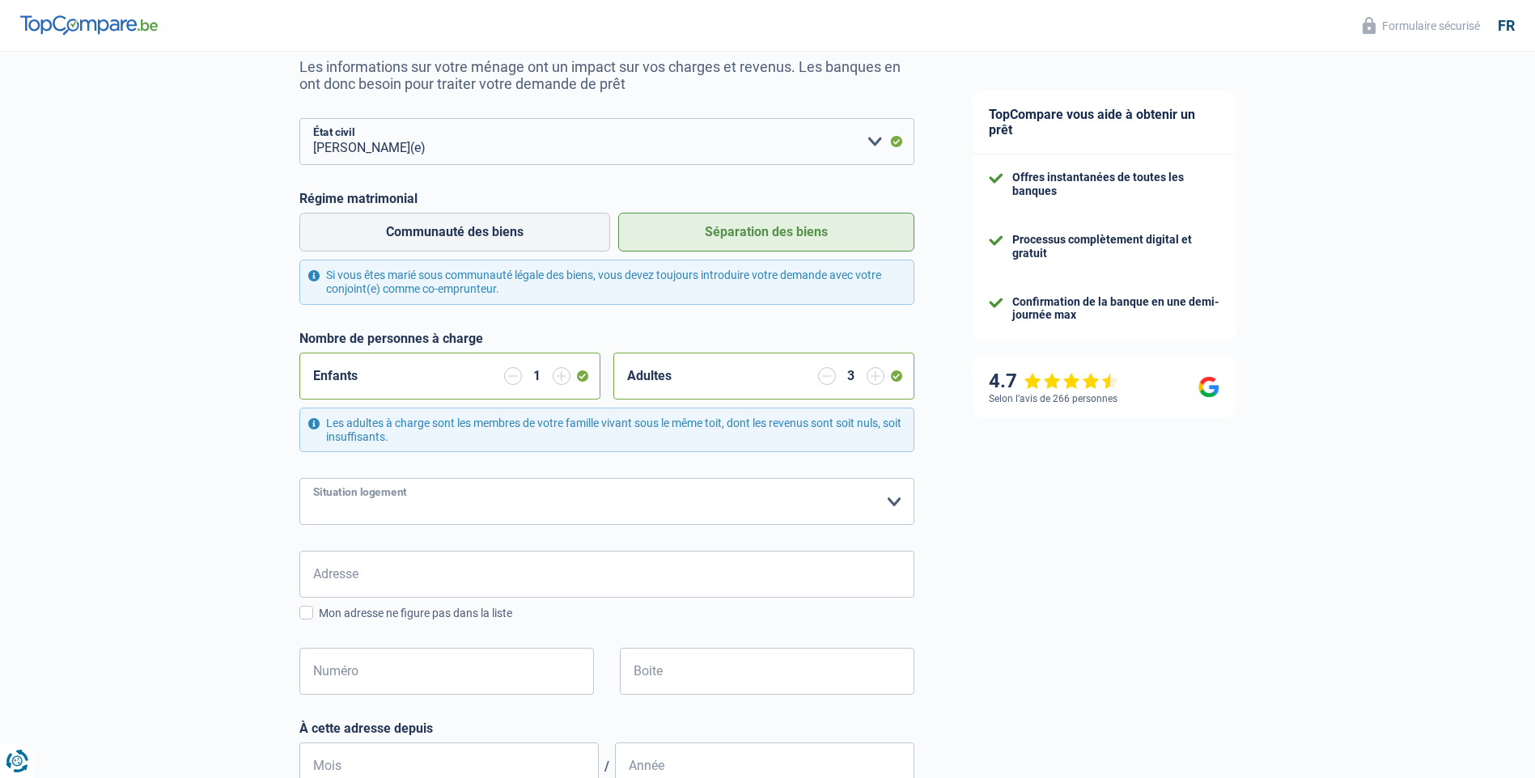
click at [888, 502] on select "Locataire Propriétaire avec prêt hypothécaire Propriétaire sans prêt hypothécai…" at bounding box center [606, 501] width 615 height 47
select select "ownerWithoutMortgage"
click at [299, 480] on select "Locataire Propriétaire avec prêt hypothécaire Propriétaire sans prêt hypothécai…" at bounding box center [606, 501] width 615 height 47
click at [527, 578] on input "Adresse" at bounding box center [606, 574] width 615 height 47
type input "Rue du Broek"
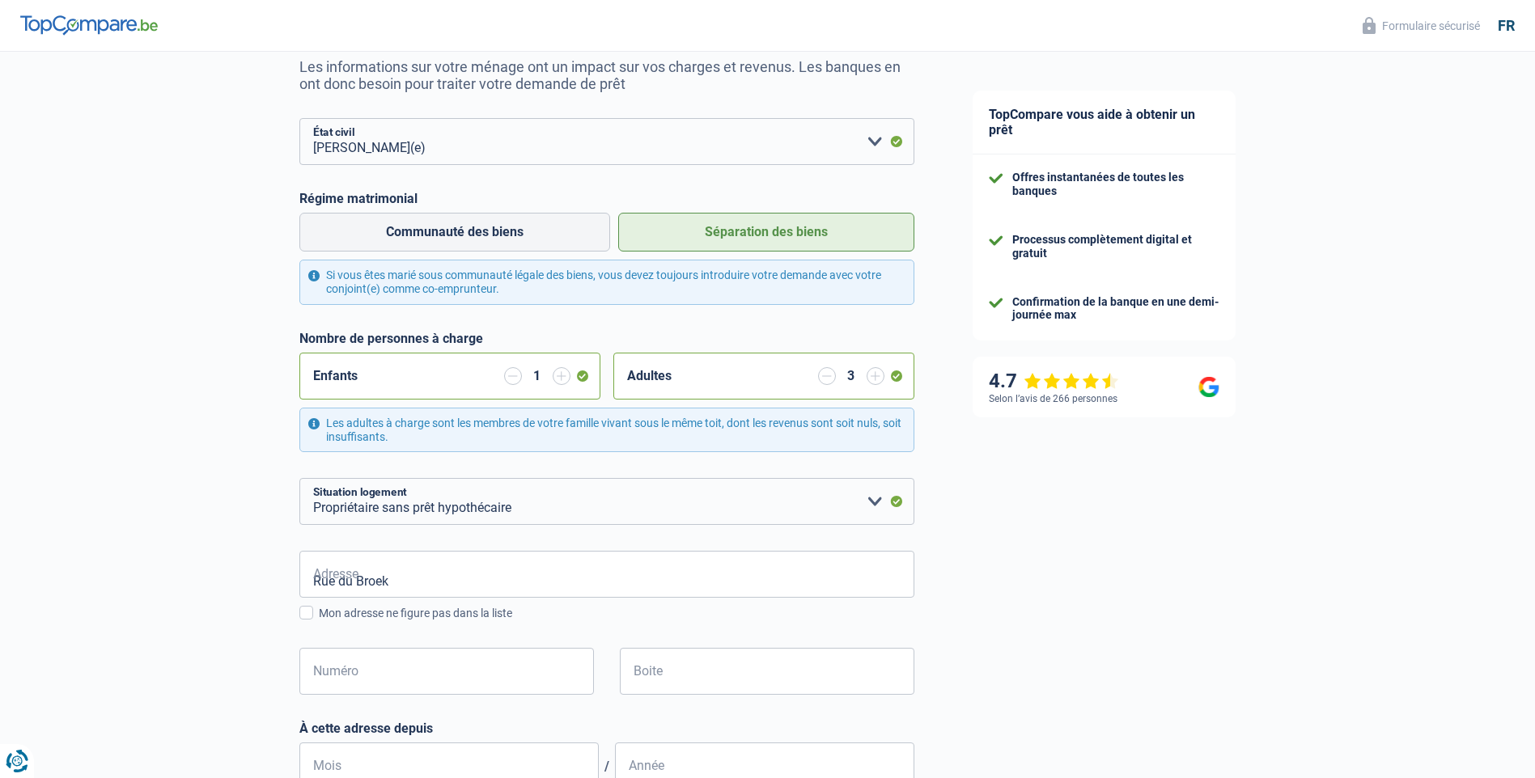
type input "Belgium"
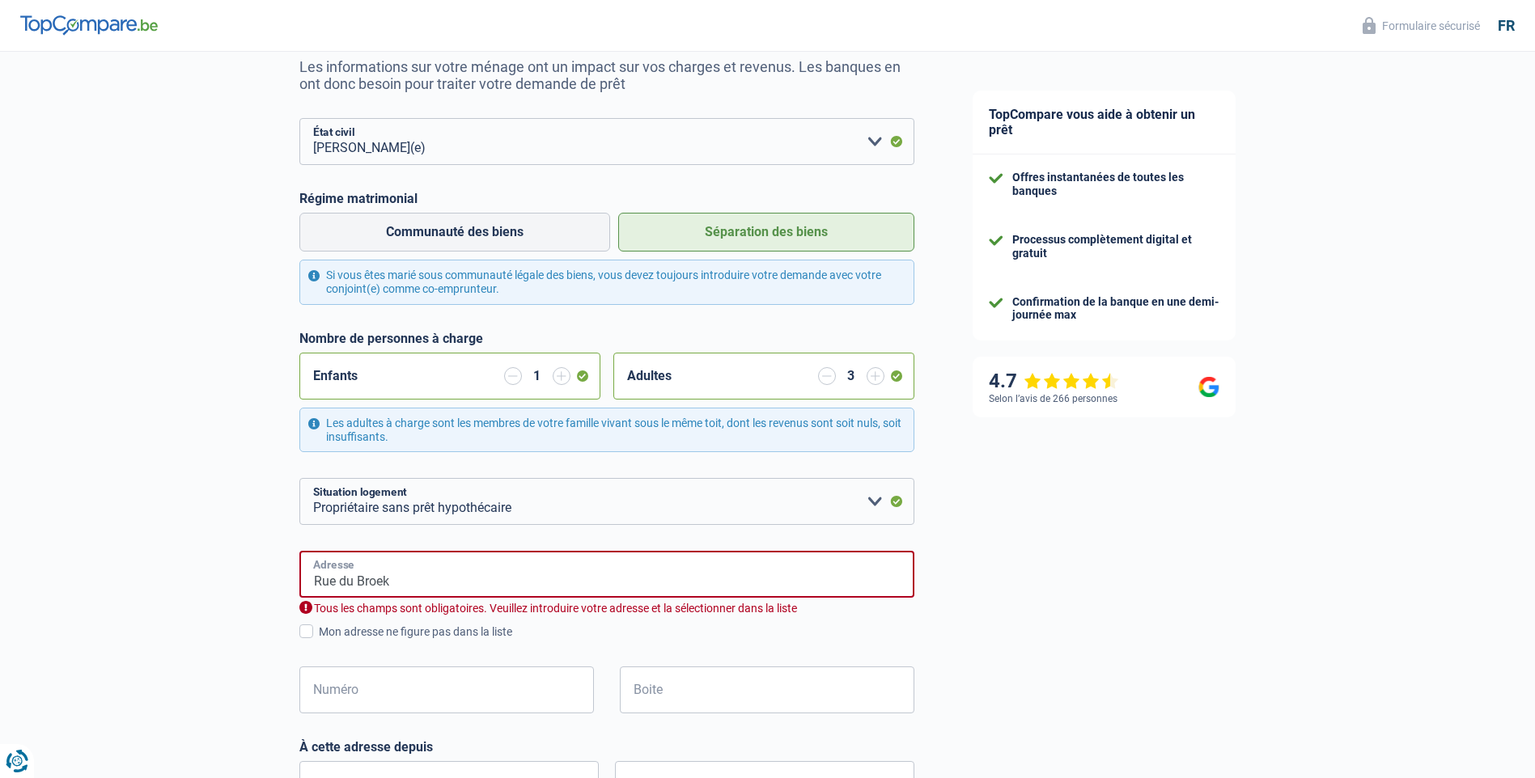
type input "SPINELLI 00F372"
type input "Belgium"
drag, startPoint x: 315, startPoint y: 582, endPoint x: 425, endPoint y: 578, distance: 110.1
click at [425, 578] on input "SPINELLI 00F372" at bounding box center [606, 574] width 615 height 47
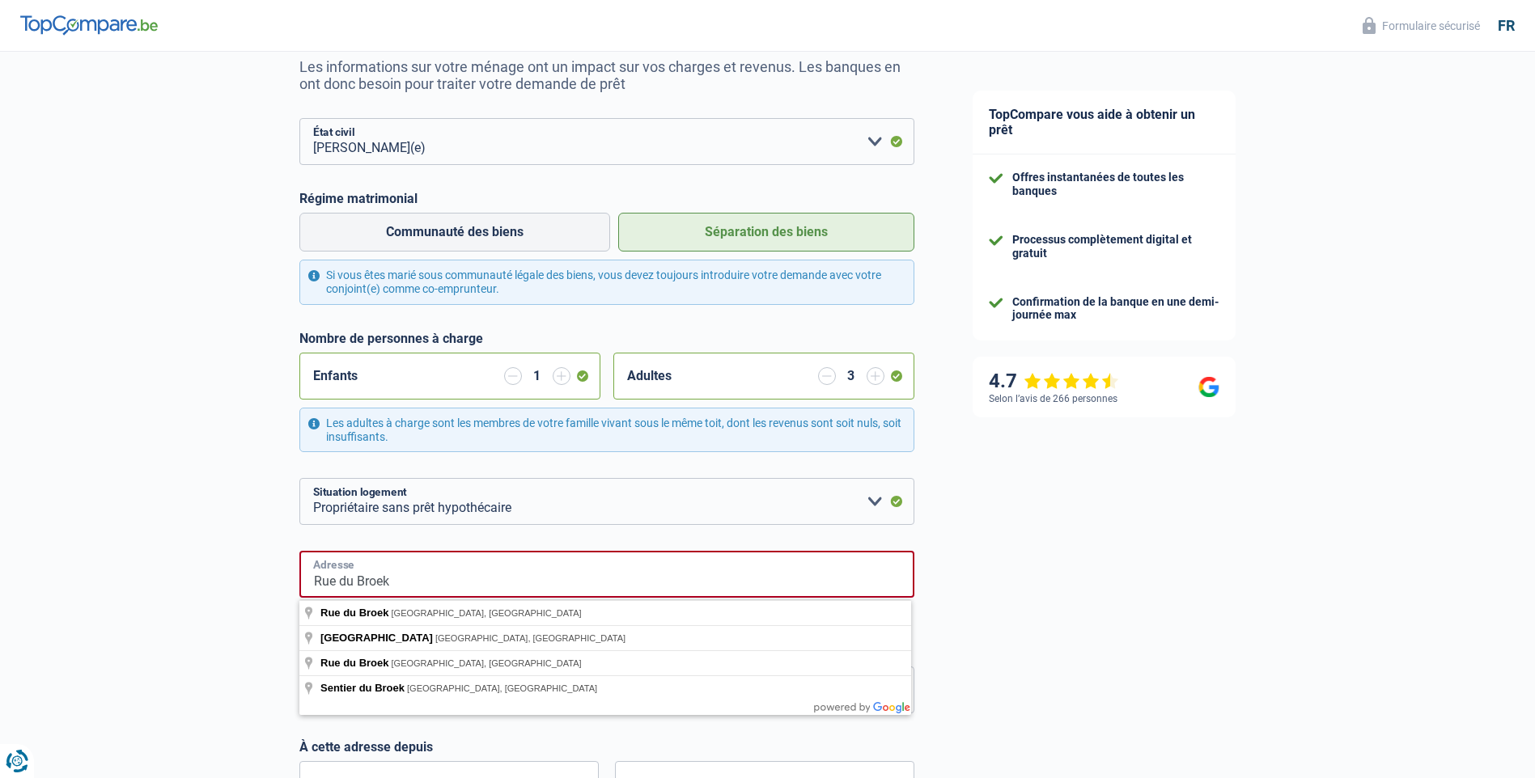
type input "Rue du Broek"
click at [1026, 628] on div "TopCompare vous aide à obtenir un prêt Offres instantanées de toutes les banque…" at bounding box center [1239, 588] width 592 height 1397
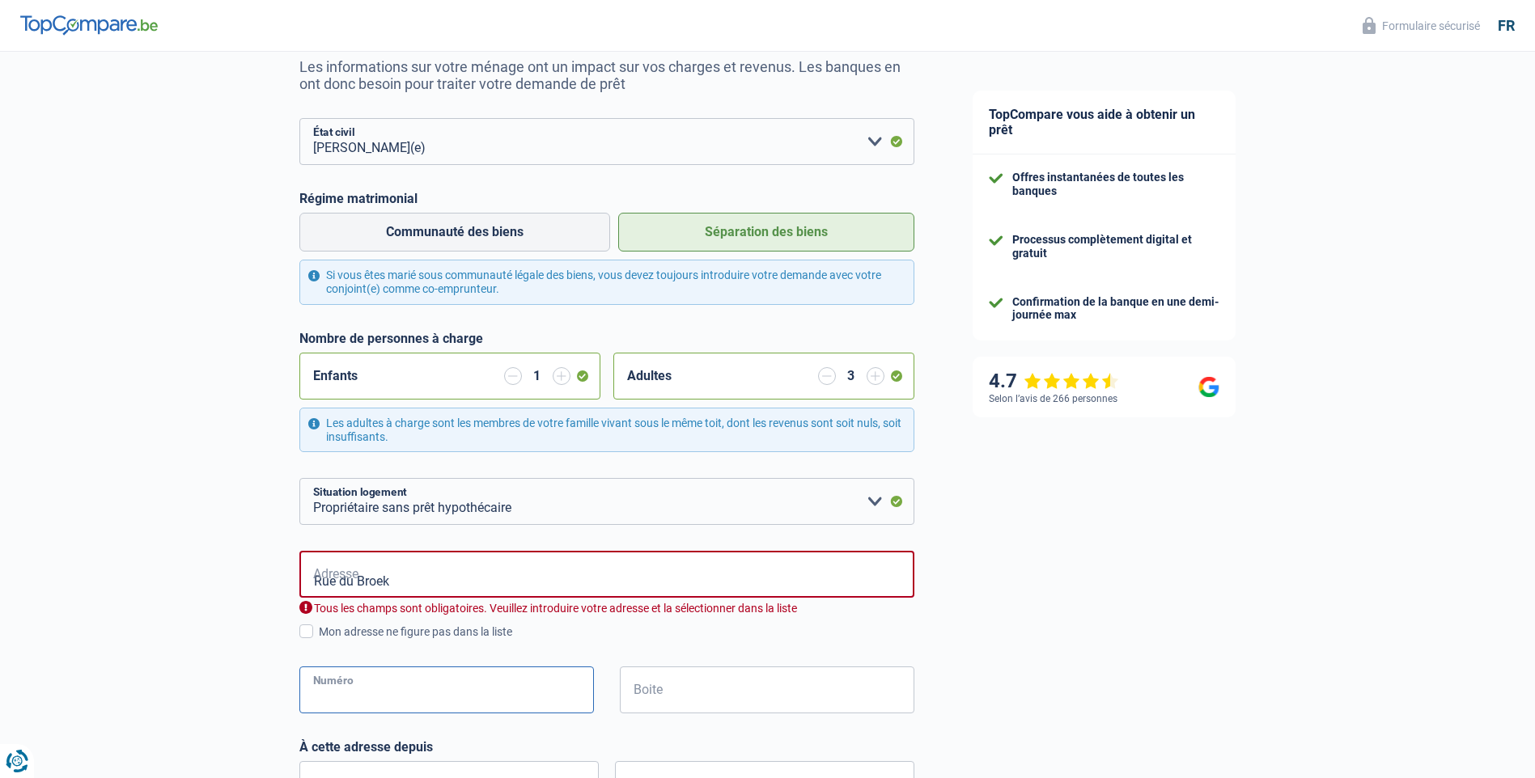
click at [445, 692] on input "Numéro" at bounding box center [446, 690] width 294 height 47
type input "1082 Bruxelles"
type input "Bruxelles 1082"
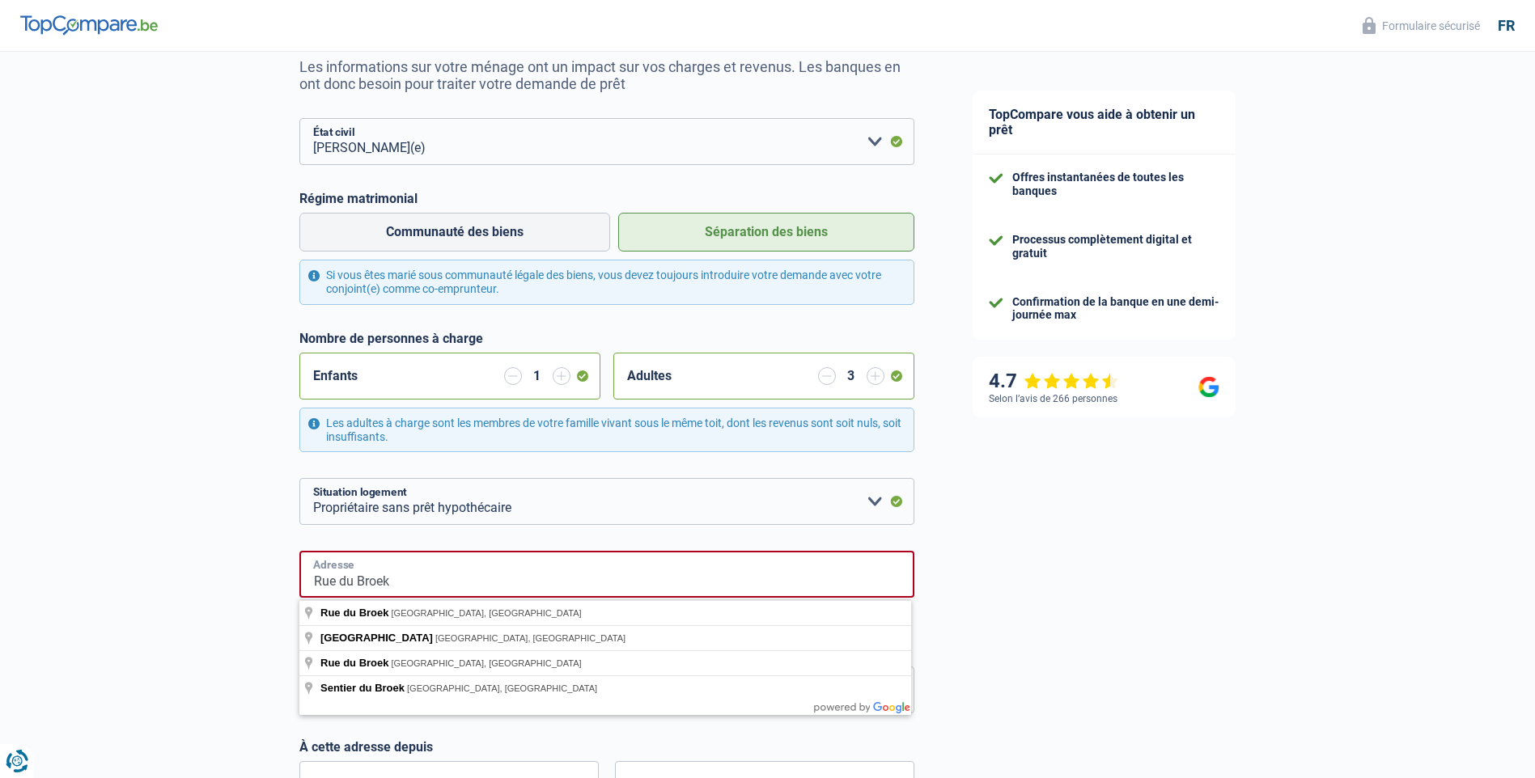
click at [487, 574] on input "Rue du Broek" at bounding box center [606, 574] width 615 height 47
click at [1034, 667] on div "TopCompare vous aide à obtenir un prêt Offres instantanées de toutes les banque…" at bounding box center [1239, 598] width 592 height 1416
click at [394, 582] on input "Rue du Broek" at bounding box center [606, 574] width 615 height 47
type input "Rue du Broek, 1082, Berchem-Sainte-Agathe, BE"
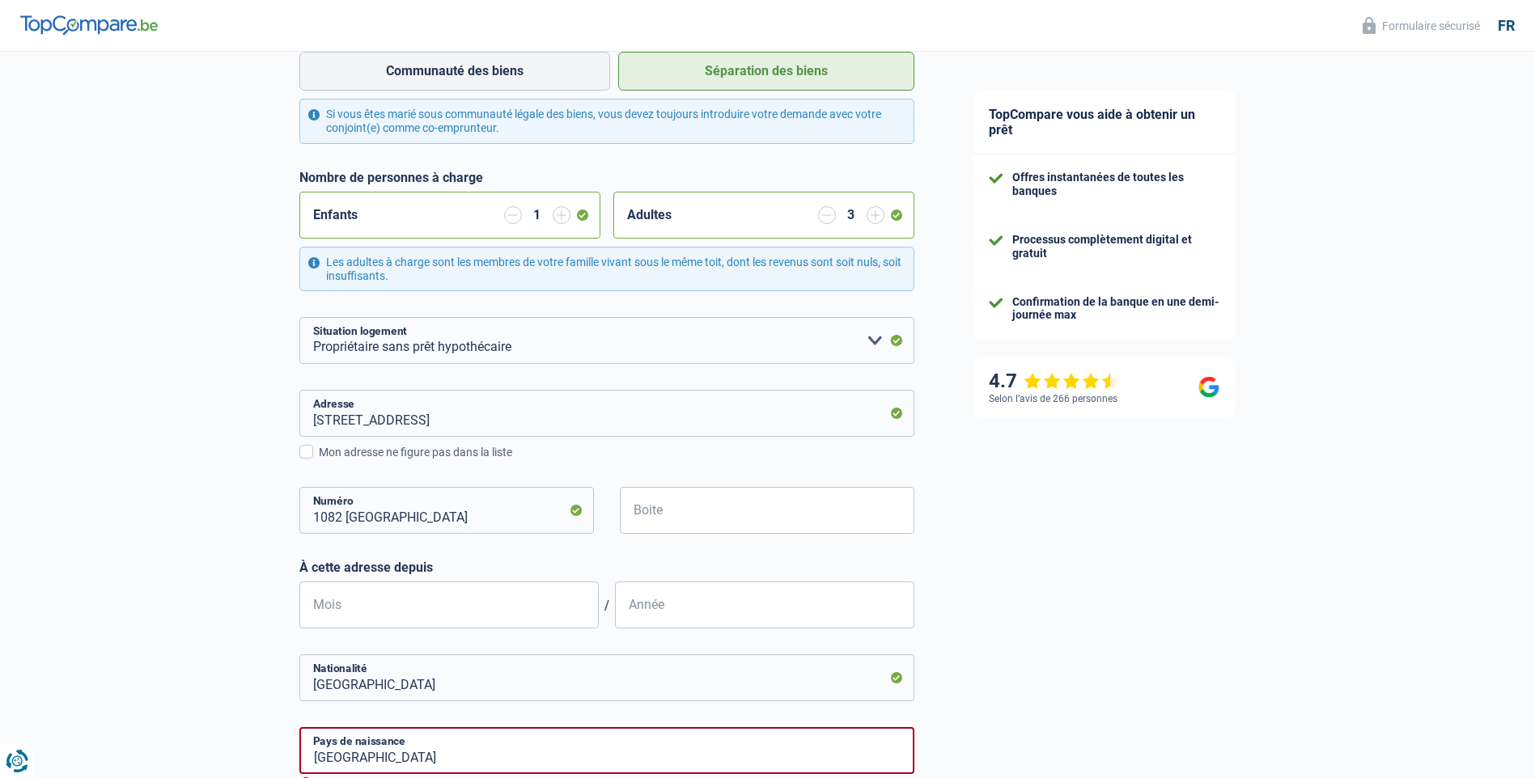
scroll to position [324, 0]
drag, startPoint x: 316, startPoint y: 522, endPoint x: 402, endPoint y: 516, distance: 85.9
click at [402, 516] on input "1082 Bruxelles" at bounding box center [446, 509] width 294 height 47
type input "120"
click at [654, 517] on input "Boite" at bounding box center [767, 509] width 294 height 47
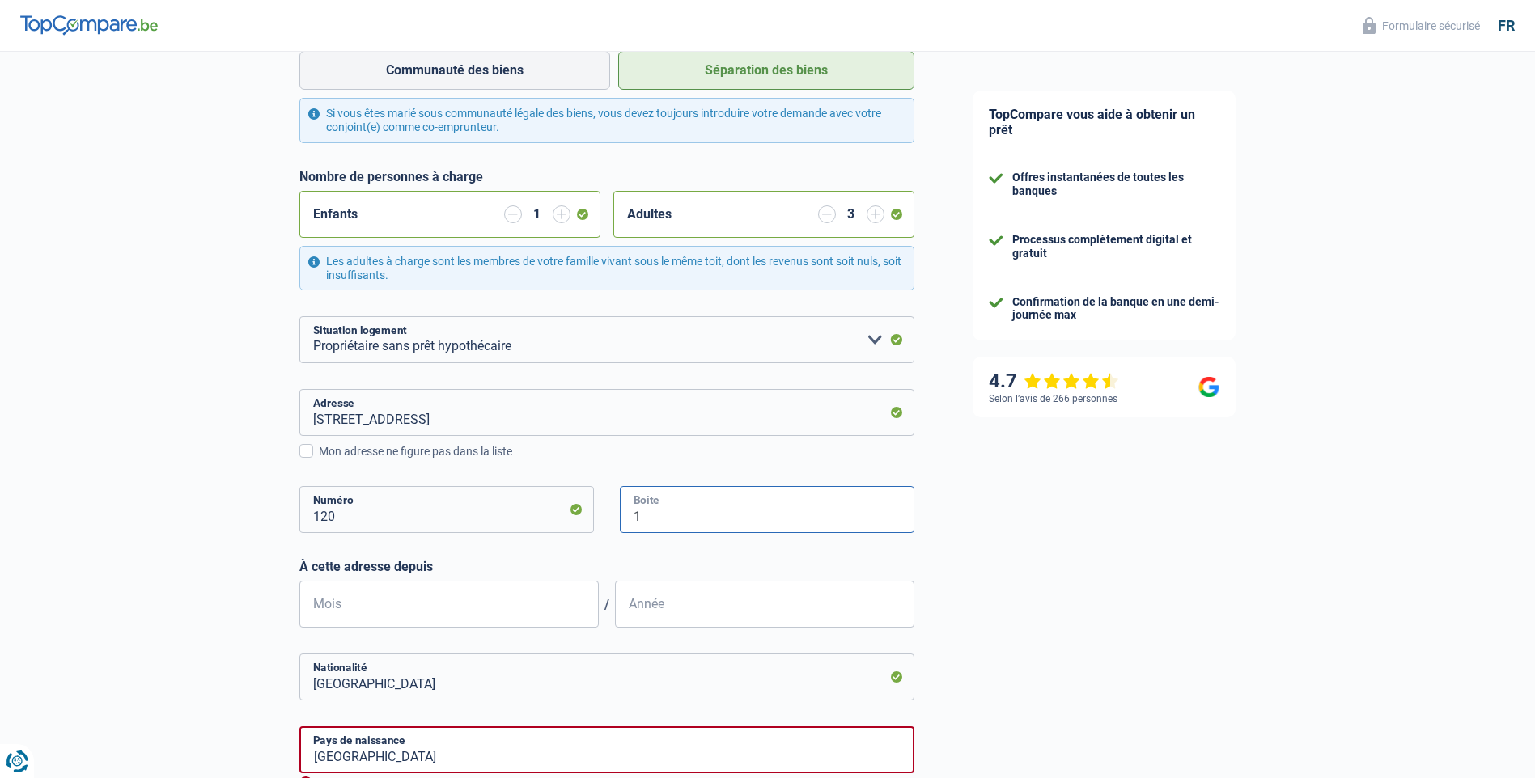
type input "1"
click at [678, 601] on input "Année" at bounding box center [764, 604] width 299 height 47
click at [400, 608] on input "Mois" at bounding box center [448, 604] width 299 height 47
type input "01"
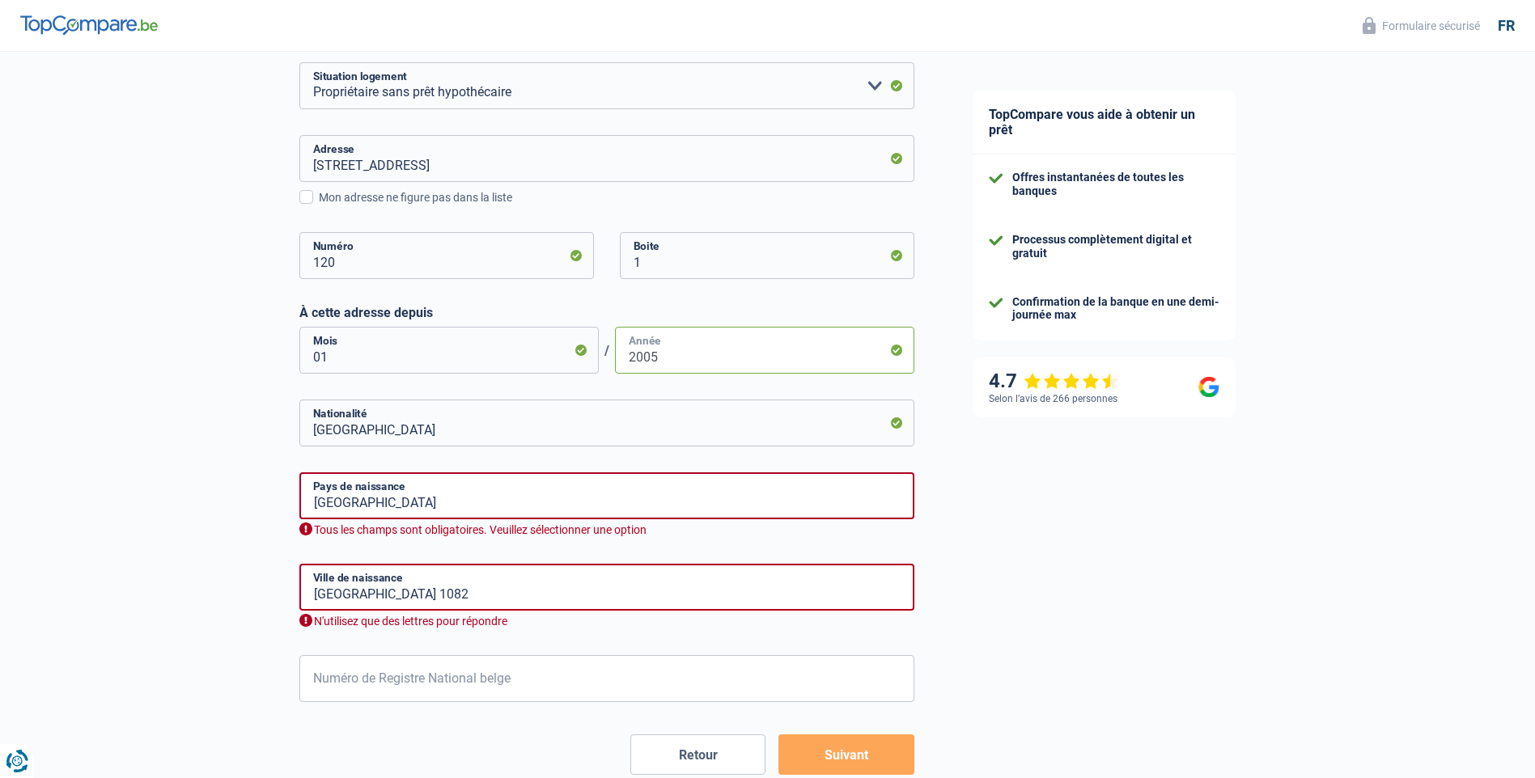
scroll to position [647, 0]
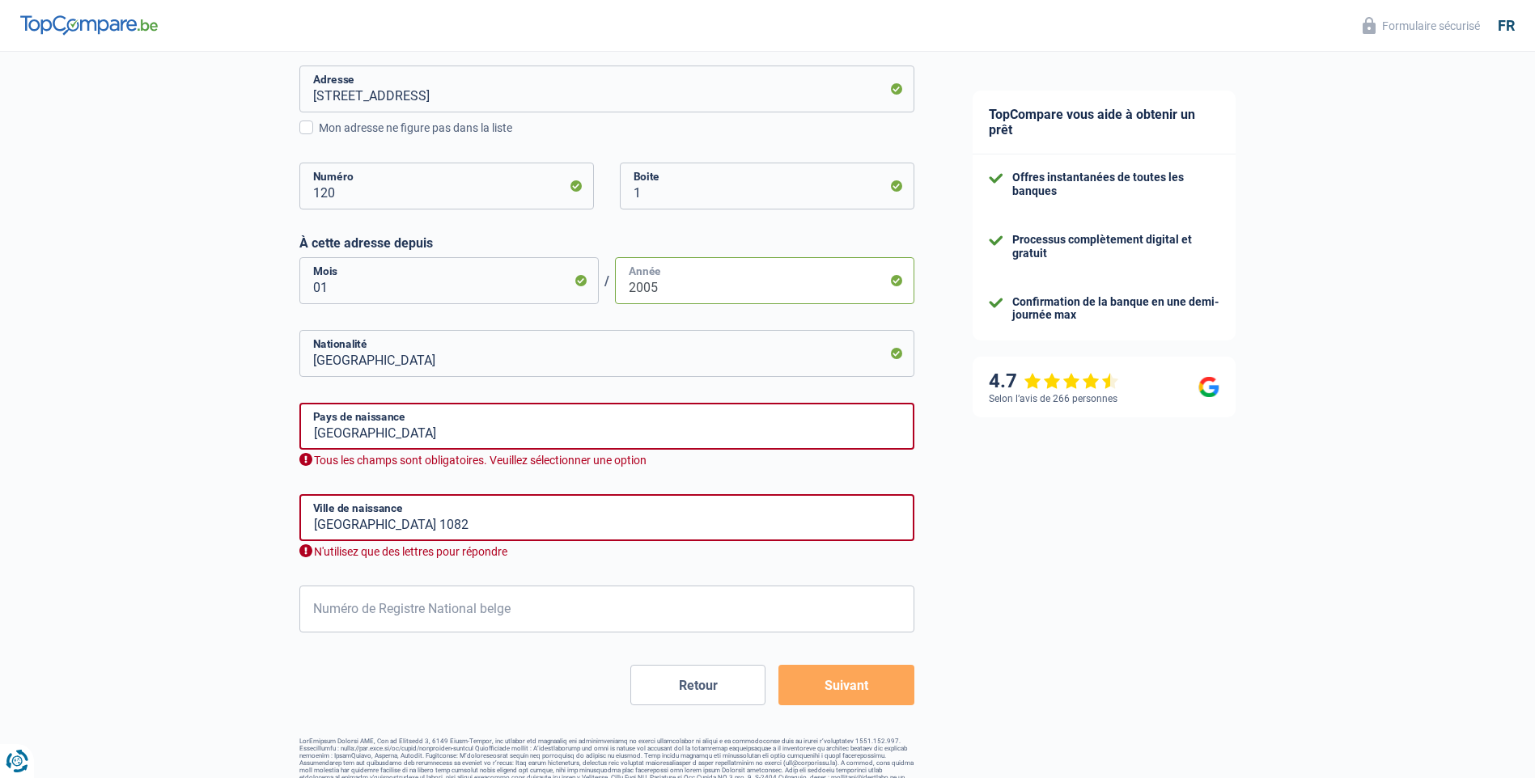
type input "2005"
click at [989, 466] on div "TopCompare vous aide à obtenir un prêt Offres instantanées de toutes les banque…" at bounding box center [1239, 103] width 592 height 1397
click at [477, 442] on input "Belgium" at bounding box center [606, 426] width 615 height 47
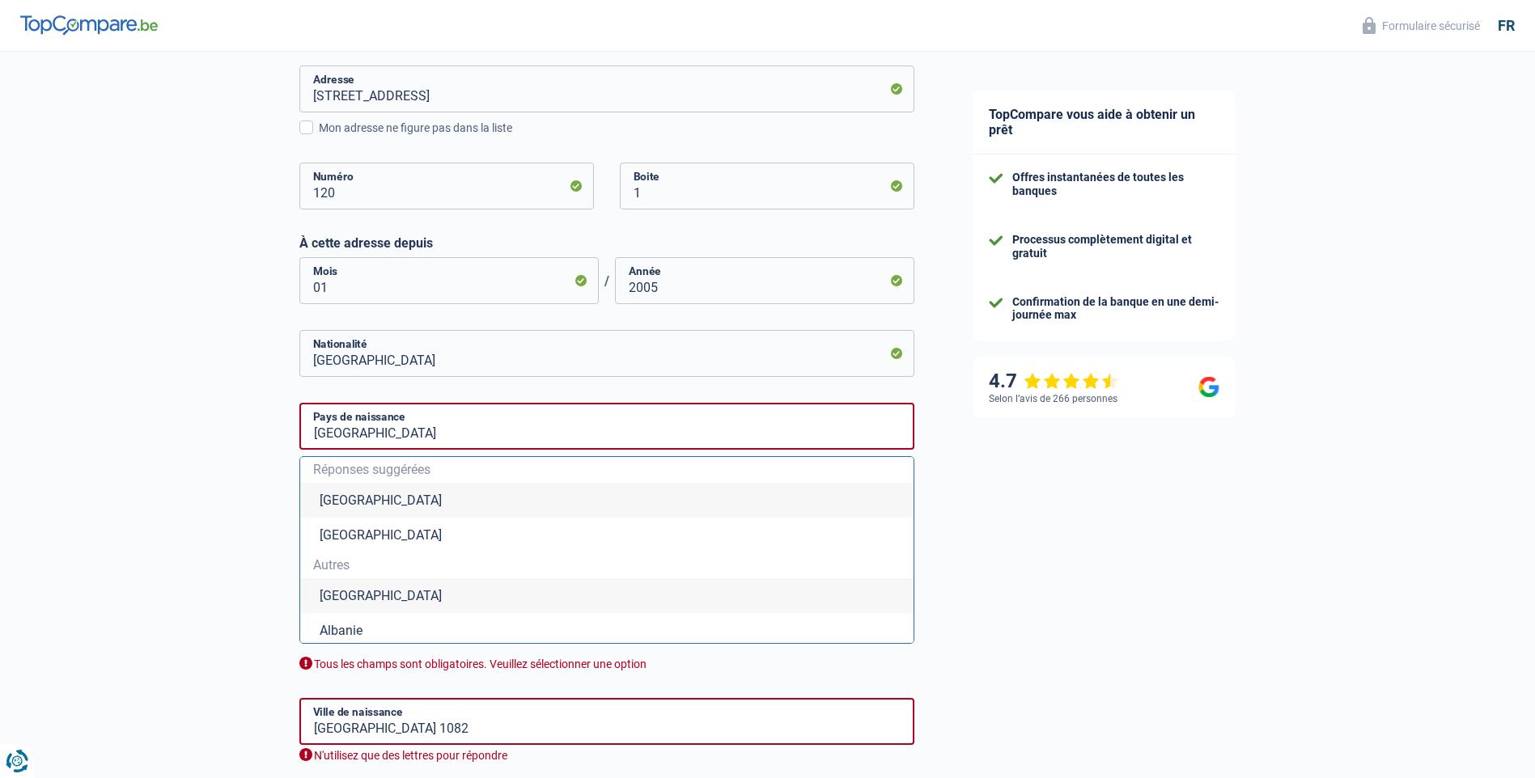
click at [403, 490] on li "Belgique" at bounding box center [606, 500] width 613 height 35
type input "Belgique"
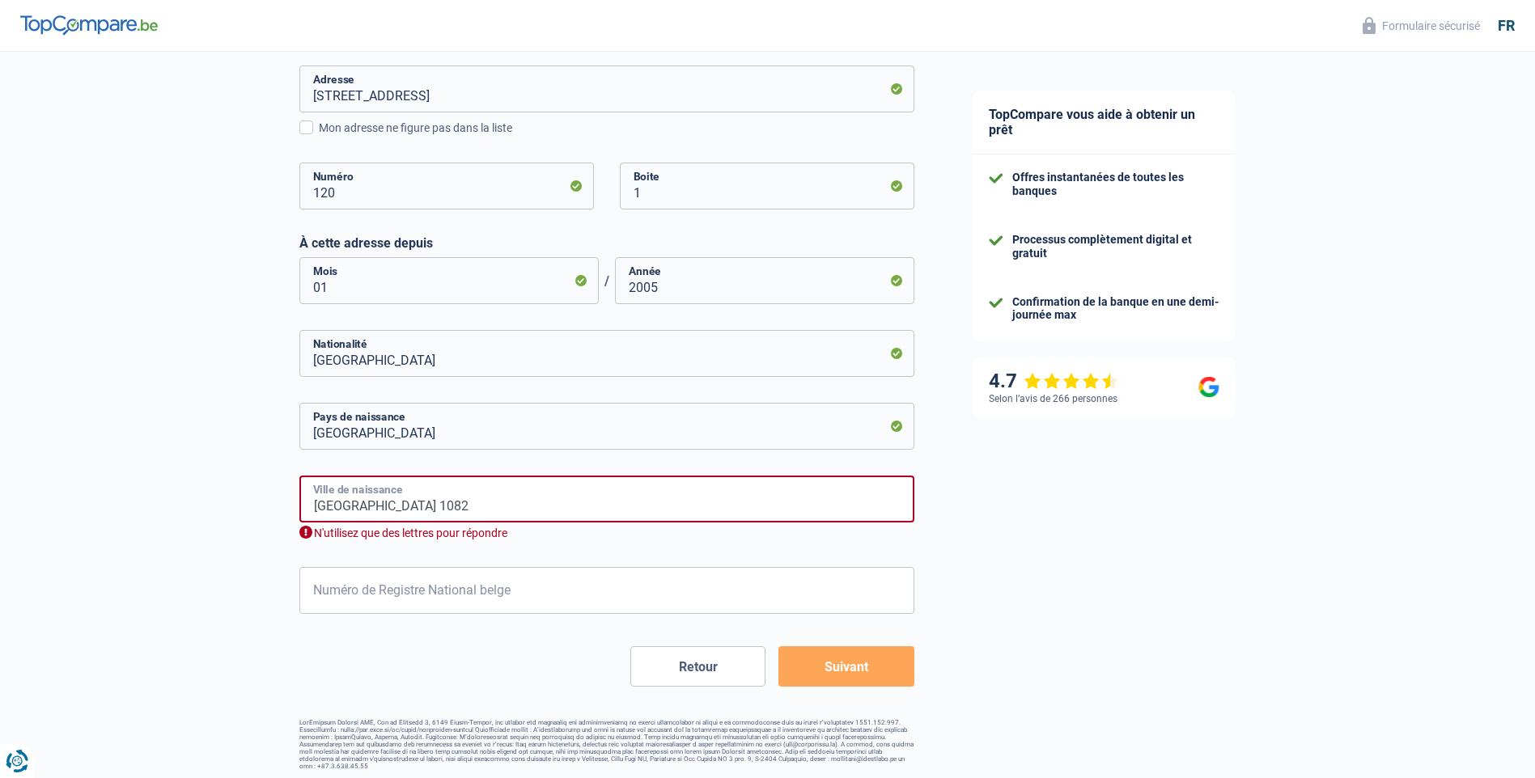
click at [490, 506] on input "Bruxelles 1082" at bounding box center [606, 499] width 615 height 47
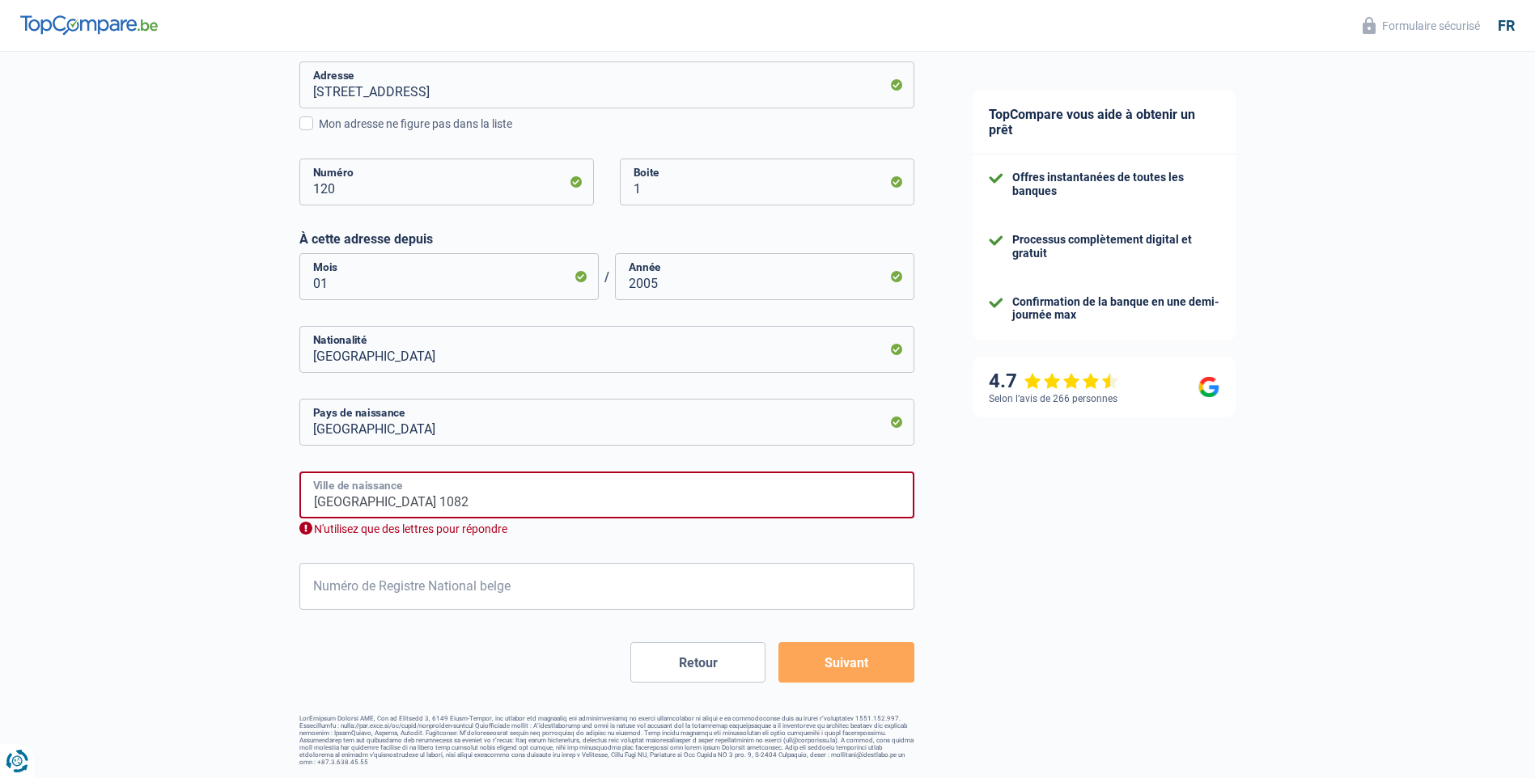
drag, startPoint x: 451, startPoint y: 316, endPoint x: 367, endPoint y: 504, distance: 205.7
click at [367, 504] on input "Bruxelles 1082" at bounding box center [606, 495] width 615 height 47
drag, startPoint x: 317, startPoint y: 506, endPoint x: 416, endPoint y: 507, distance: 98.7
click at [416, 507] on input "Bruxelles 1082" at bounding box center [606, 495] width 615 height 47
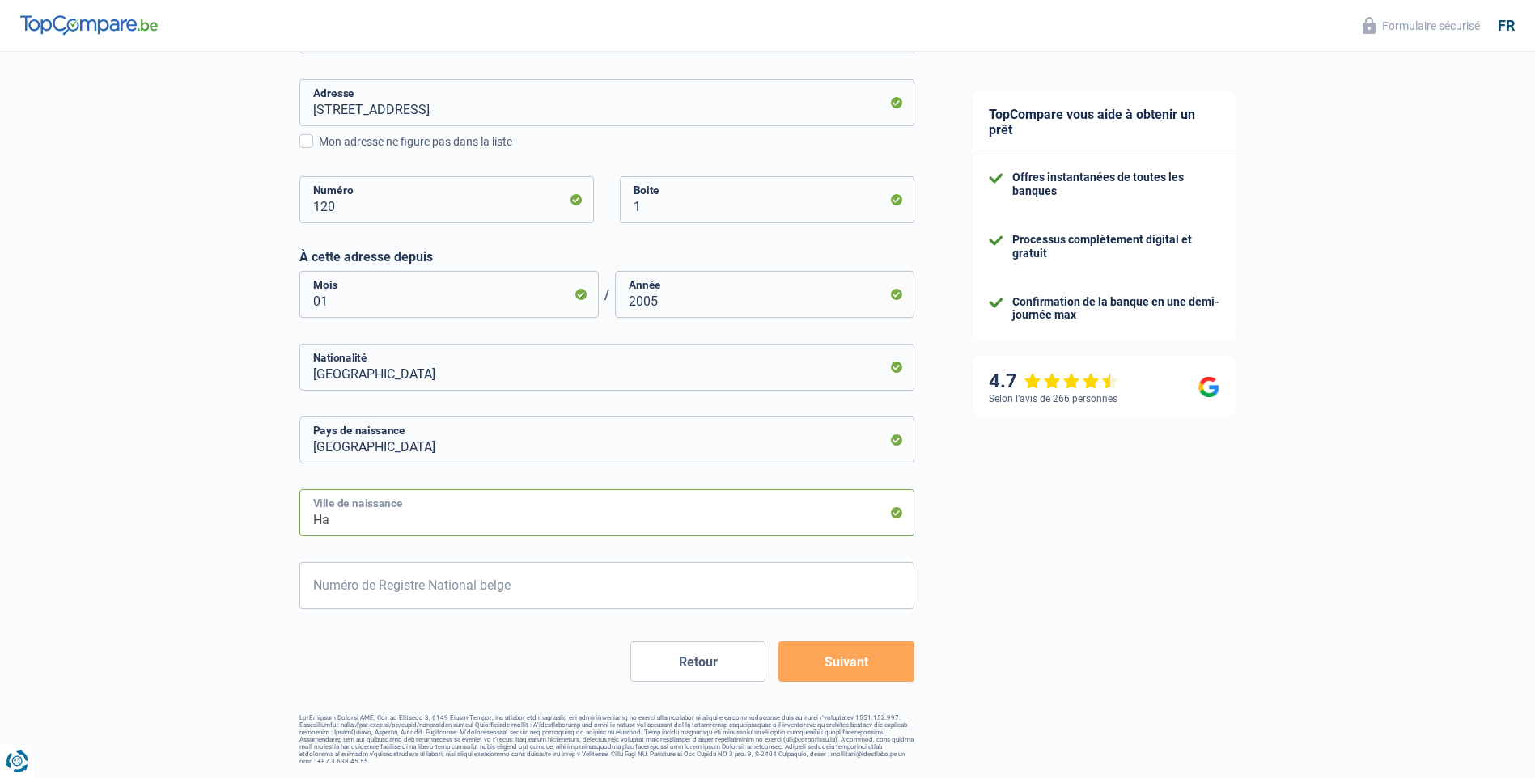
scroll to position [633, 0]
type input "Haine saint paul"
click at [1034, 582] on div "TopCompare vous aide à obtenir un prêt Offres instantanées de toutes les banque…" at bounding box center [1239, 99] width 592 height 1360
click at [582, 588] on input "Numéro de Registre National belge" at bounding box center [606, 586] width 615 height 47
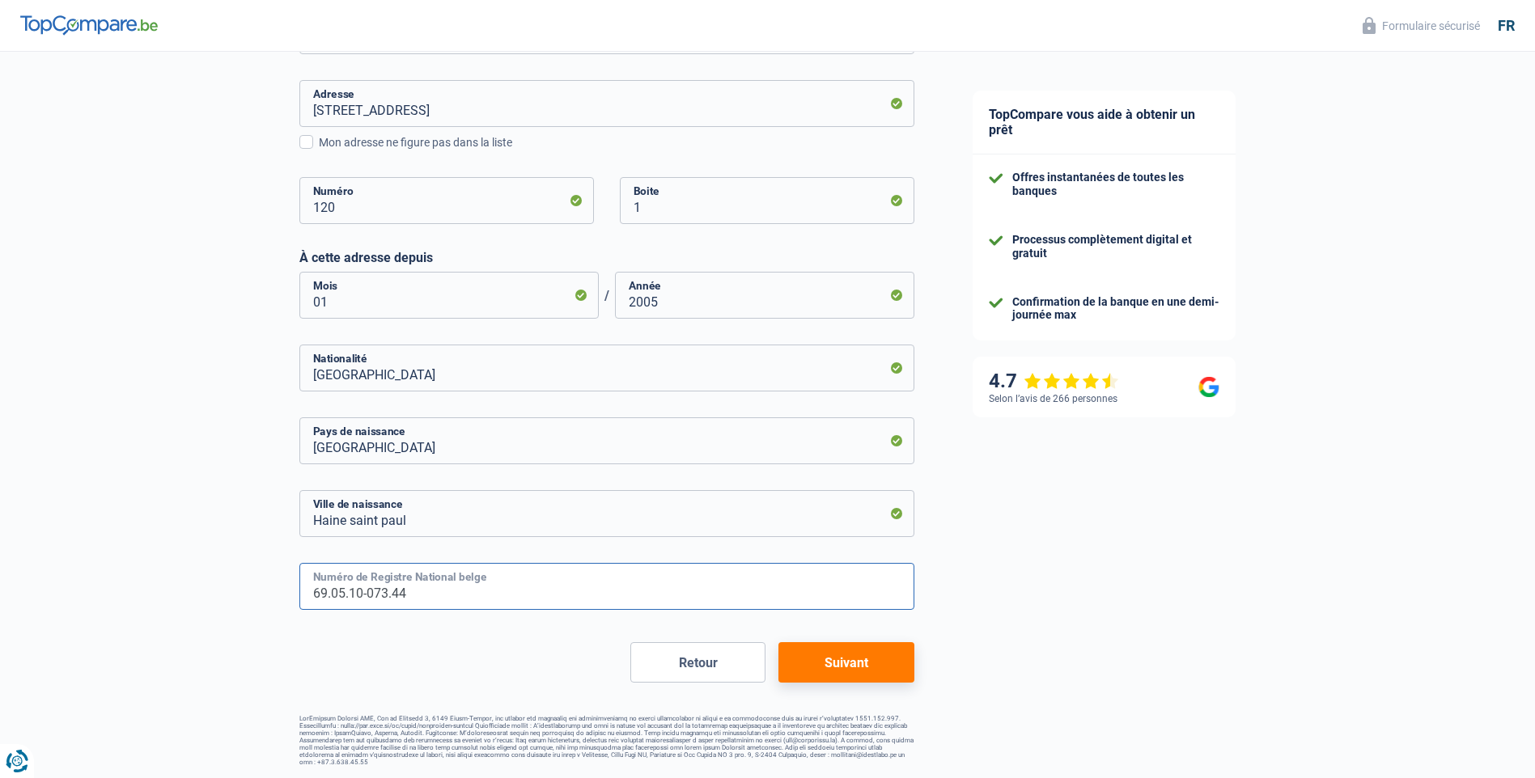
type input "69.05.10-073.44"
click at [819, 671] on button "Suivant" at bounding box center [845, 662] width 135 height 40
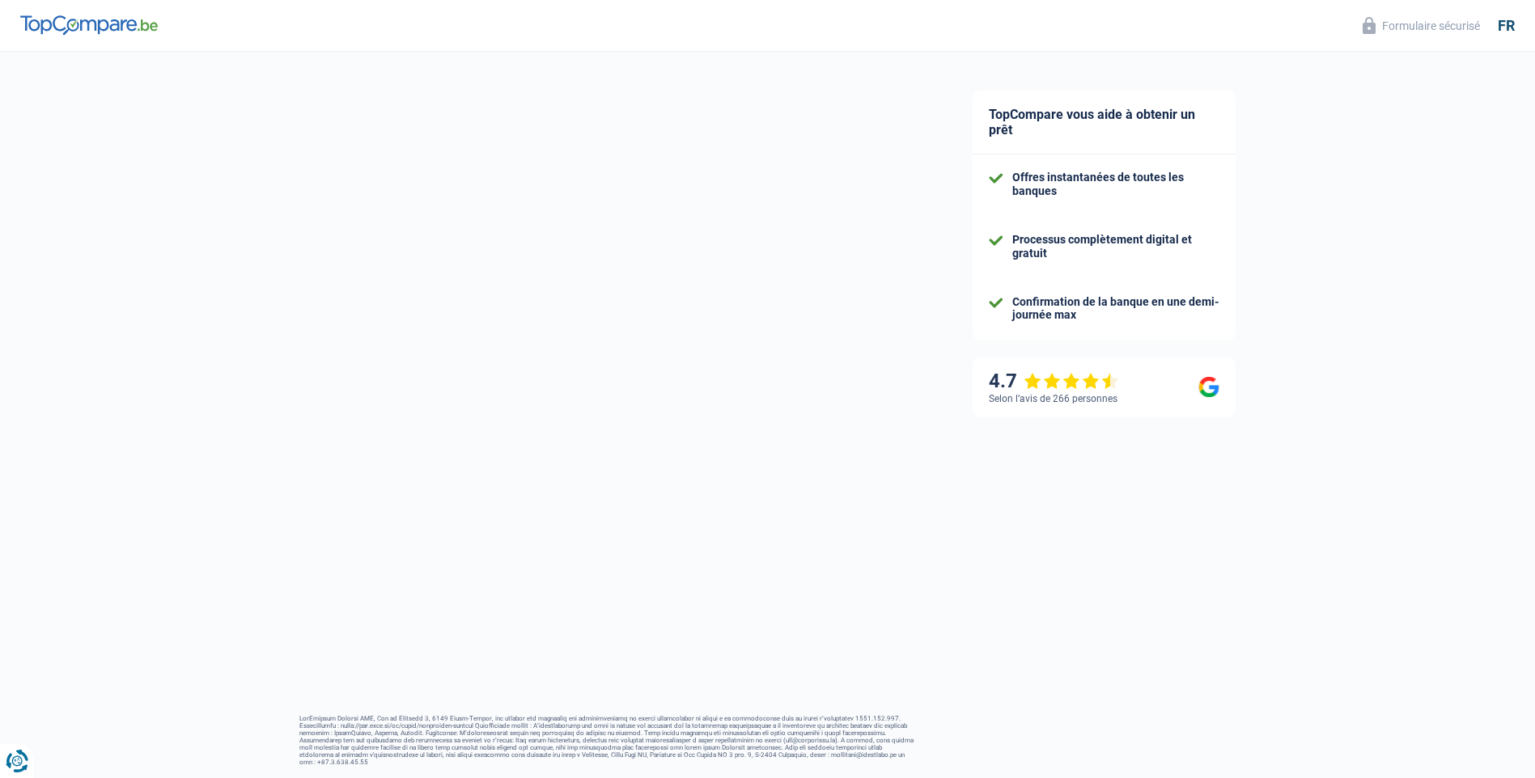
select select "familyAllowances"
select select "netSalary"
select select "mealVouchers"
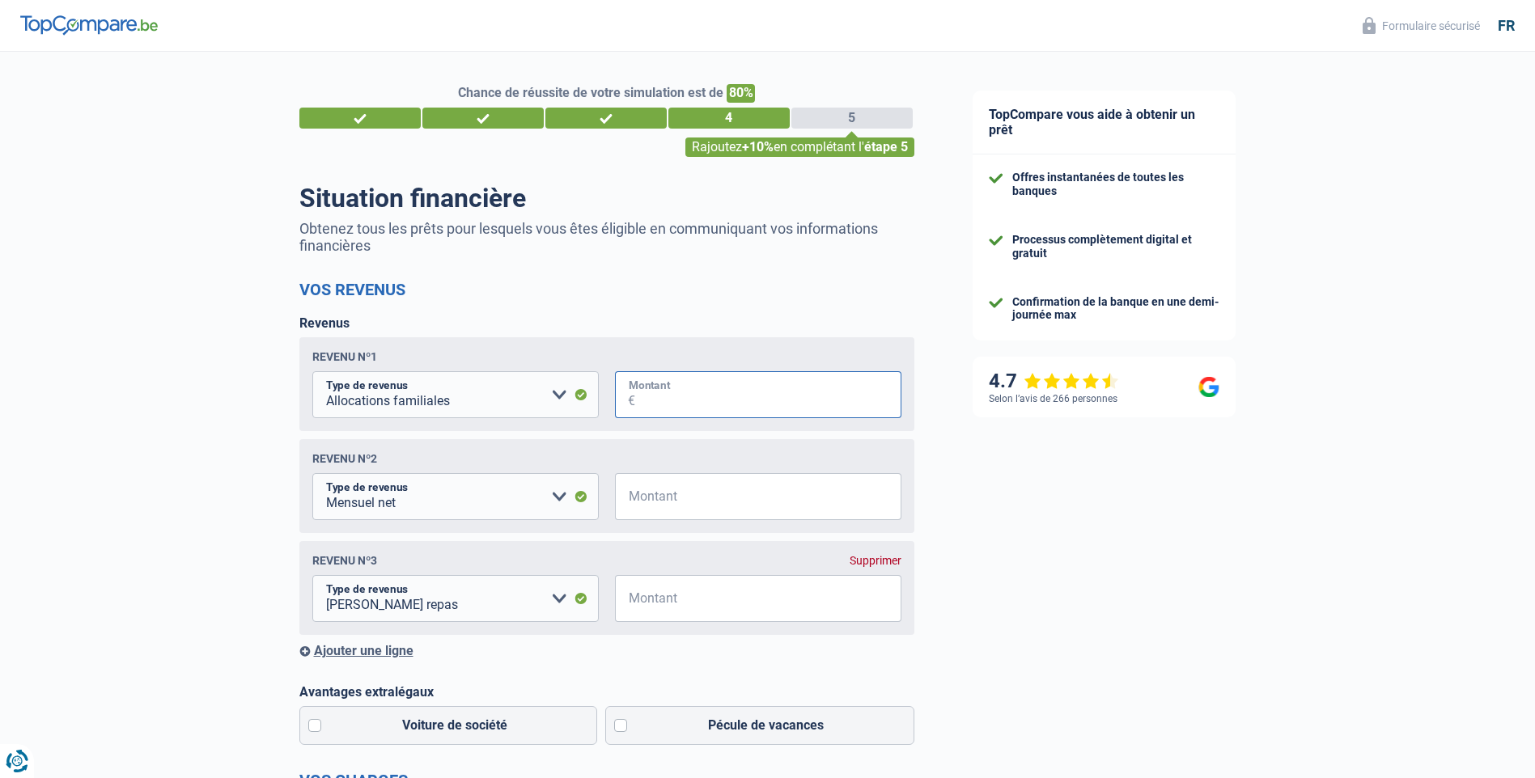
click at [695, 400] on input "Montant" at bounding box center [768, 394] width 266 height 47
type input "350"
click at [693, 502] on input "Montant" at bounding box center [768, 496] width 266 height 47
type input "6.400"
click at [562, 601] on select "Allocation d'handicap Allocations chômage Allocations familiales Chèques repas …" at bounding box center [455, 598] width 286 height 47
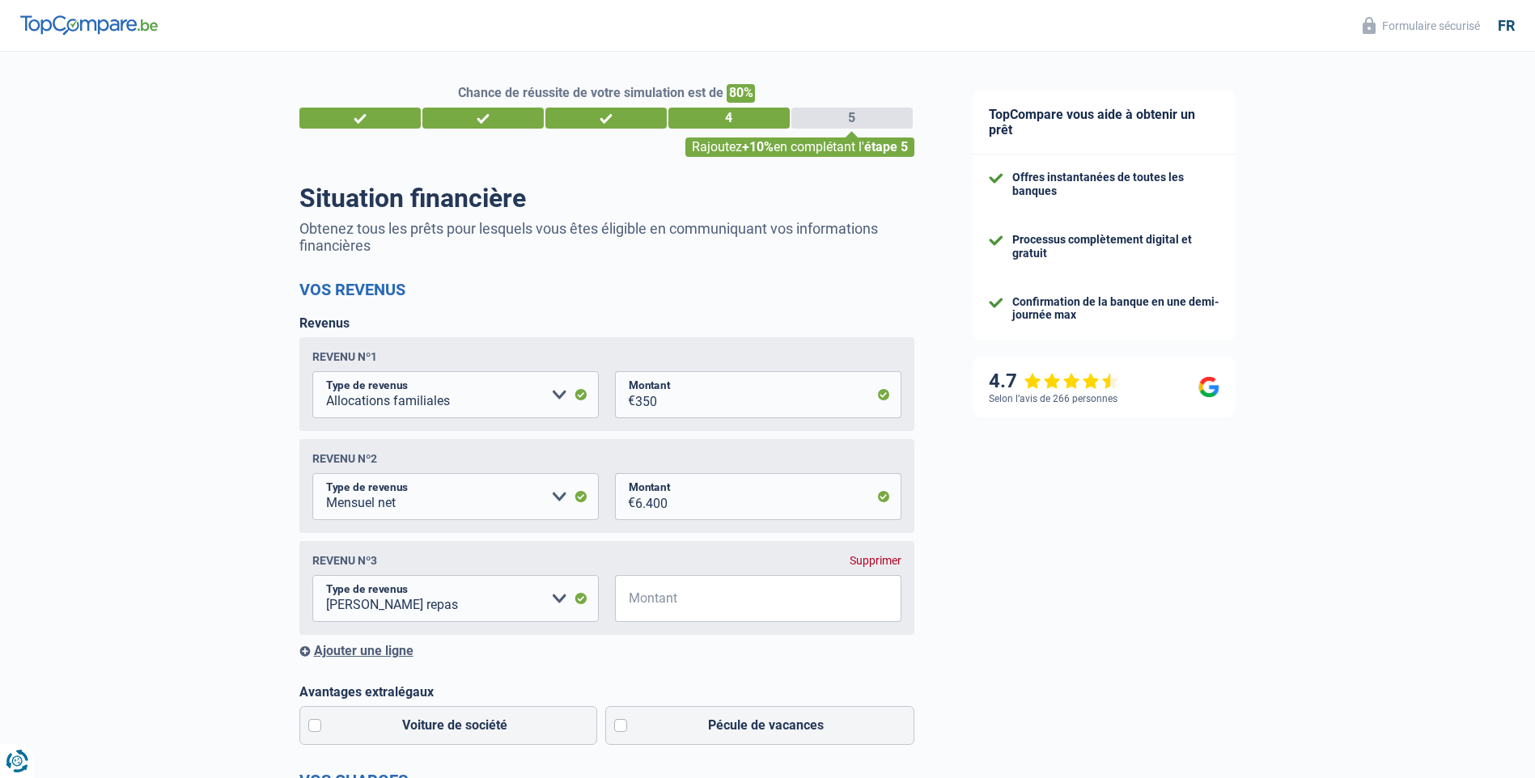
click at [1074, 623] on div "TopCompare vous aide à obtenir un prêt Offres instantanées de toutes les banque…" at bounding box center [1239, 718] width 592 height 1332
click at [880, 565] on div "Supprimer" at bounding box center [875, 560] width 52 height 13
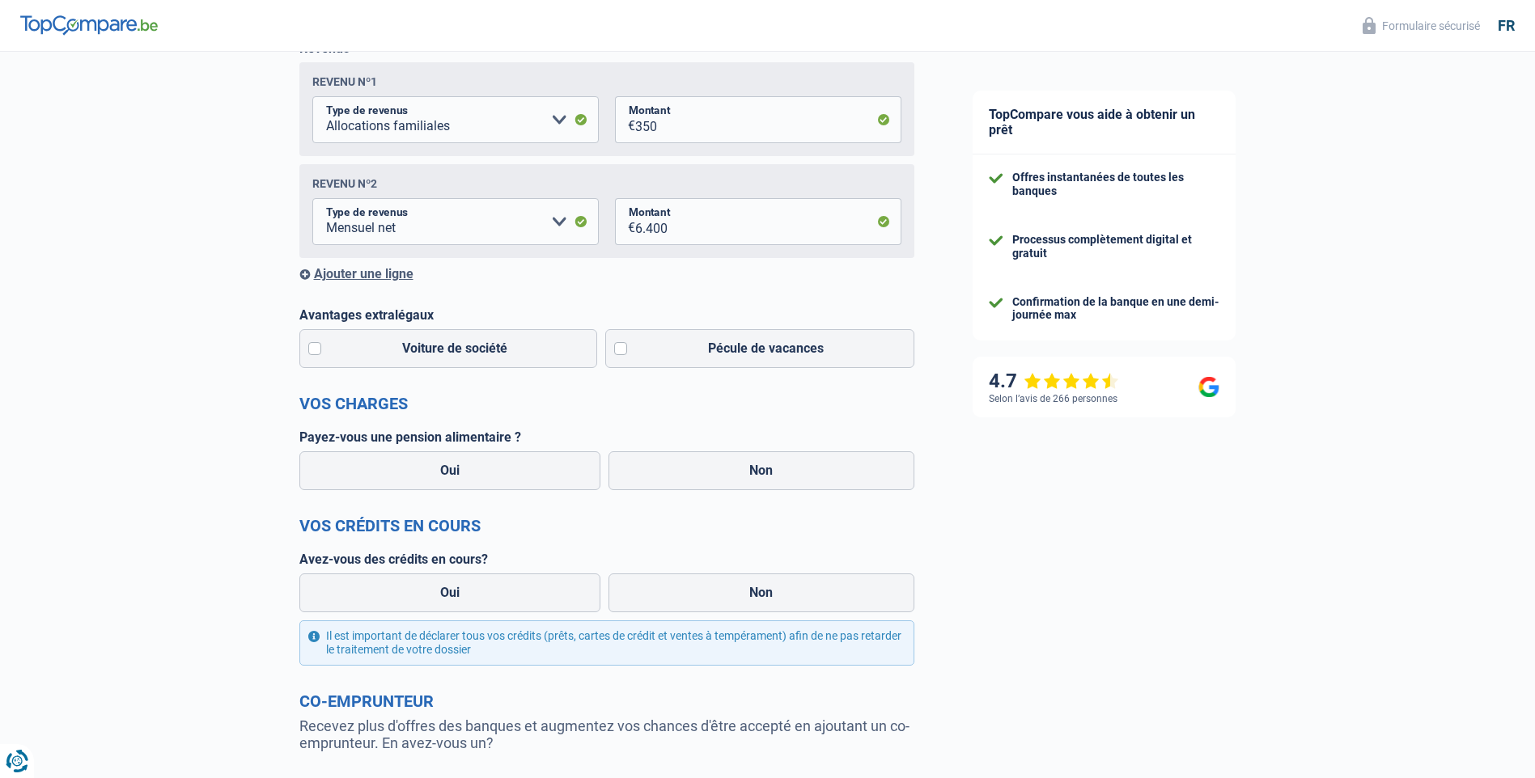
scroll to position [324, 0]
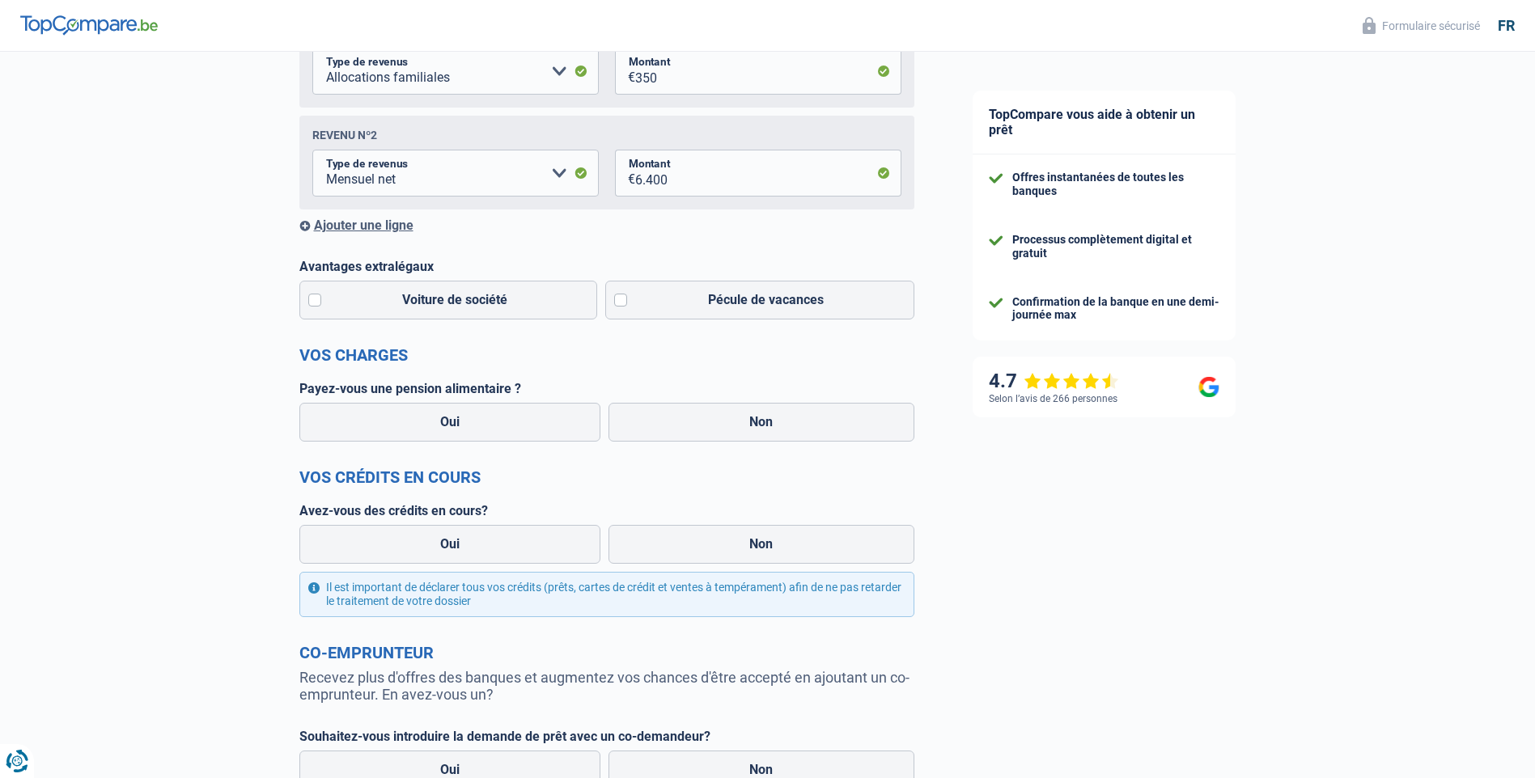
click at [771, 411] on label "Non" at bounding box center [761, 422] width 306 height 39
click at [771, 411] on input "Non" at bounding box center [761, 422] width 306 height 39
radio input "true"
click at [553, 537] on label "Oui" at bounding box center [450, 544] width 302 height 39
click at [553, 537] on input "Oui" at bounding box center [450, 544] width 302 height 39
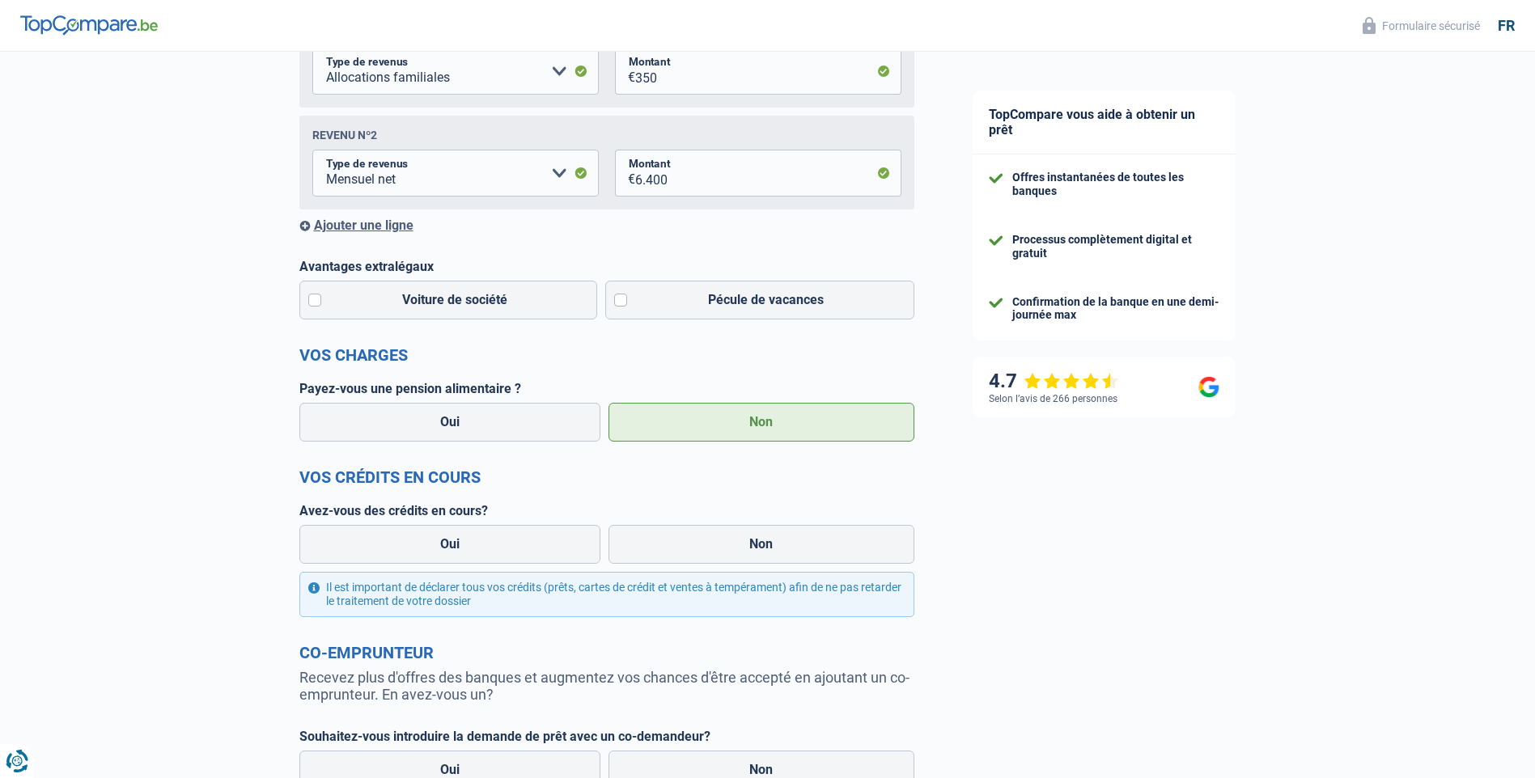
radio input "true"
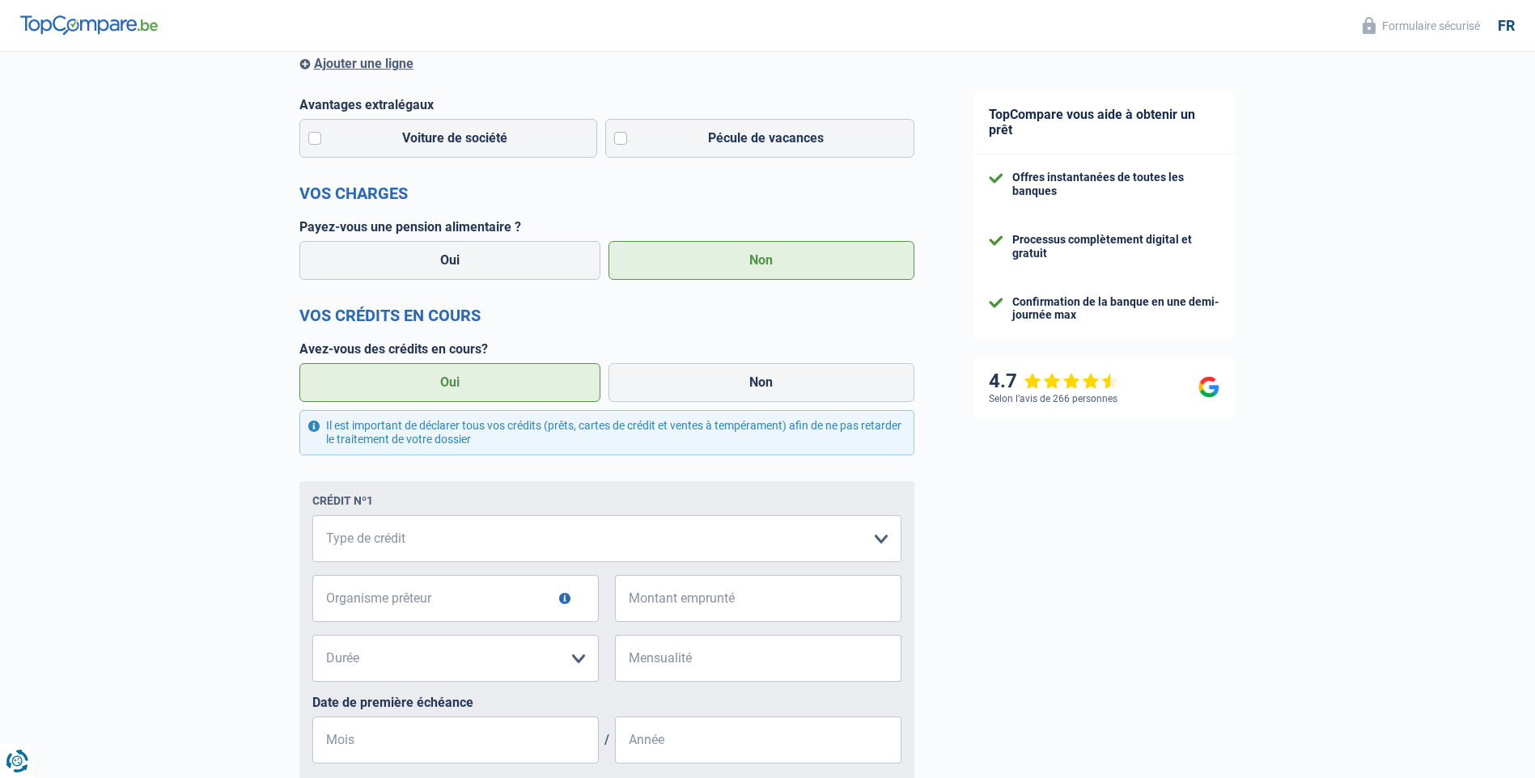
scroll to position [566, 0]
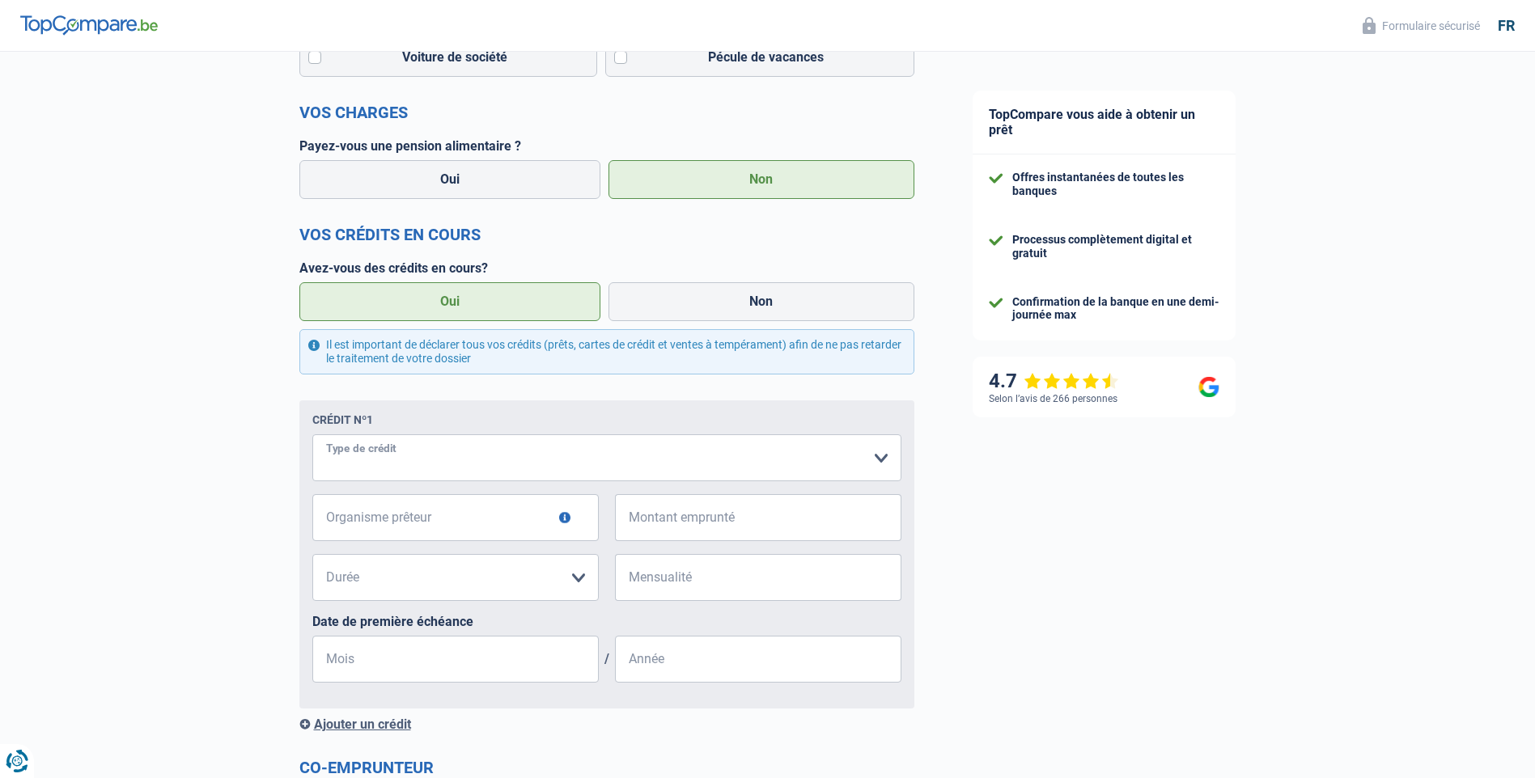
click at [877, 462] on select "Carte ou ouverture de crédit Prêt hypothécaire Vente à tempérament Prêt à tempé…" at bounding box center [606, 457] width 589 height 47
select select "cardOrCredit"
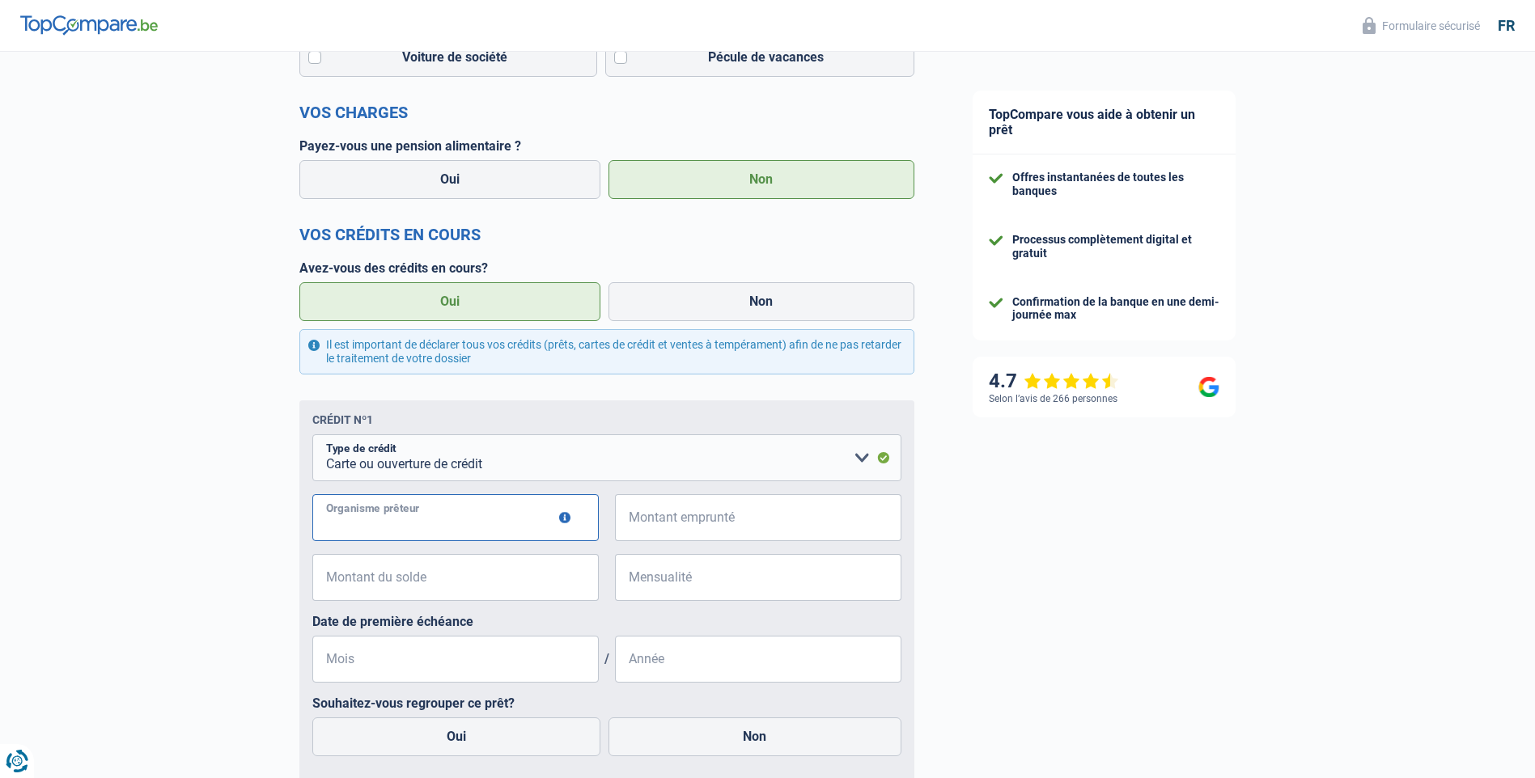
click at [530, 527] on input "Organisme prêteur" at bounding box center [455, 517] width 286 height 47
type input "Beobank"
click at [697, 516] on input "Montant emprunté" at bounding box center [768, 517] width 266 height 47
type input "15.000"
click at [496, 570] on input "Montant du solde" at bounding box center [465, 577] width 266 height 47
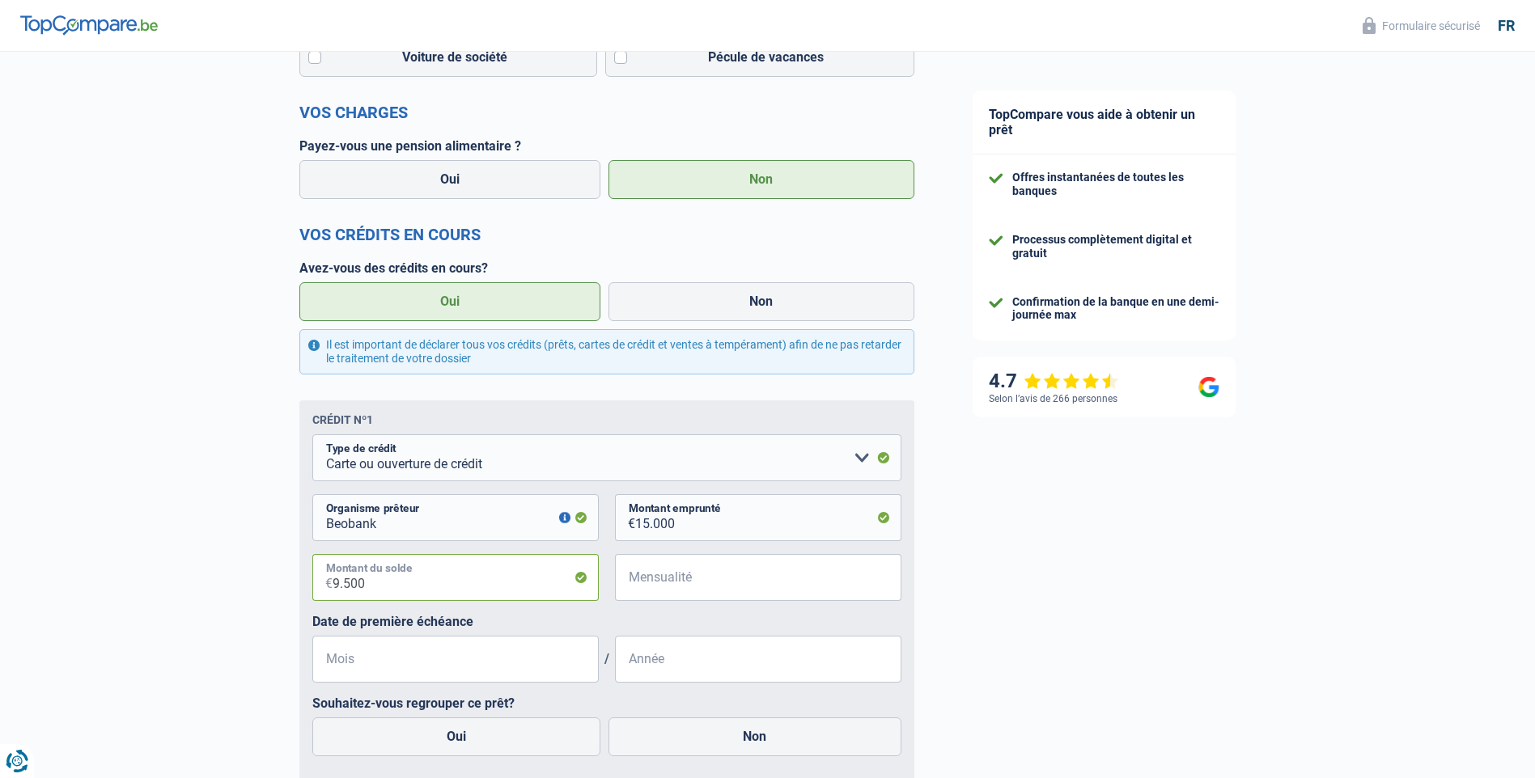
type input "9.500"
click at [659, 584] on input "Mensualité" at bounding box center [768, 577] width 266 height 47
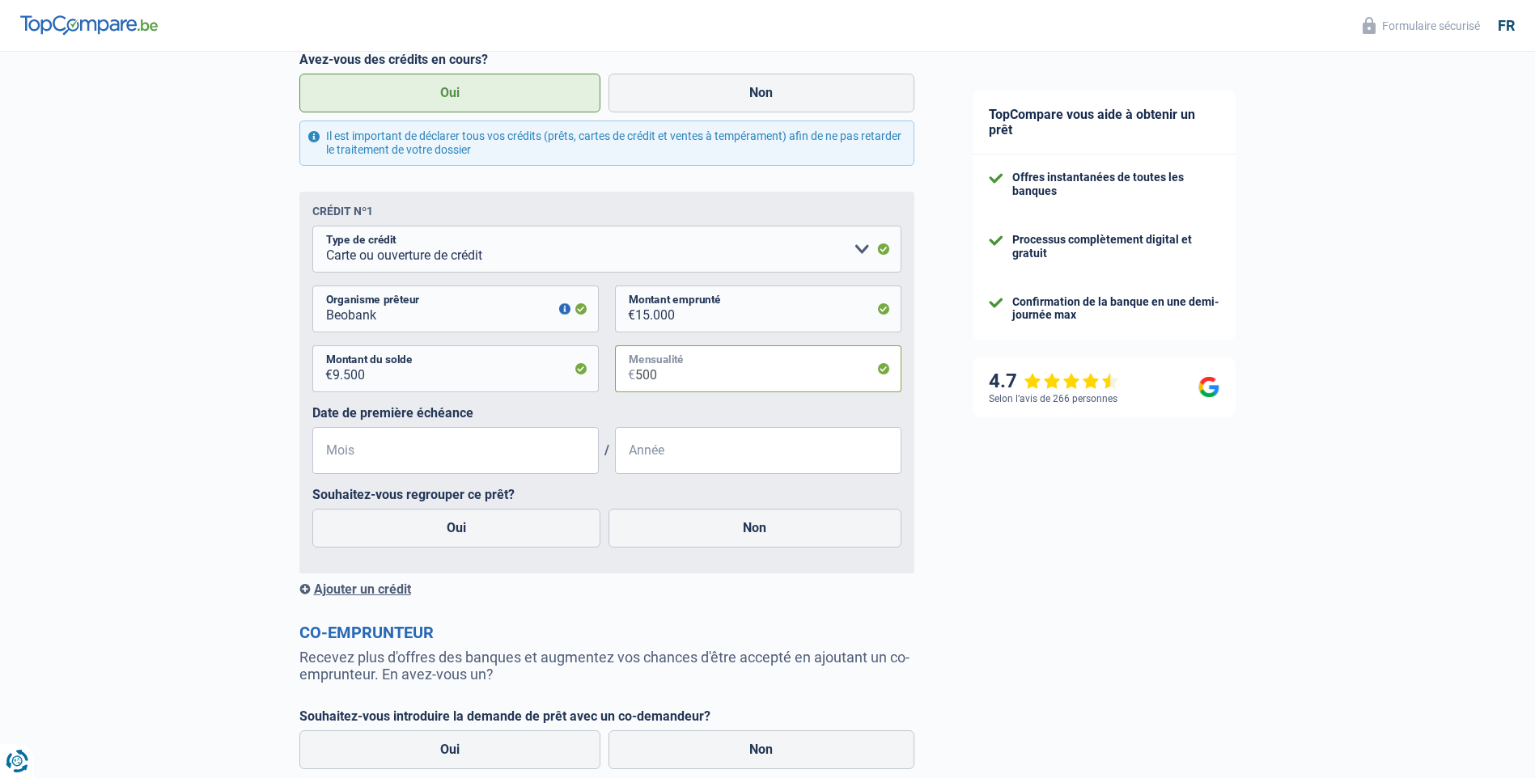
scroll to position [809, 0]
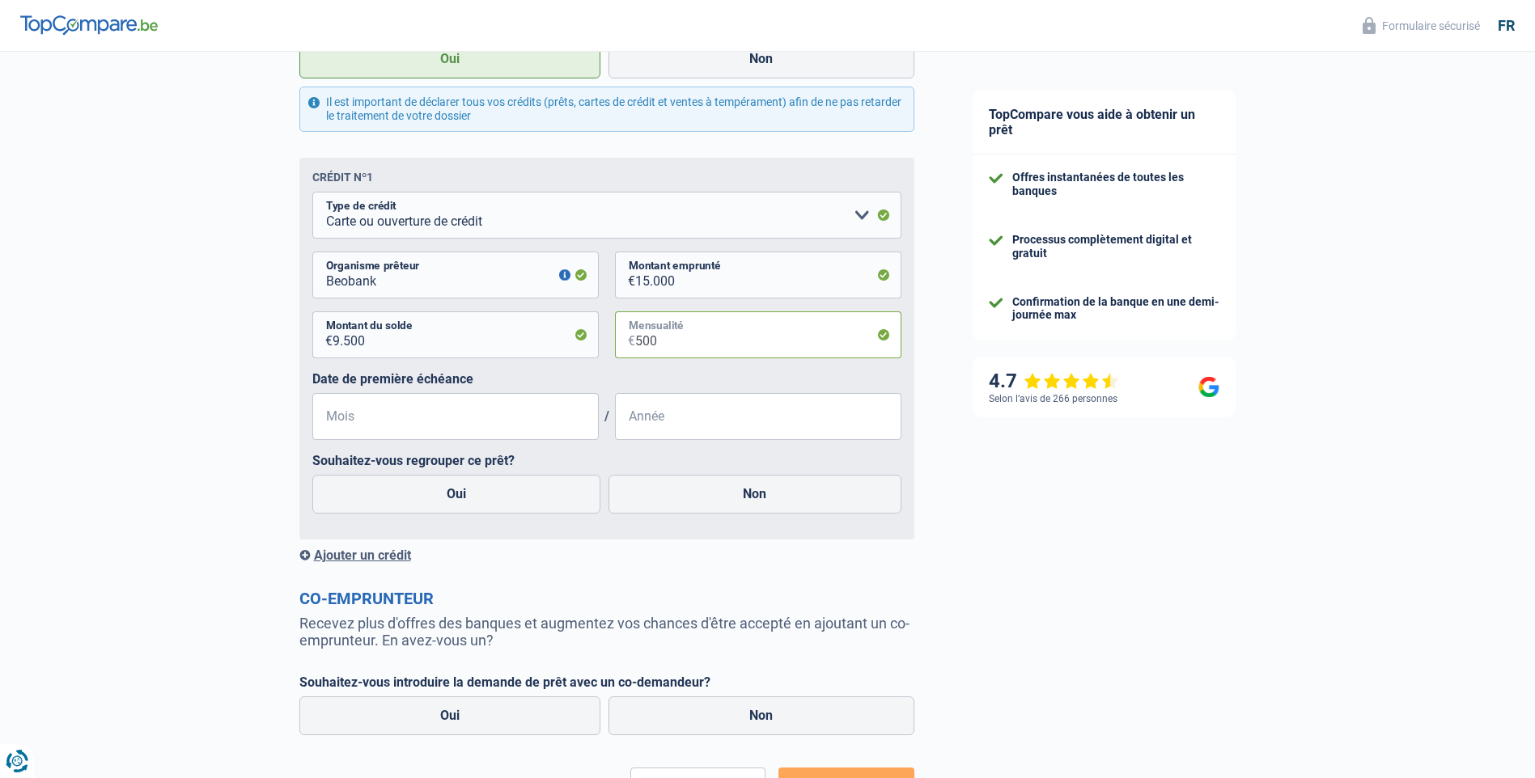
type input "500"
click at [764, 498] on label "Non" at bounding box center [754, 494] width 293 height 39
click at [764, 498] on input "Non" at bounding box center [754, 494] width 293 height 39
radio input "true"
click at [524, 430] on input "Mois" at bounding box center [455, 416] width 286 height 47
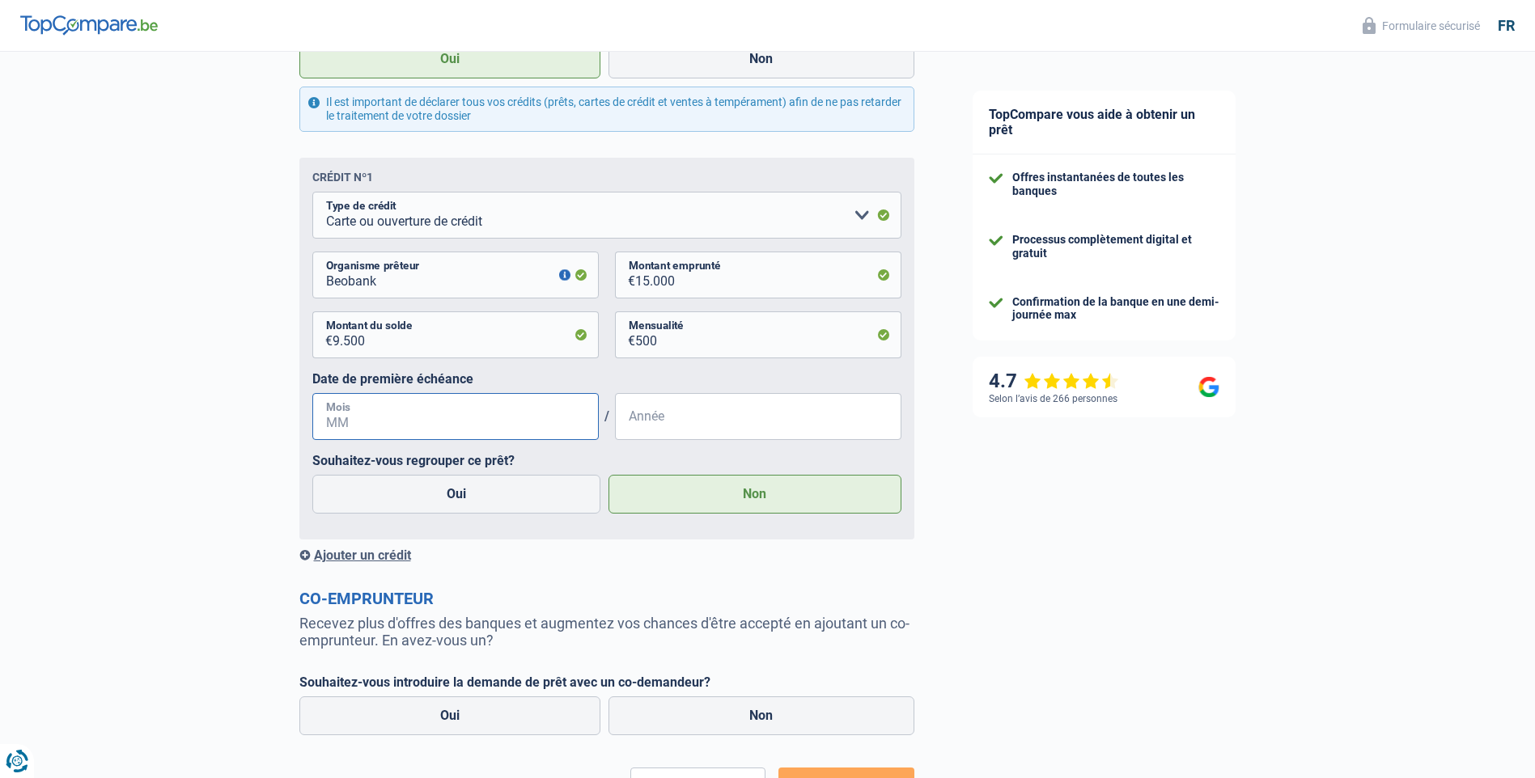
click at [524, 430] on input "Mois" at bounding box center [455, 416] width 286 height 47
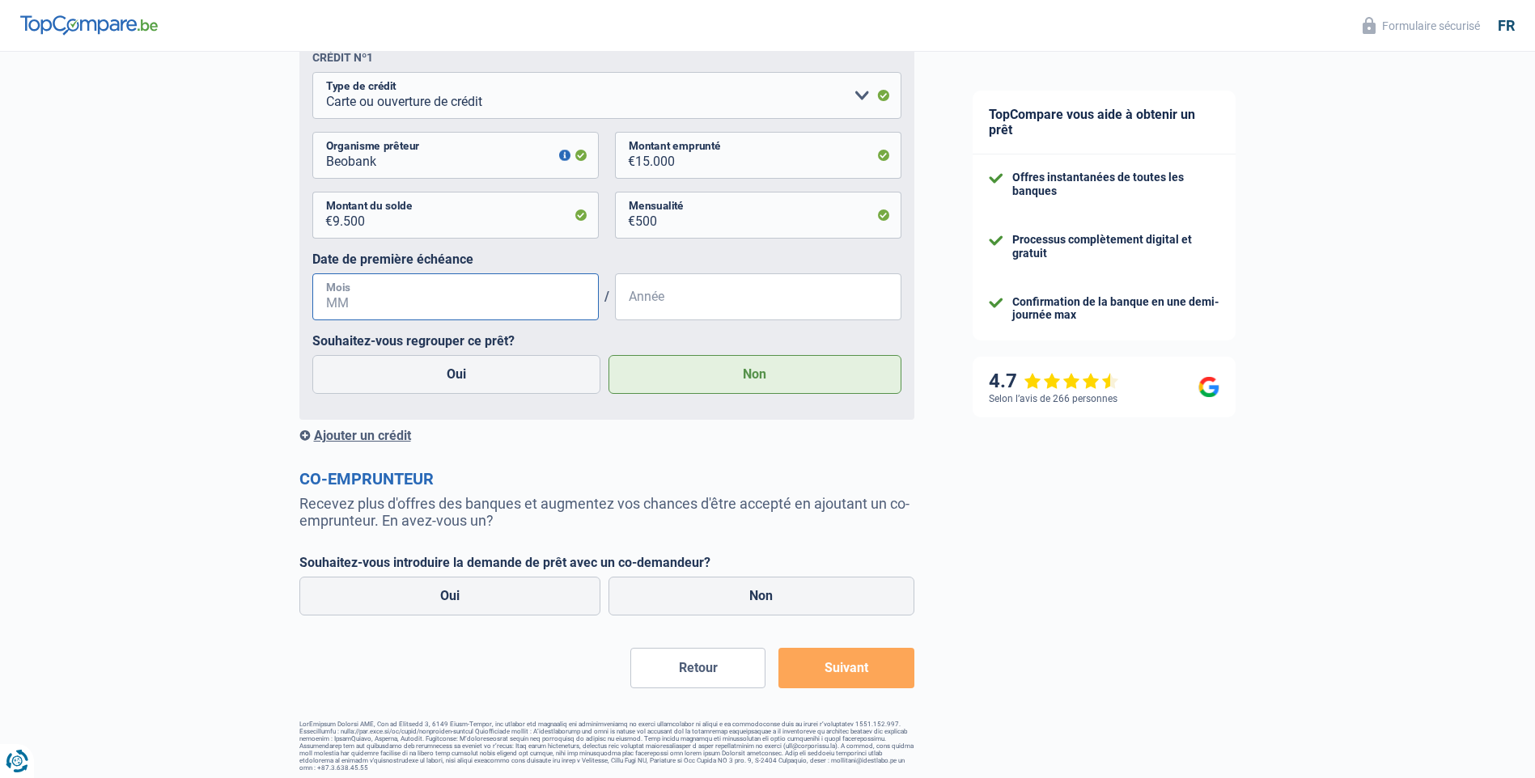
scroll to position [938, 0]
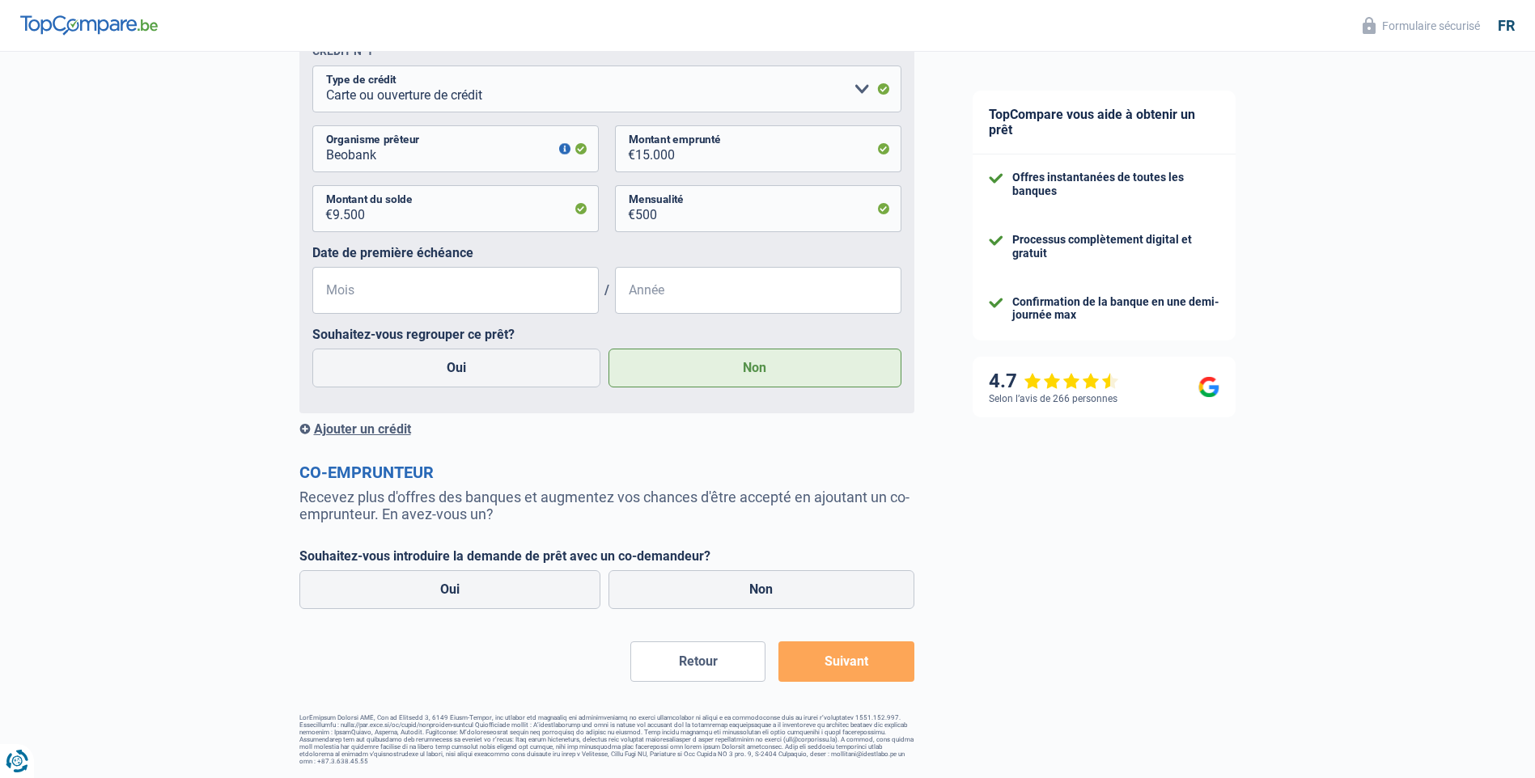
click at [682, 601] on label "Non" at bounding box center [761, 589] width 306 height 39
click at [682, 601] on input "Non" at bounding box center [761, 589] width 306 height 39
radio input "true"
click at [842, 661] on button "Suivant" at bounding box center [845, 662] width 135 height 40
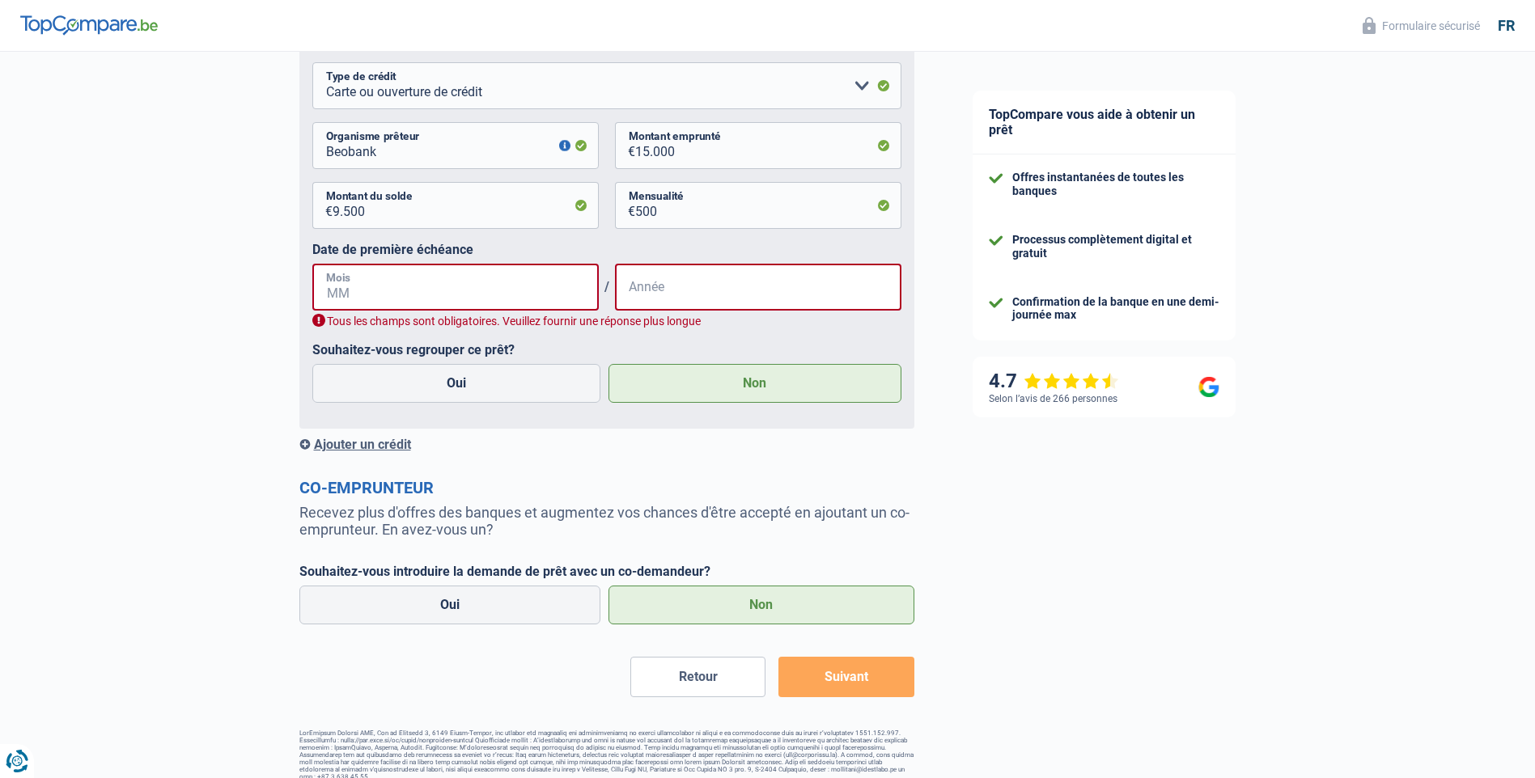
click at [414, 289] on input "Mois" at bounding box center [455, 287] width 286 height 47
type input "01"
click at [693, 299] on input "Année" at bounding box center [758, 287] width 286 height 47
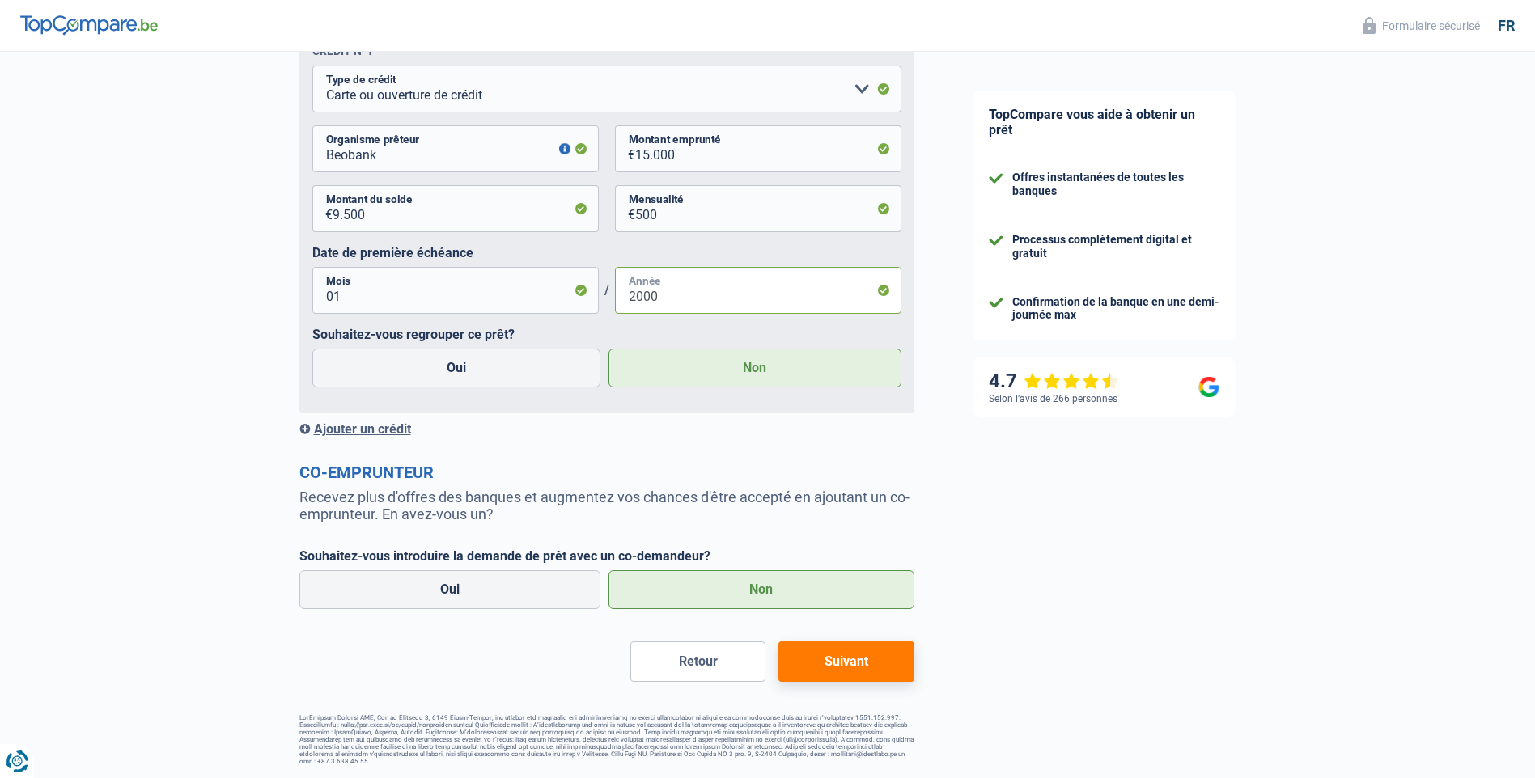
type input "2000"
click at [830, 667] on button "Suivant" at bounding box center [845, 662] width 135 height 40
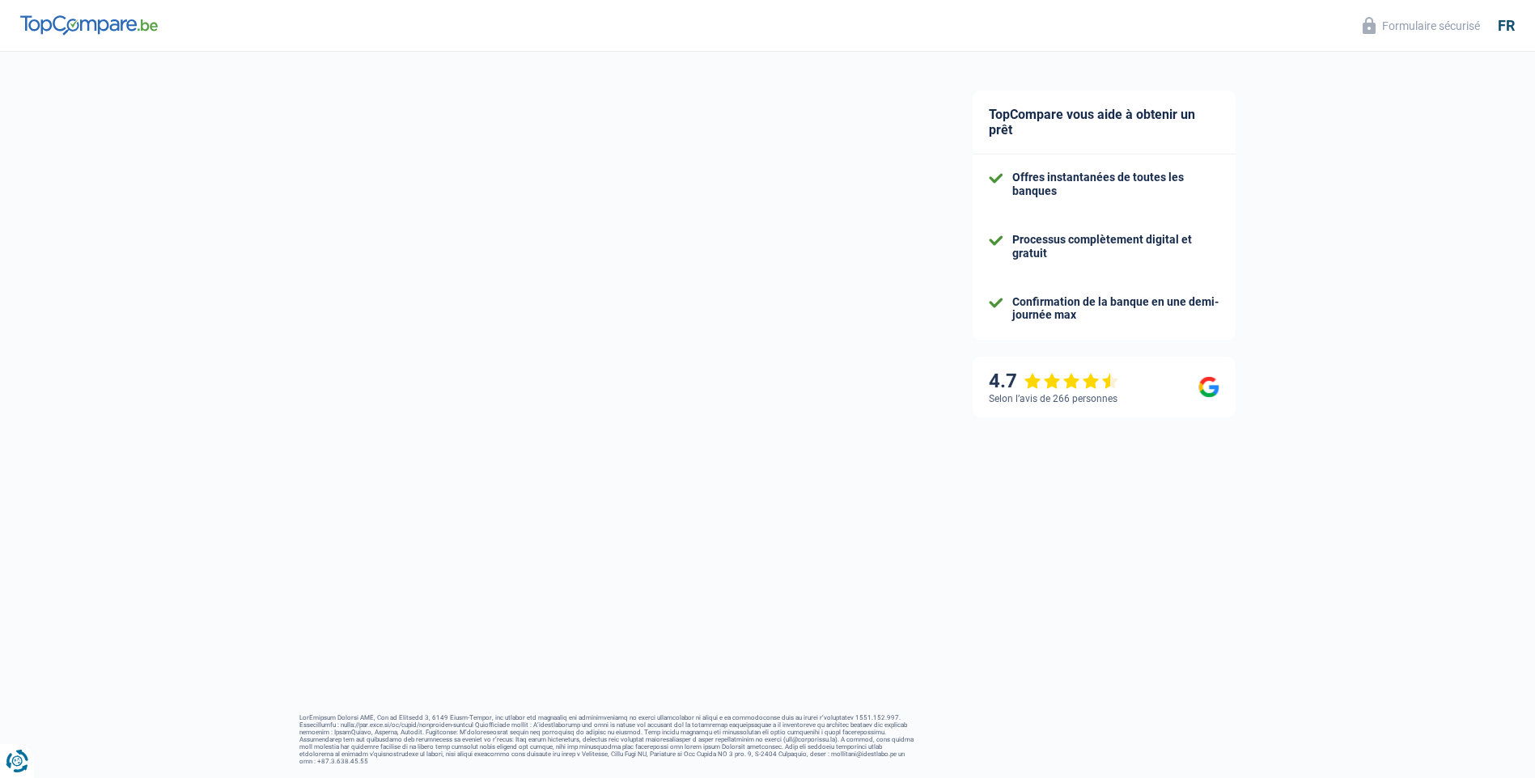
select select "60"
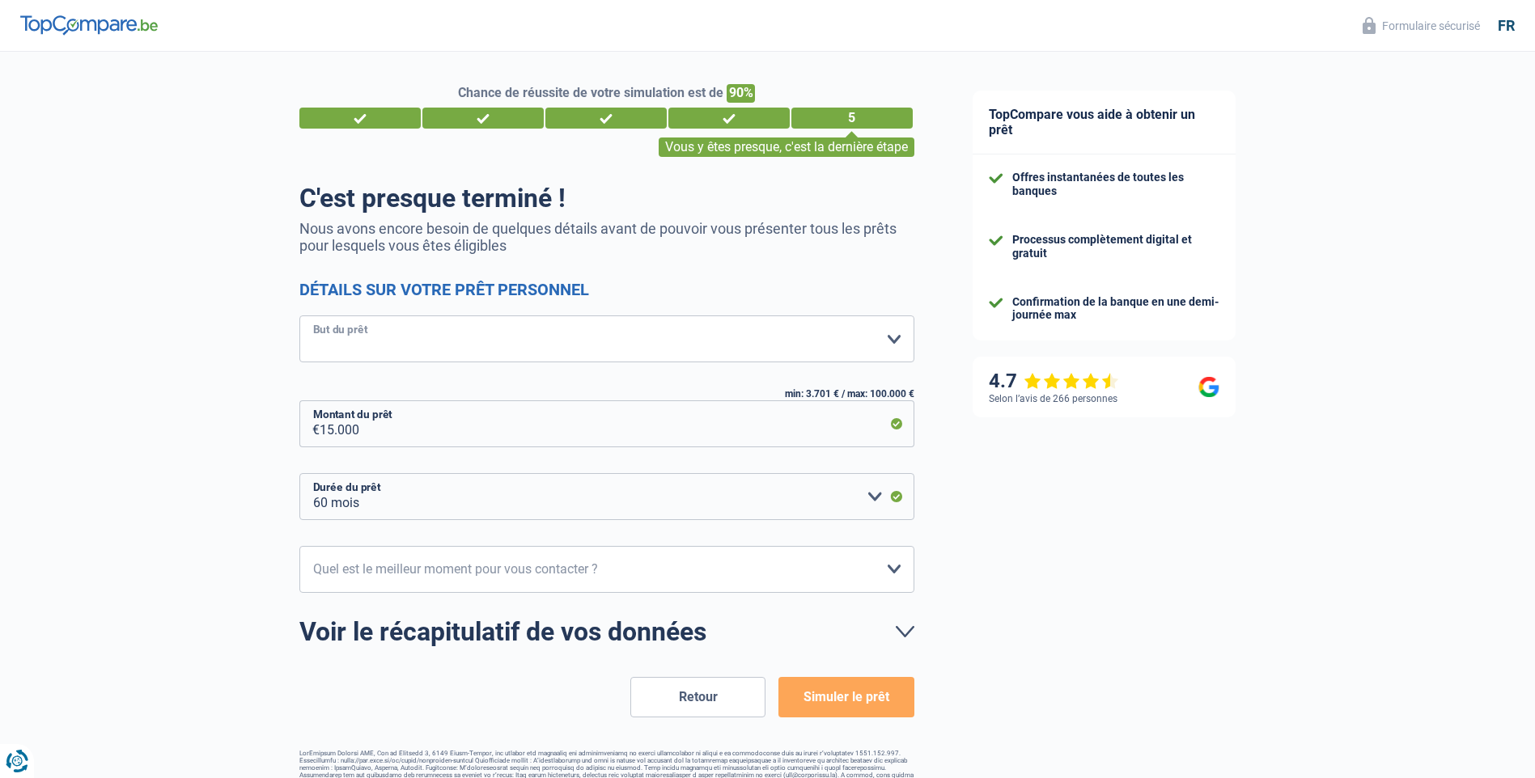
click at [900, 338] on select "Confort maison: meubles, textile, peinture, électroménager, outillage non-profe…" at bounding box center [606, 338] width 615 height 47
select select "household"
click at [299, 317] on select "Confort maison: meubles, textile, peinture, électroménager, outillage non-profe…" at bounding box center [606, 338] width 615 height 47
click at [870, 702] on button "Simuler le prêt" at bounding box center [845, 697] width 135 height 40
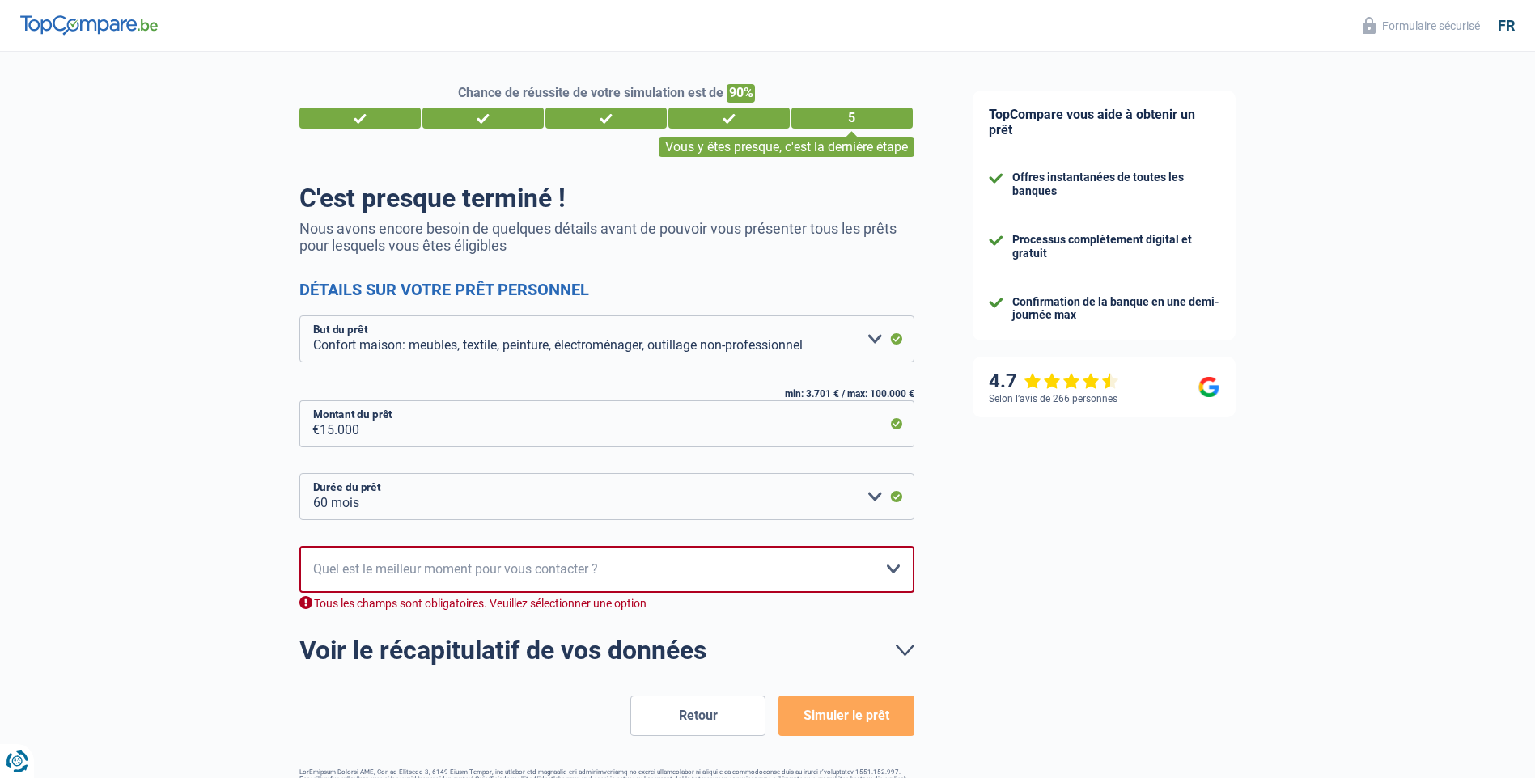
scroll to position [35, 0]
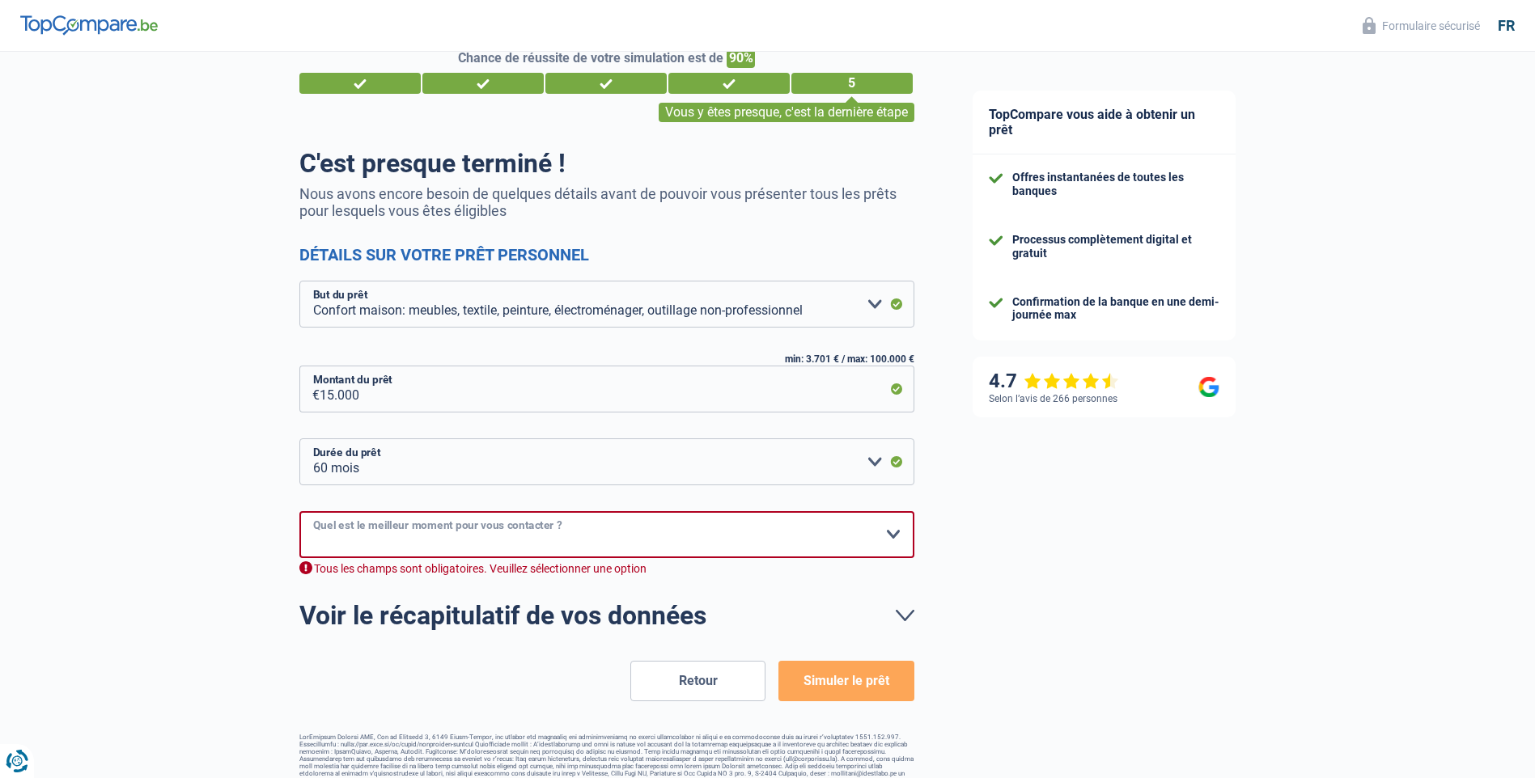
click at [896, 536] on select "10h-12h 12h-14h 14h-16h 16h-18h Veuillez sélectionner une option" at bounding box center [606, 534] width 615 height 47
select select "12-14"
click at [299, 512] on select "10h-12h 12h-14h 14h-16h 16h-18h Veuillez sélectionner une option" at bounding box center [606, 534] width 615 height 47
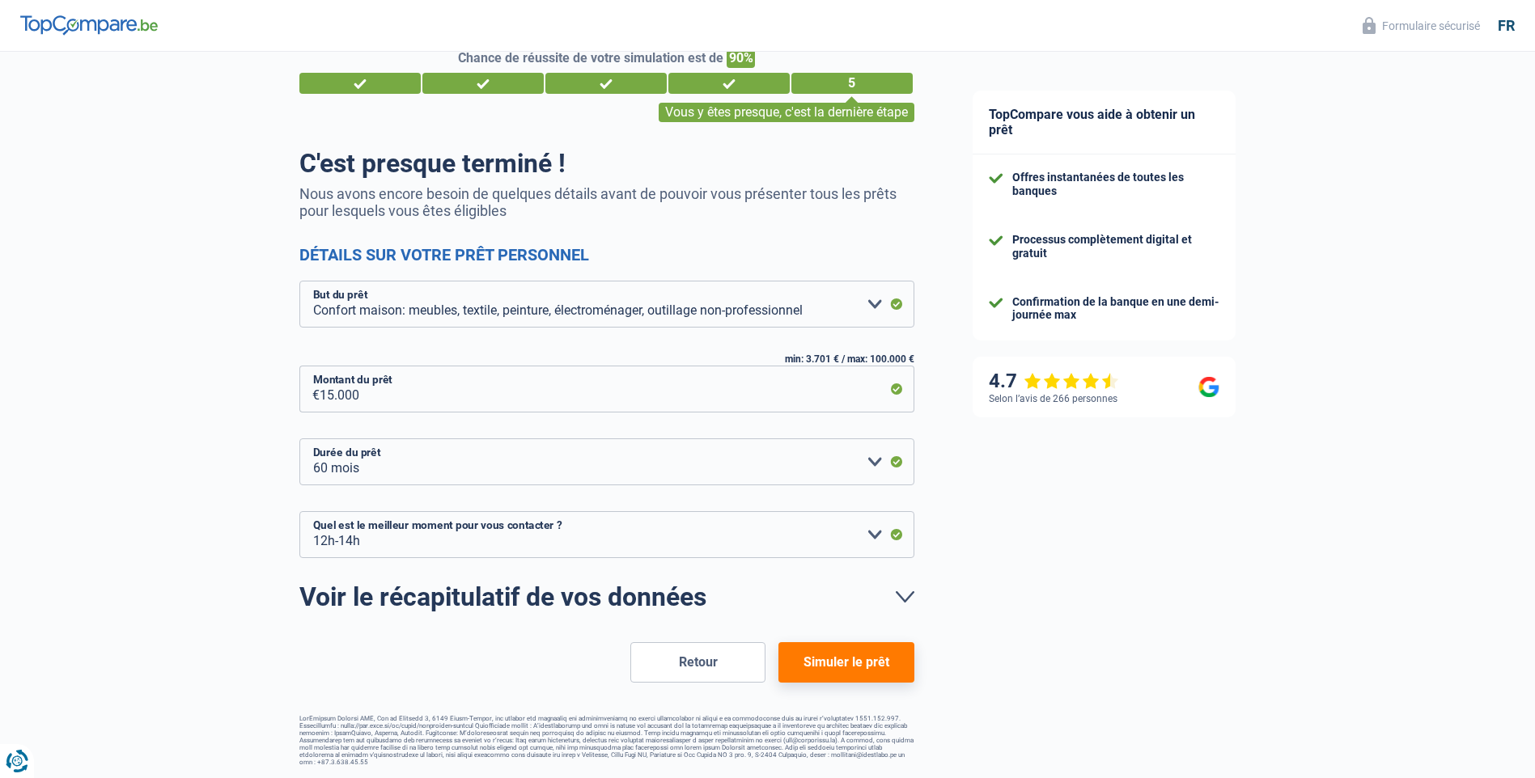
click at [835, 664] on button "Simuler le prêt" at bounding box center [845, 662] width 135 height 40
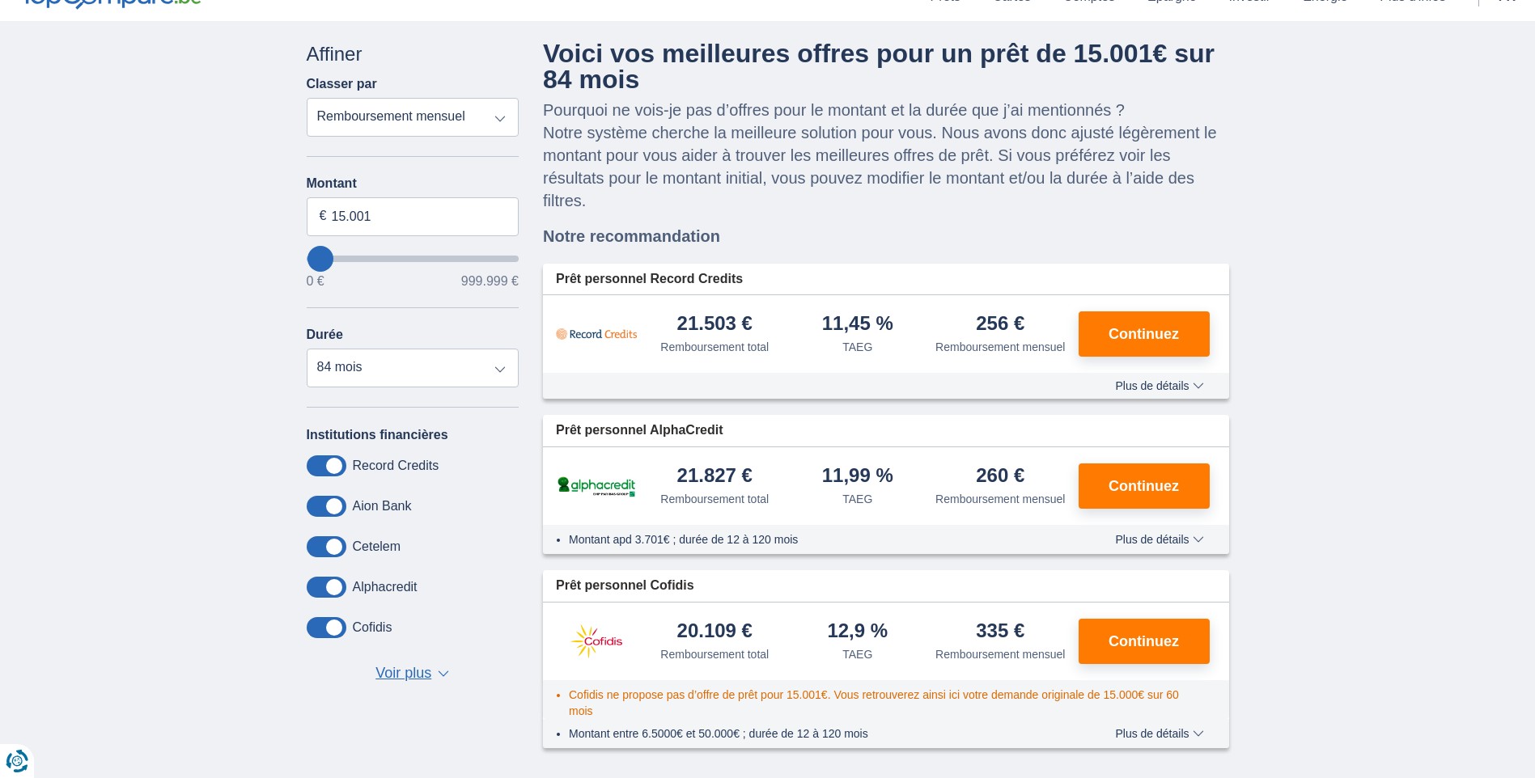
scroll to position [162, 0]
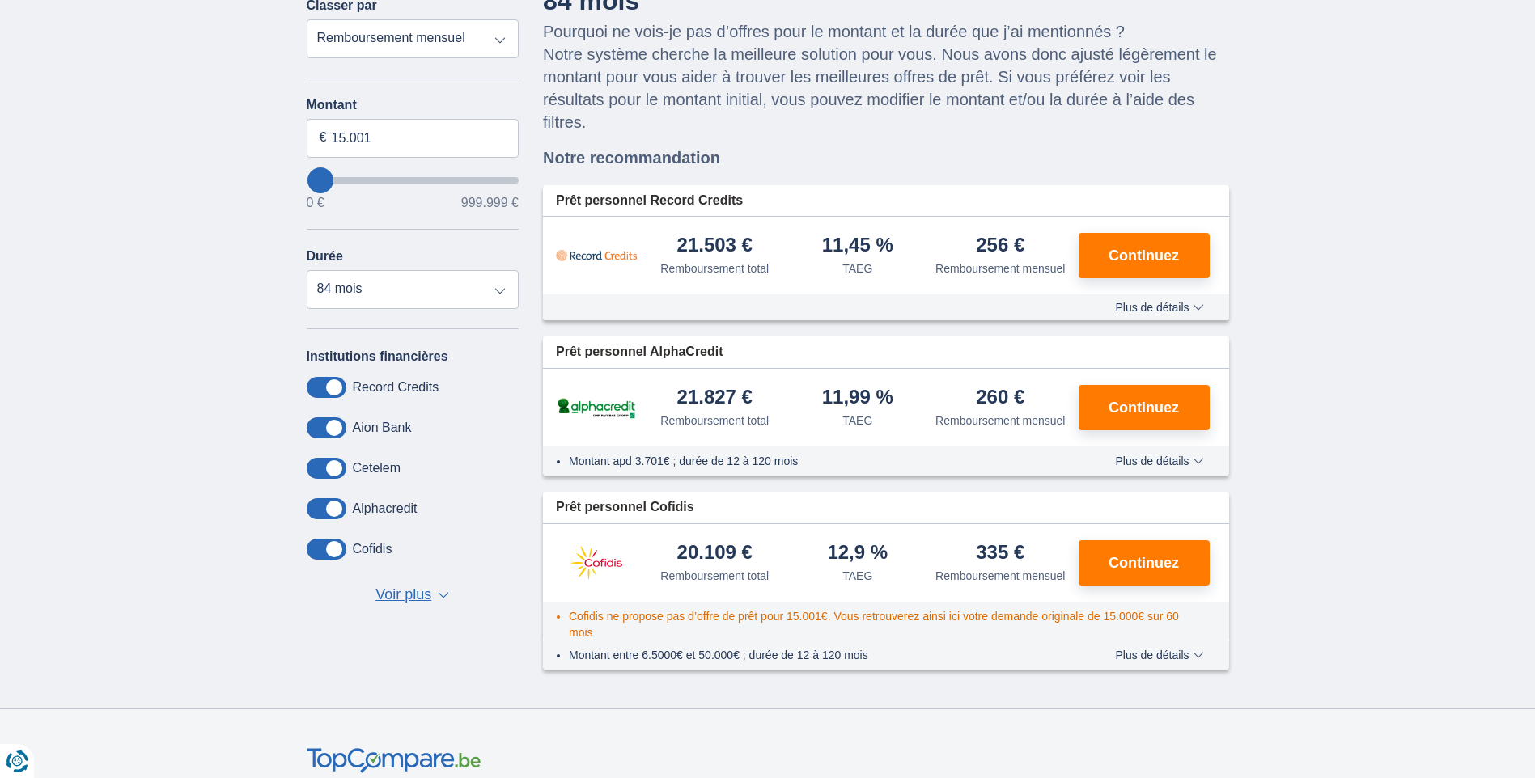
click at [1151, 312] on span "Plus de détails" at bounding box center [1159, 307] width 88 height 11
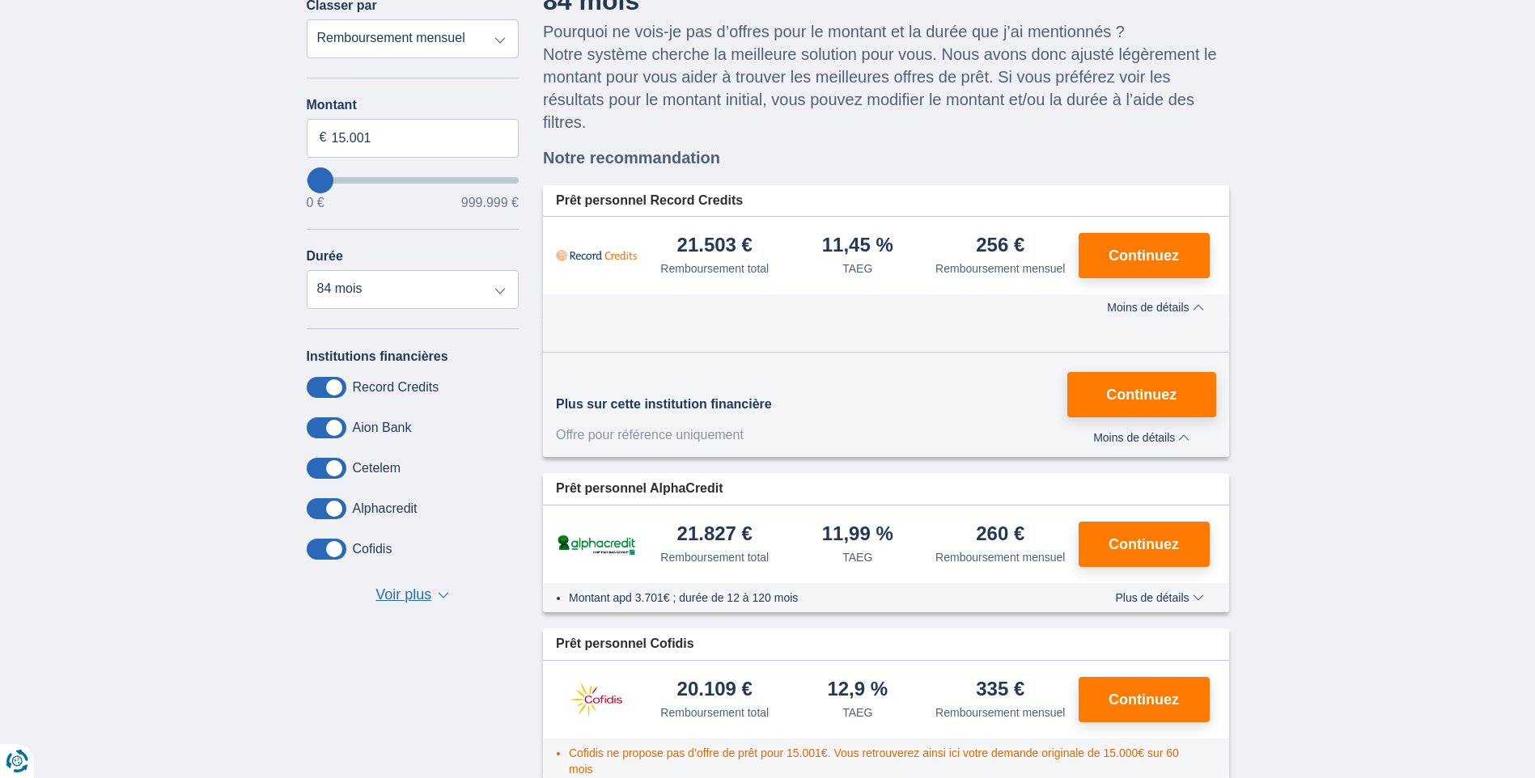
click at [1151, 254] on span "Continuez" at bounding box center [1143, 255] width 70 height 15
